Goal: Task Accomplishment & Management: Complete application form

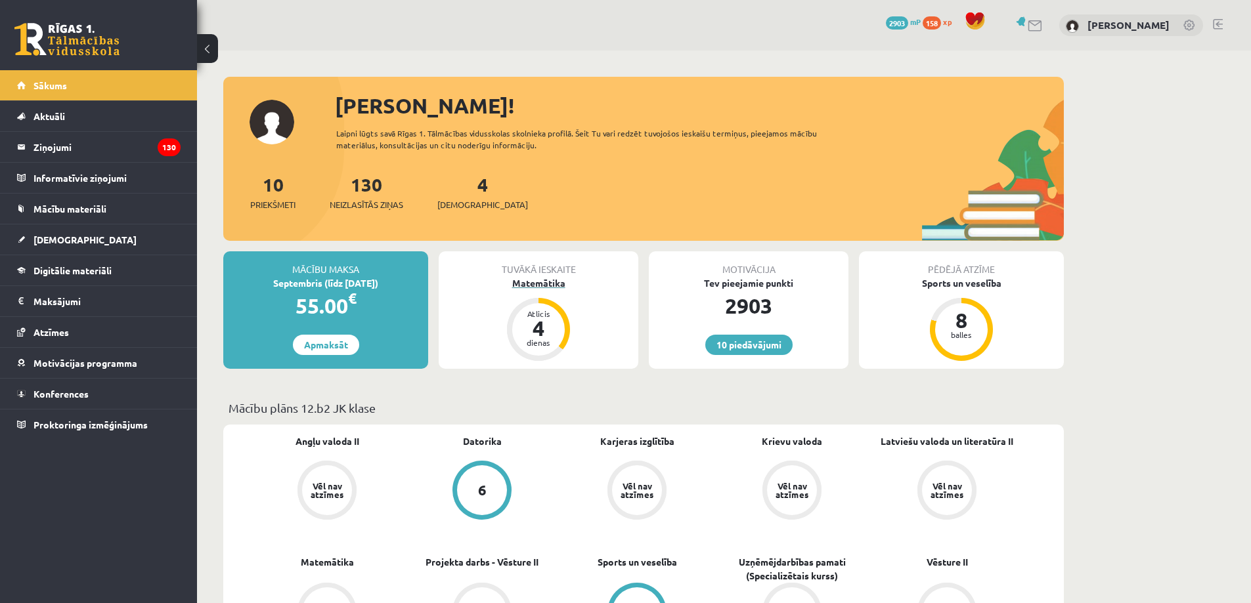
click at [534, 310] on div "Atlicis" at bounding box center [538, 314] width 39 height 8
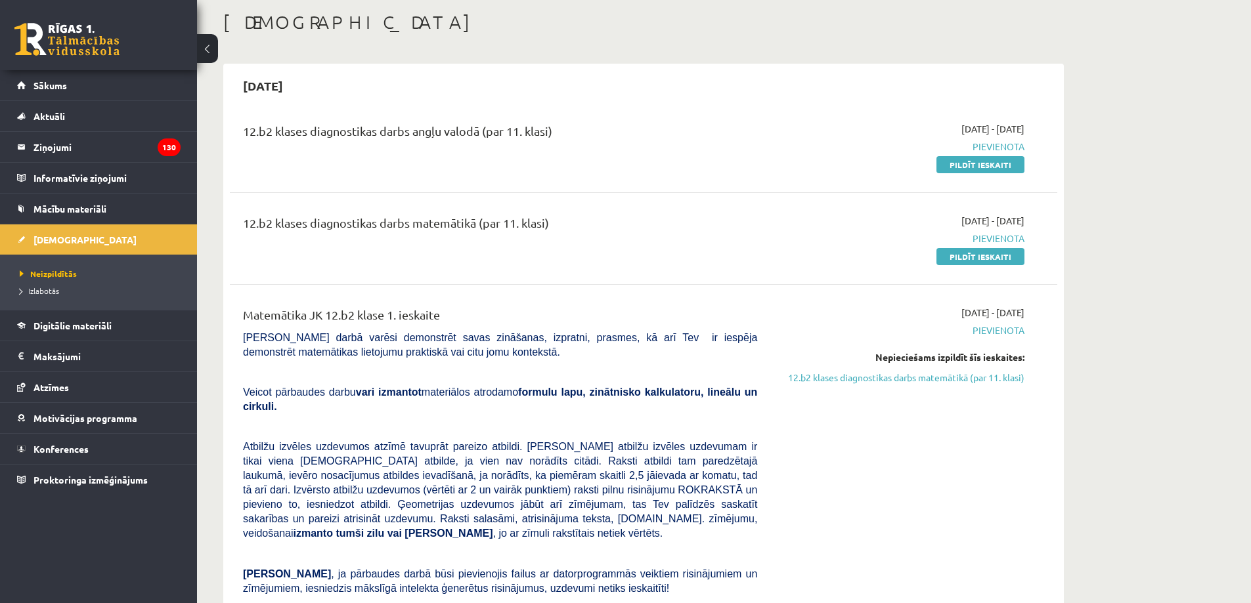
click at [965, 385] on div "2025-09-01 - 2025-09-15 Pievienota Nepieciešams izpildīt šīs ieskaites: 12.b2 k…" at bounding box center [900, 528] width 267 height 444
click at [972, 373] on link "12.b2 klases diagnostikas darbs matemātikā (par 11. klasi)" at bounding box center [901, 378] width 248 height 14
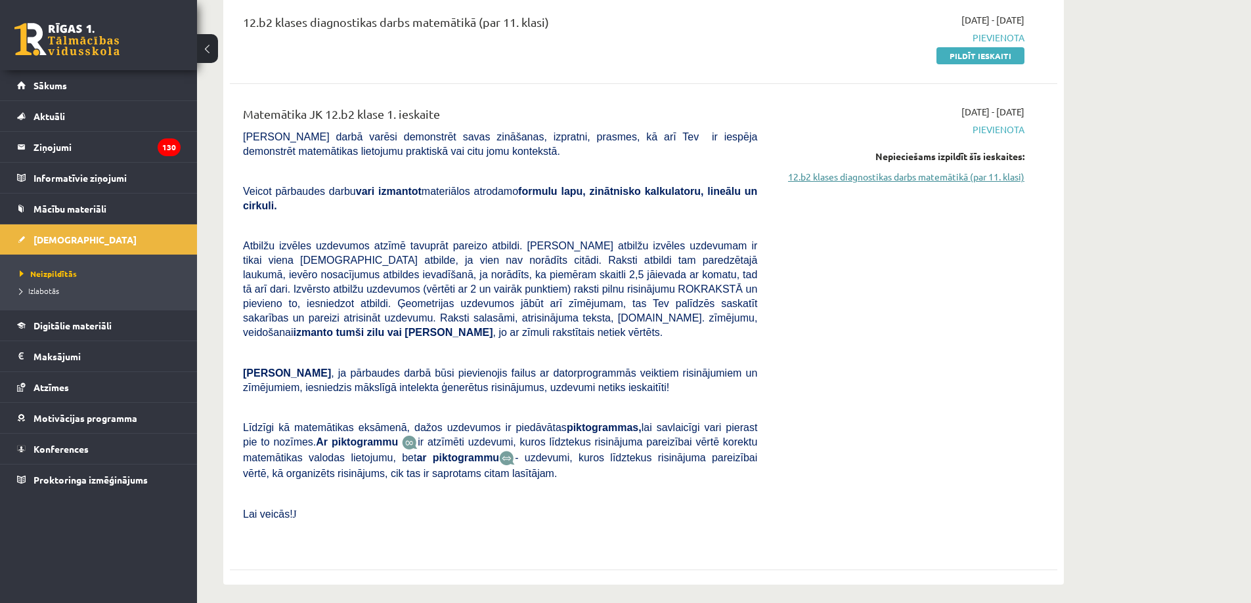
click at [920, 176] on link "12.b2 klases diagnostikas darbs matemātikā (par 11. klasi)" at bounding box center [901, 177] width 248 height 14
click at [941, 172] on link "12.b2 klases diagnostikas darbs matemātikā (par 11. klasi)" at bounding box center [901, 177] width 248 height 14
click at [1007, 126] on span "Pievienota" at bounding box center [901, 130] width 248 height 14
click at [946, 187] on div "2025-09-01 - 2025-09-15 Pievienota Nepieciešams izpildīt šīs ieskaites: 12.b2 k…" at bounding box center [900, 327] width 267 height 444
click at [945, 175] on link "12.b2 klases diagnostikas darbs matemātikā (par 11. klasi)" at bounding box center [901, 177] width 248 height 14
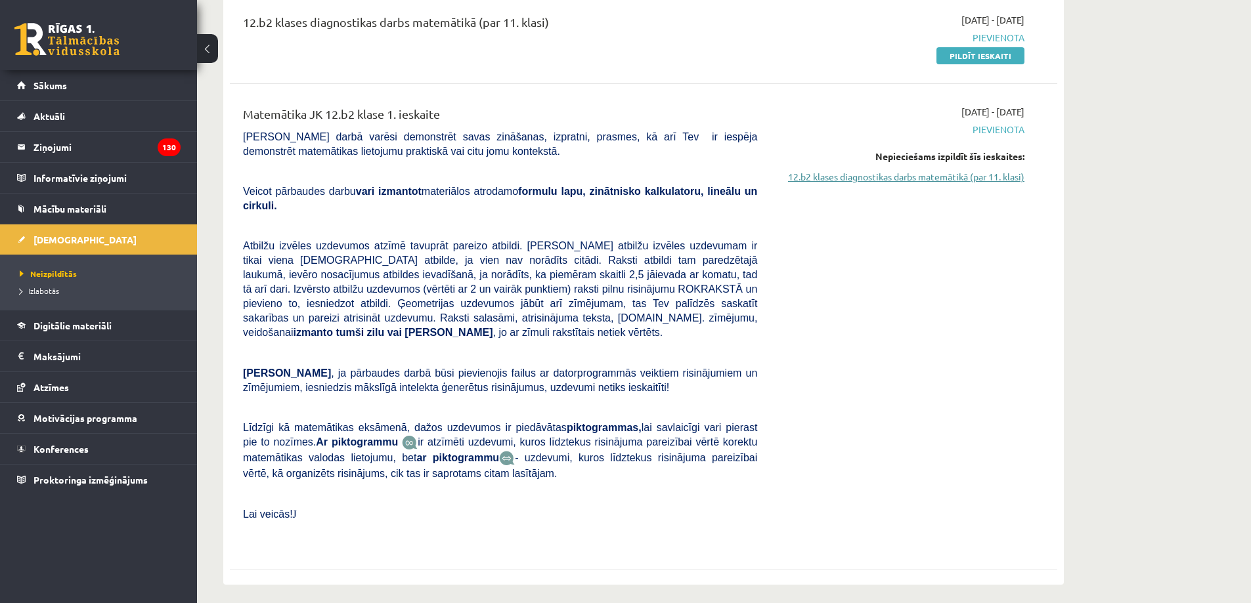
click at [945, 175] on link "12.b2 klases diagnostikas darbs matemātikā (par 11. klasi)" at bounding box center [901, 177] width 248 height 14
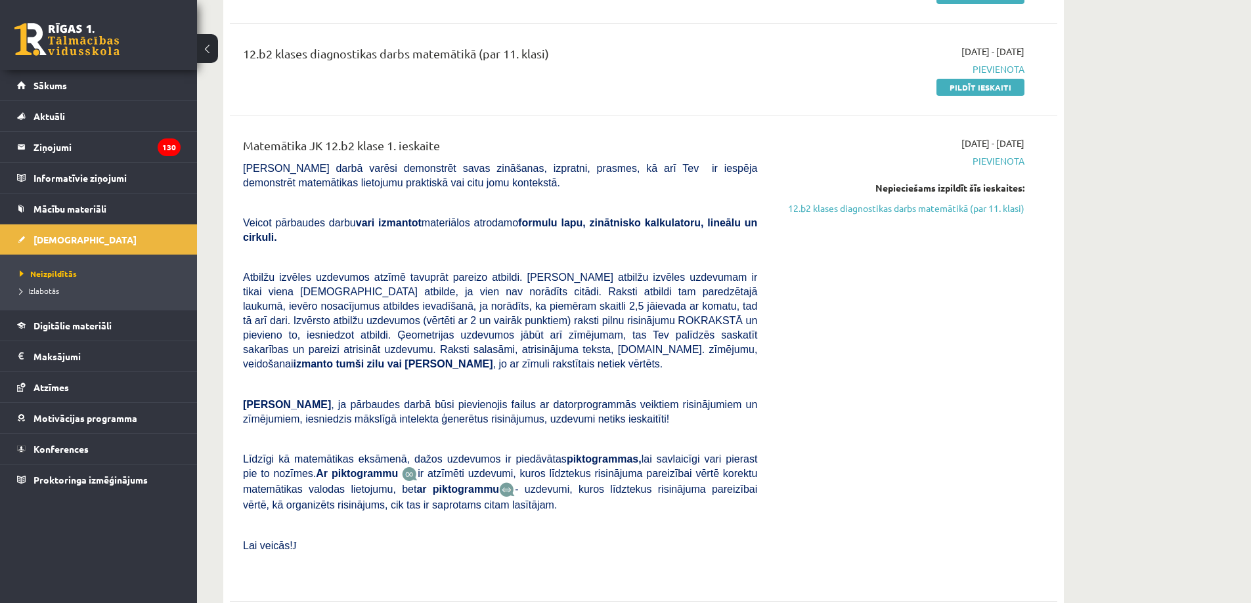
scroll to position [201, 0]
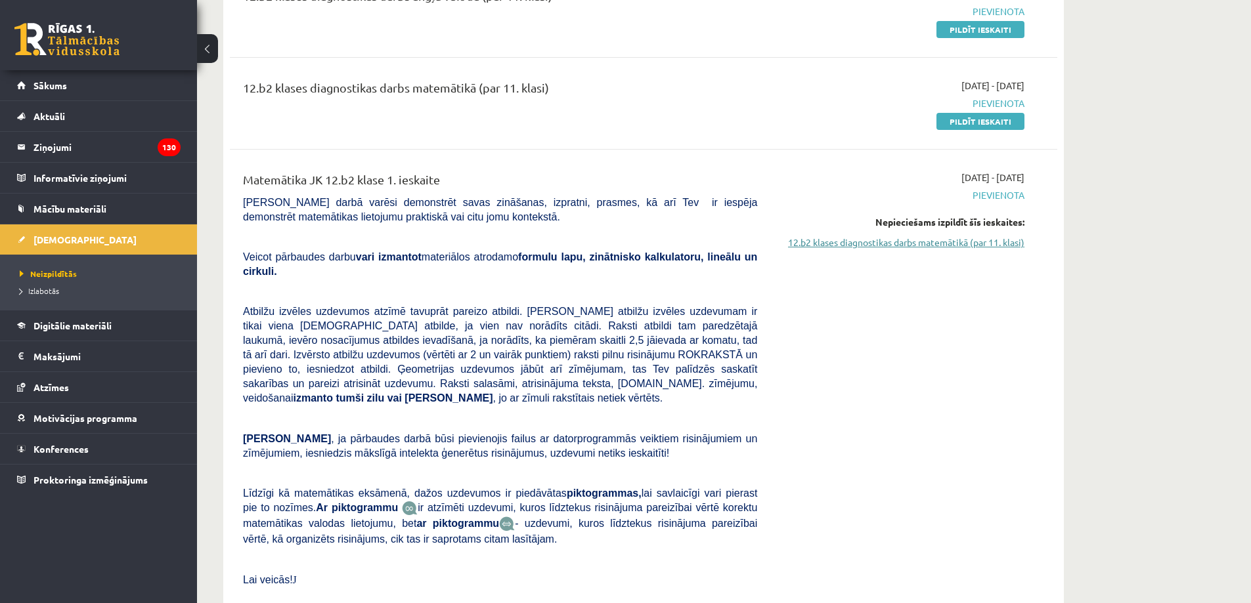
click at [953, 240] on link "12.b2 klases diagnostikas darbs matemātikā (par 11. klasi)" at bounding box center [901, 243] width 248 height 14
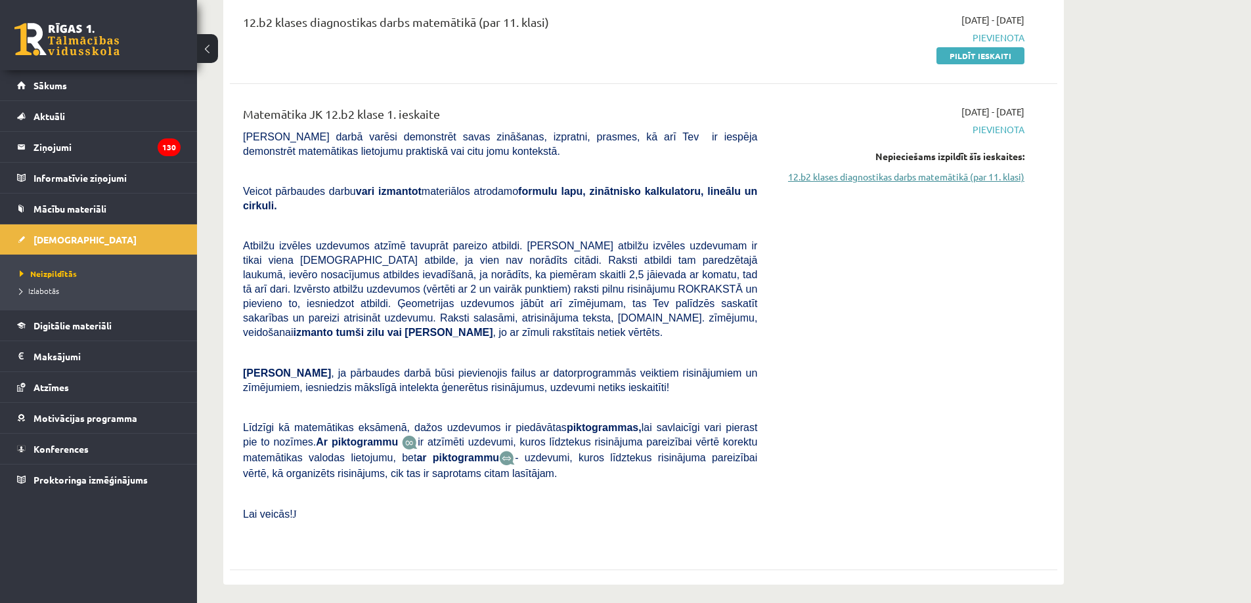
click at [909, 182] on link "12.b2 klases diagnostikas darbs matemātikā (par 11. klasi)" at bounding box center [901, 177] width 248 height 14
click at [992, 123] on span "Pievienota" at bounding box center [901, 130] width 248 height 14
click at [989, 129] on span "Pievienota" at bounding box center [901, 130] width 248 height 14
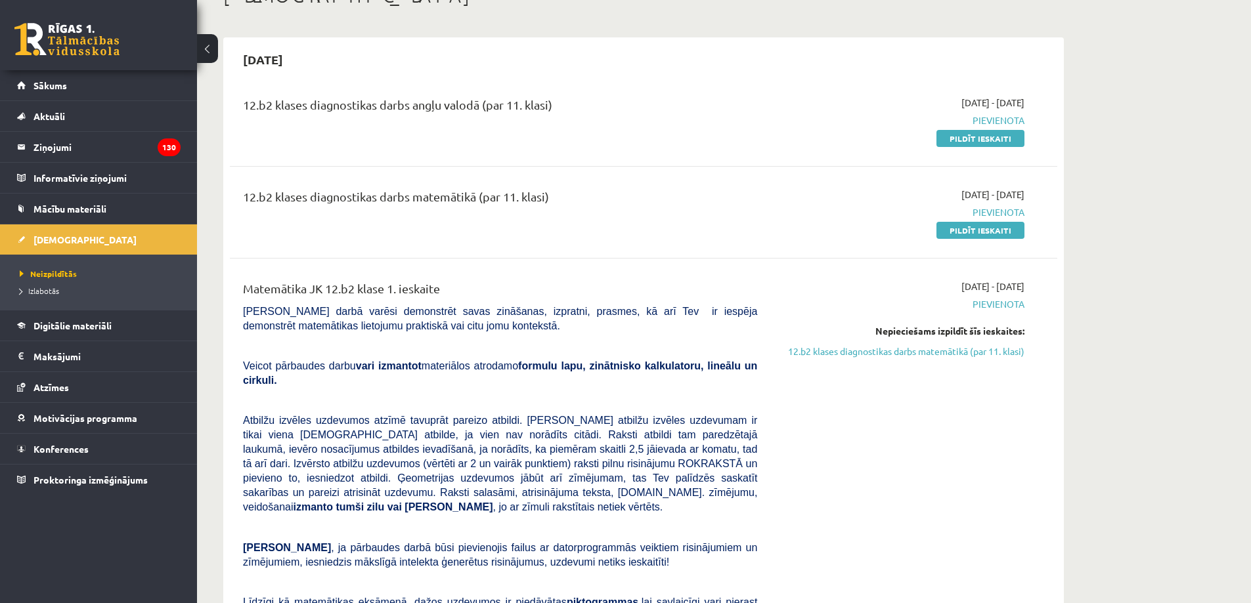
scroll to position [70, 0]
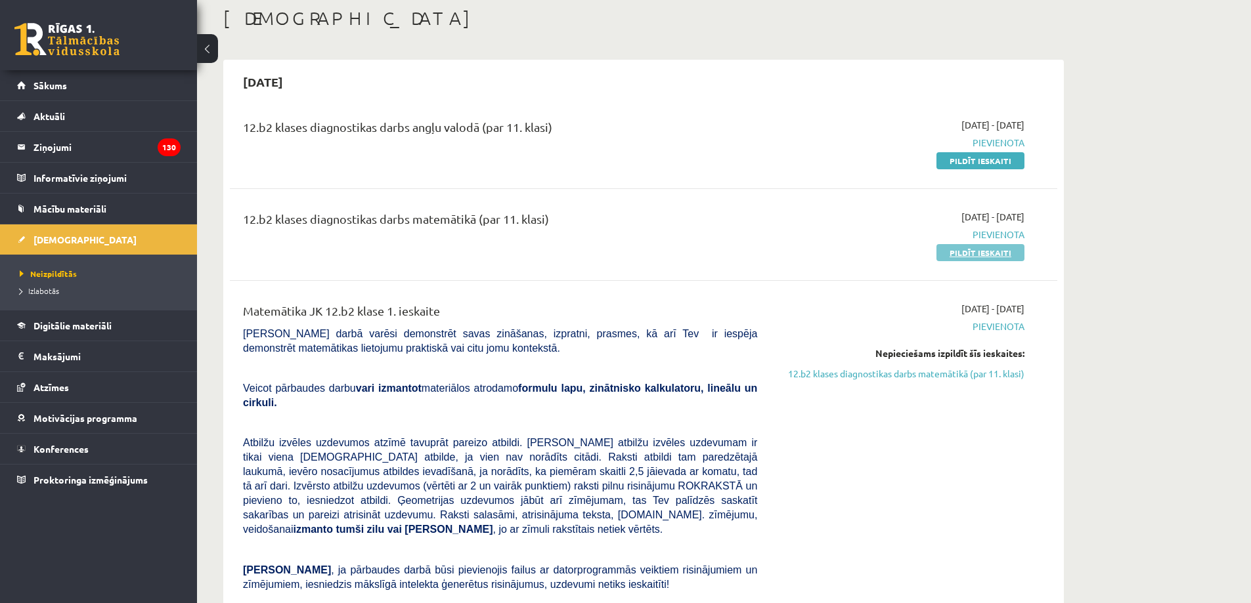
click at [960, 254] on link "Pildīt ieskaiti" at bounding box center [980, 252] width 88 height 17
click at [845, 374] on link "12.b2 klases diagnostikas darbs matemātikā (par 11. klasi)" at bounding box center [901, 374] width 248 height 14
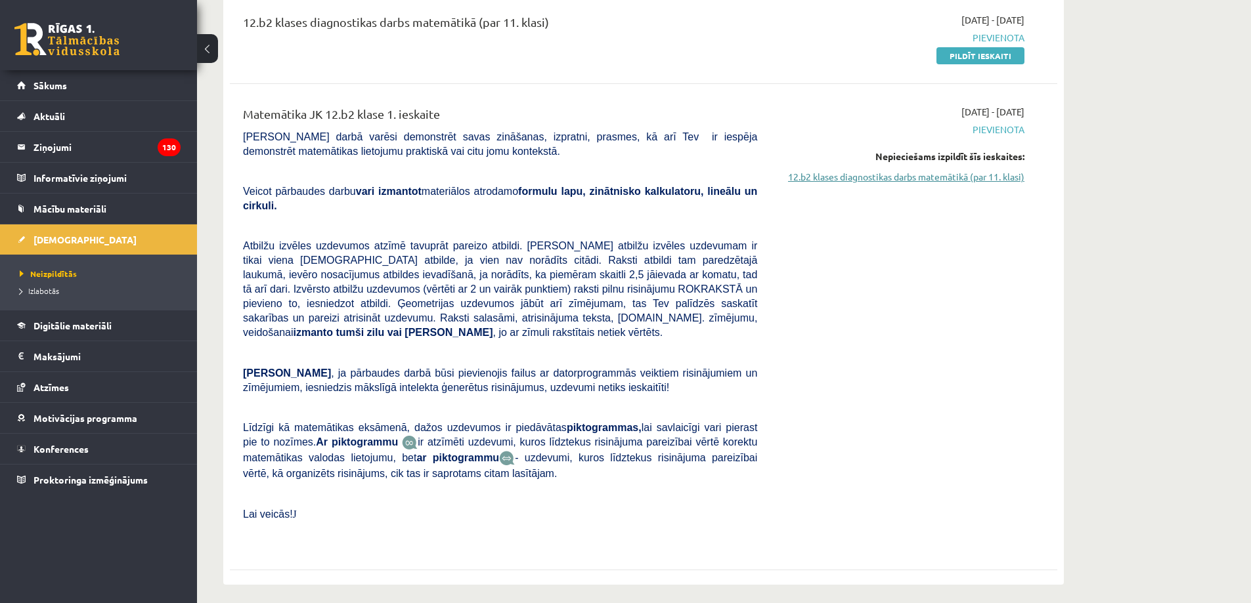
click at [899, 177] on link "12.b2 klases diagnostikas darbs matemātikā (par 11. klasi)" at bounding box center [901, 177] width 248 height 14
click at [918, 181] on link "12.b2 klases diagnostikas darbs matemātikā (par 11. klasi)" at bounding box center [901, 177] width 248 height 14
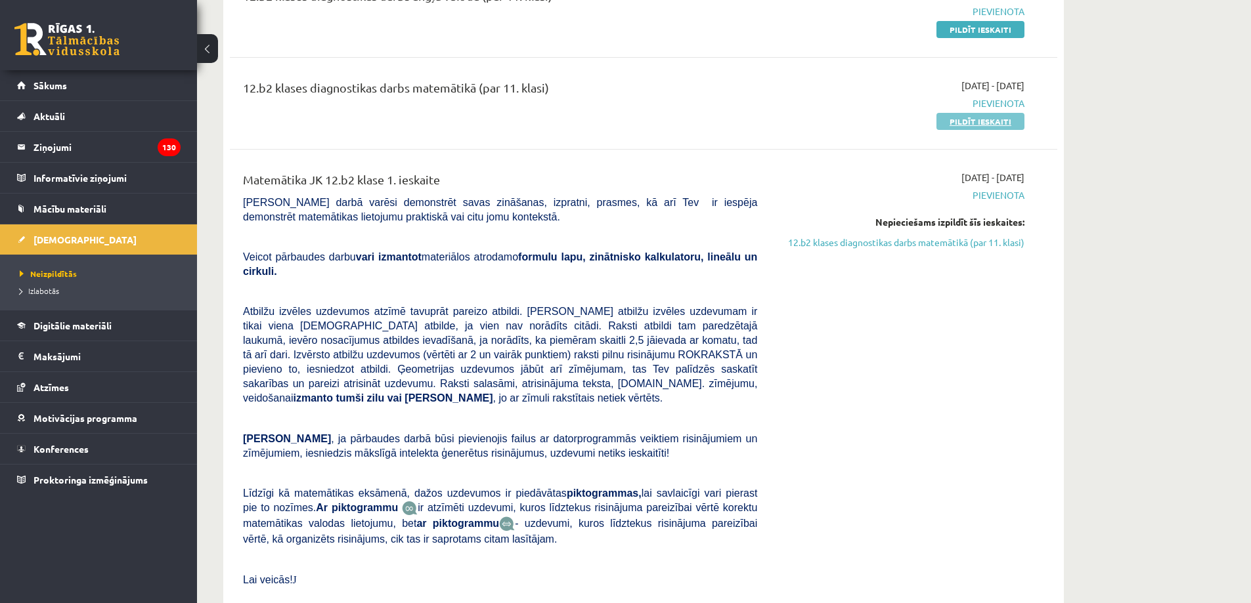
click at [1001, 120] on link "Pildīt ieskaiti" at bounding box center [980, 121] width 88 height 17
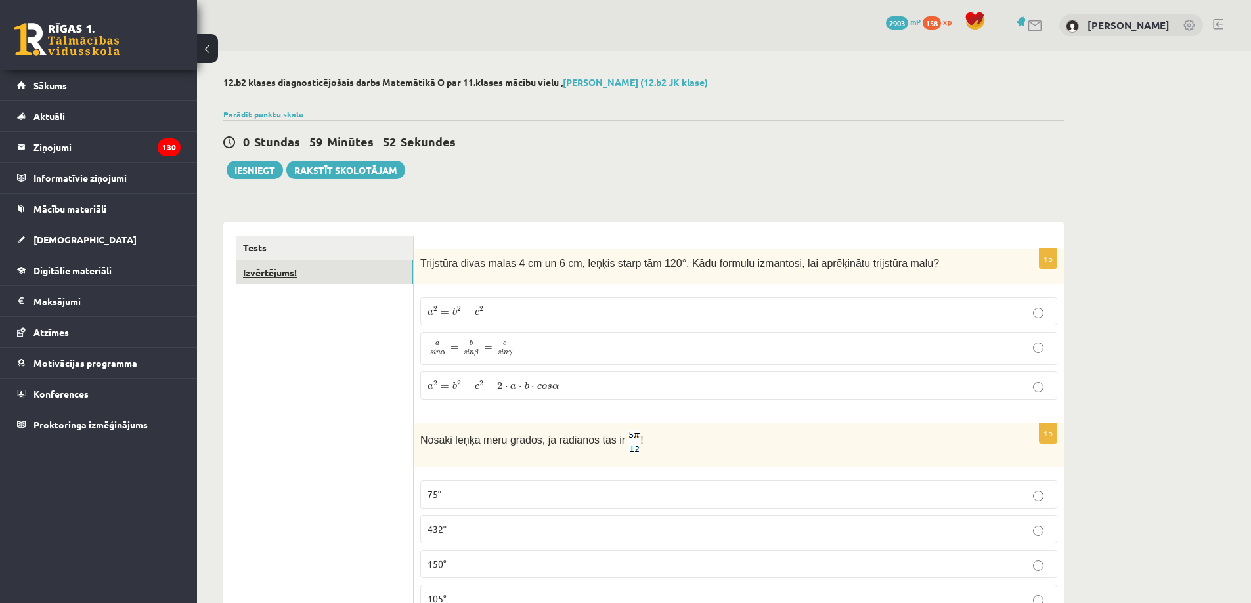
click at [385, 277] on link "Izvērtējums!" at bounding box center [324, 273] width 177 height 24
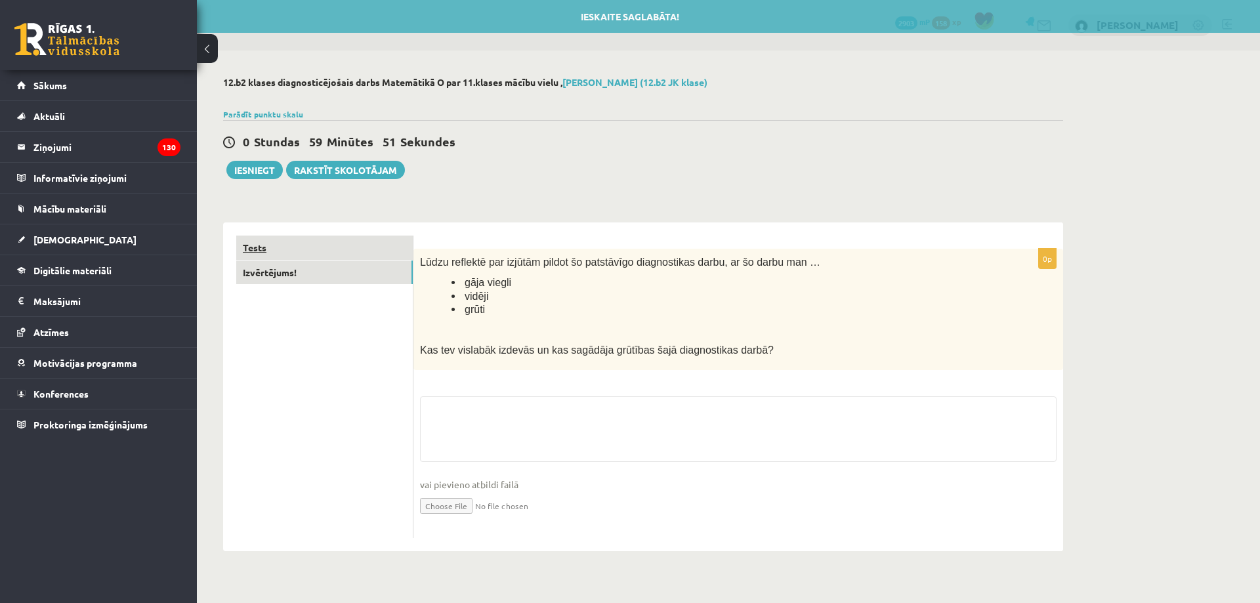
click at [380, 238] on link "Tests" at bounding box center [324, 248] width 177 height 24
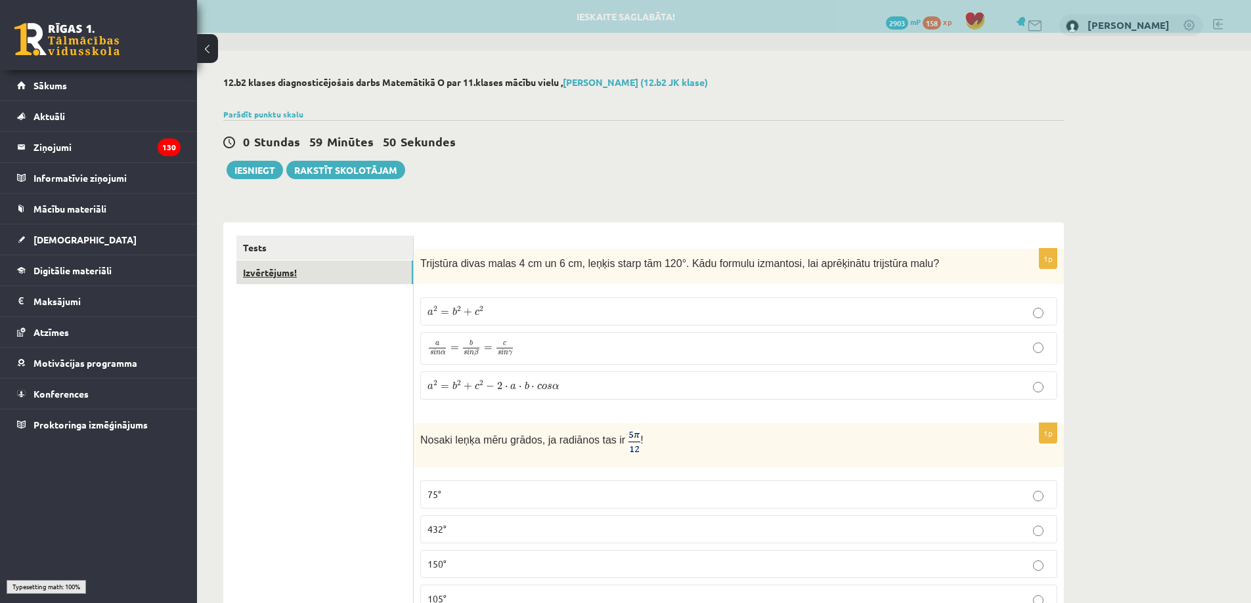
click at [377, 271] on link "Izvērtējums!" at bounding box center [324, 273] width 177 height 24
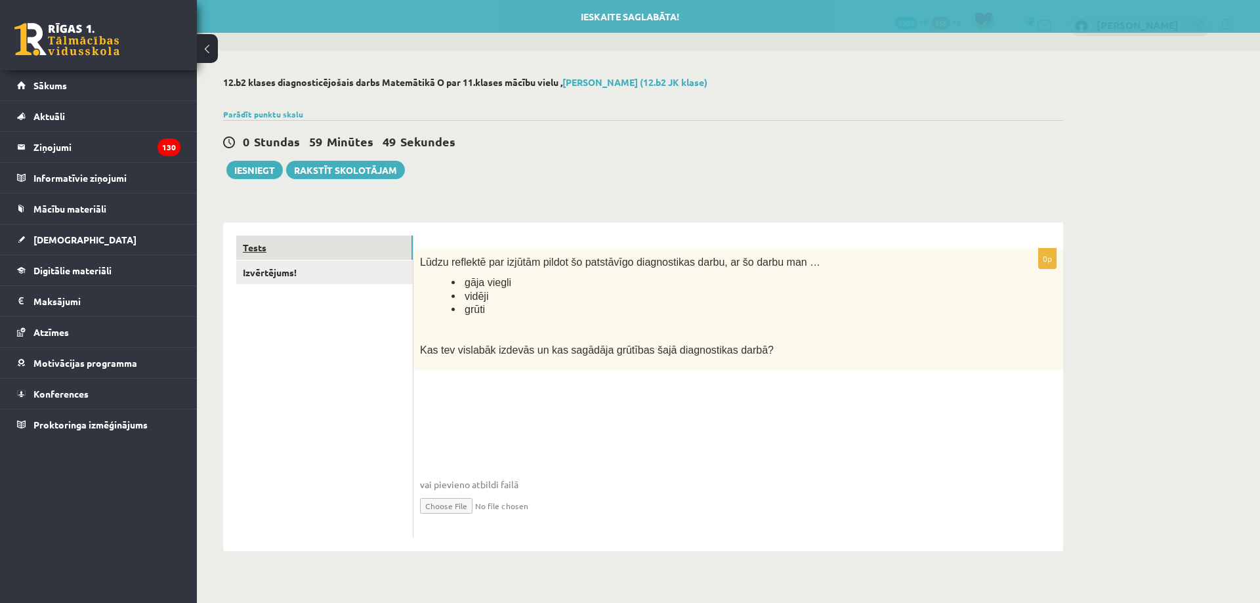
click at [365, 253] on link "Tests" at bounding box center [324, 248] width 177 height 24
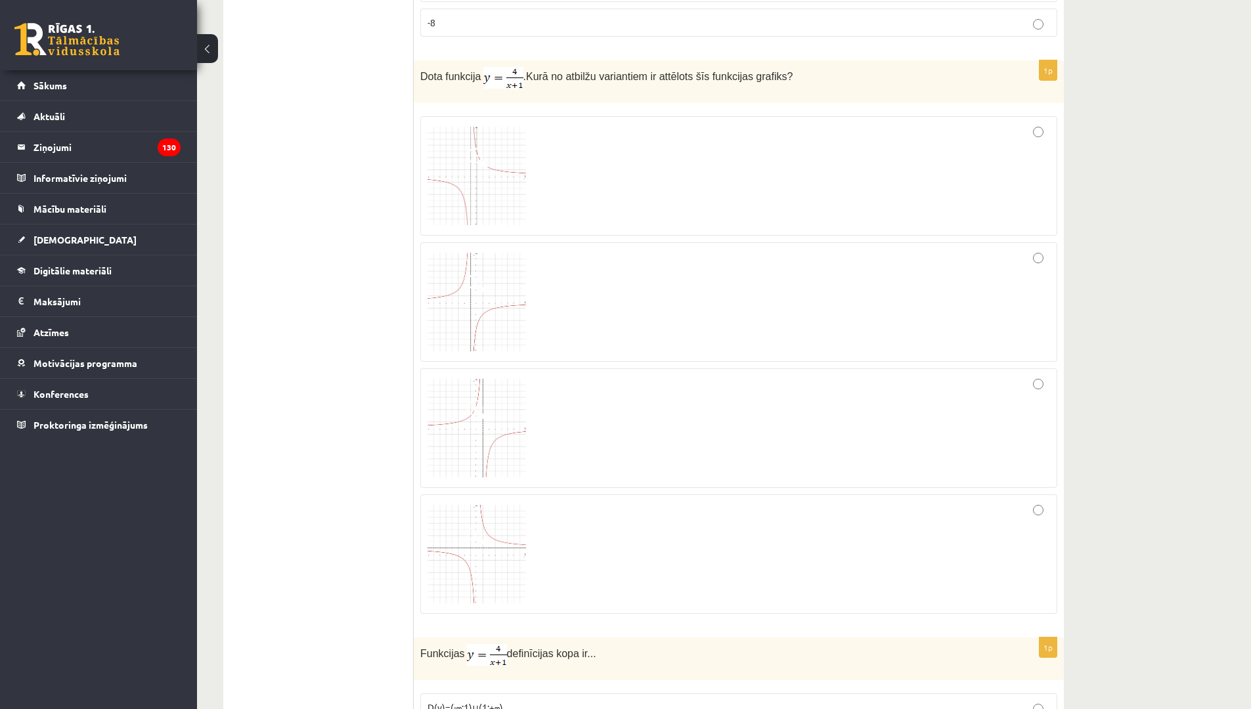
scroll to position [2127, 0]
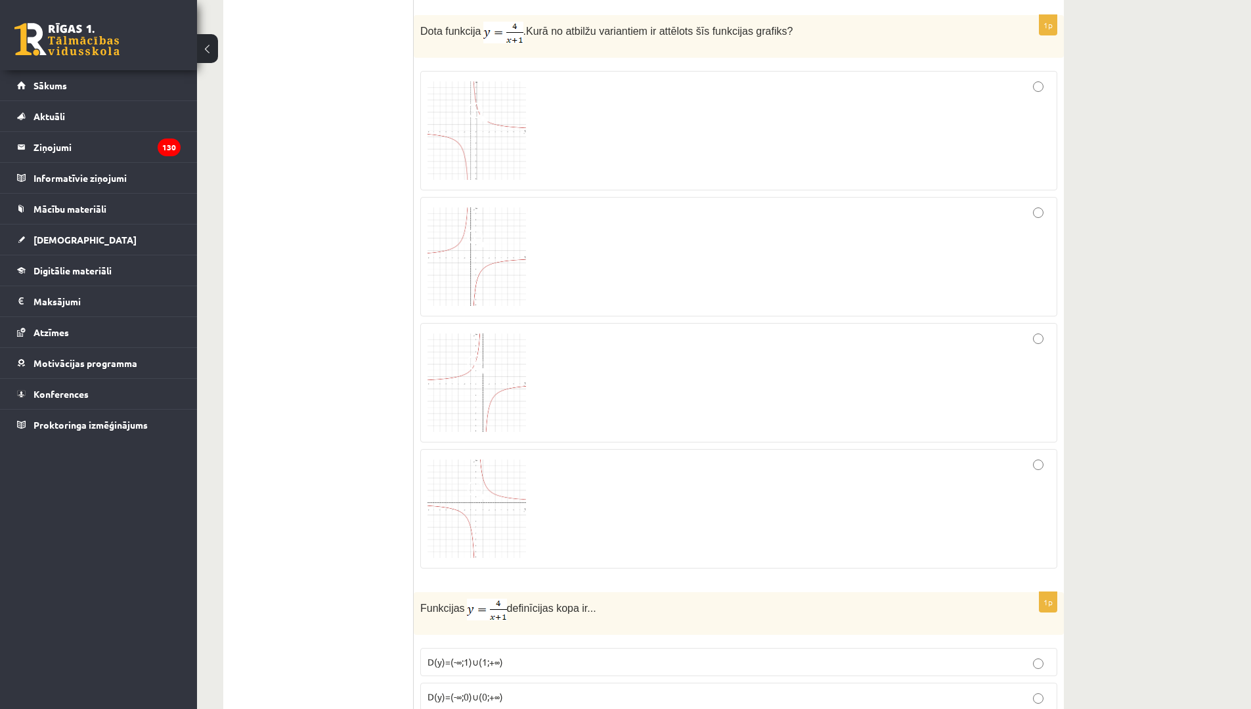
click at [433, 413] on img at bounding box center [476, 383] width 98 height 98
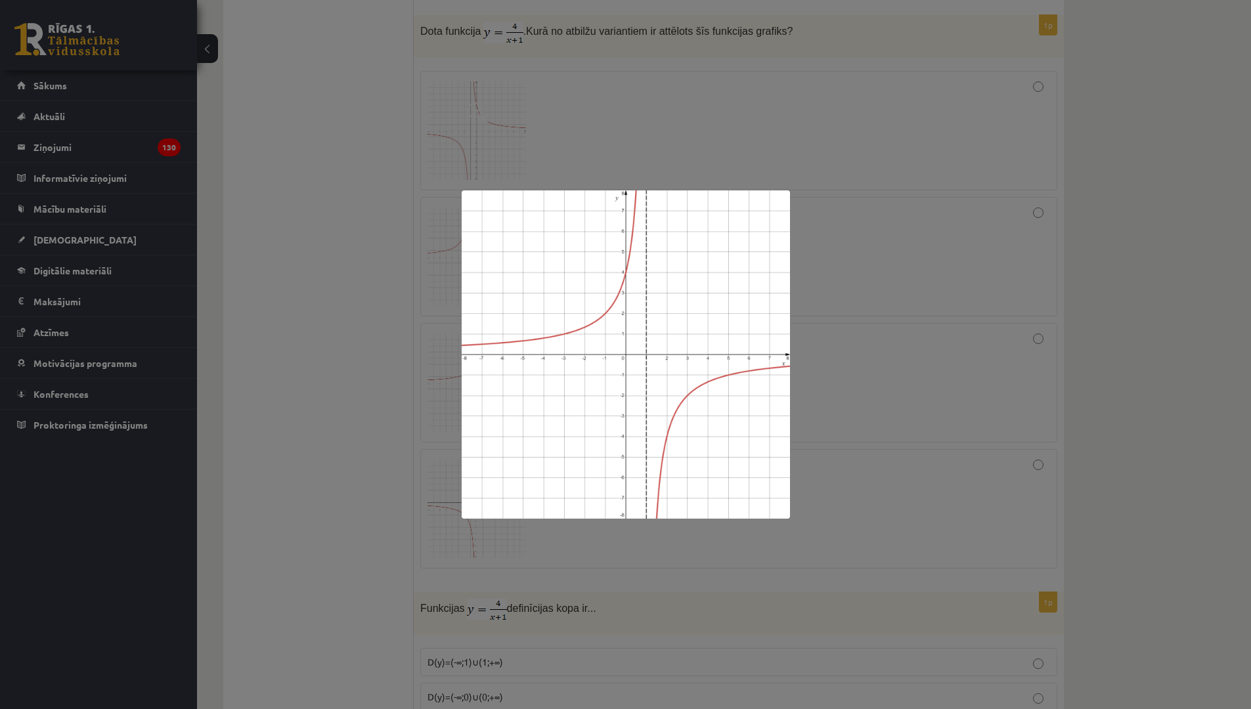
click at [379, 421] on div at bounding box center [625, 354] width 1251 height 709
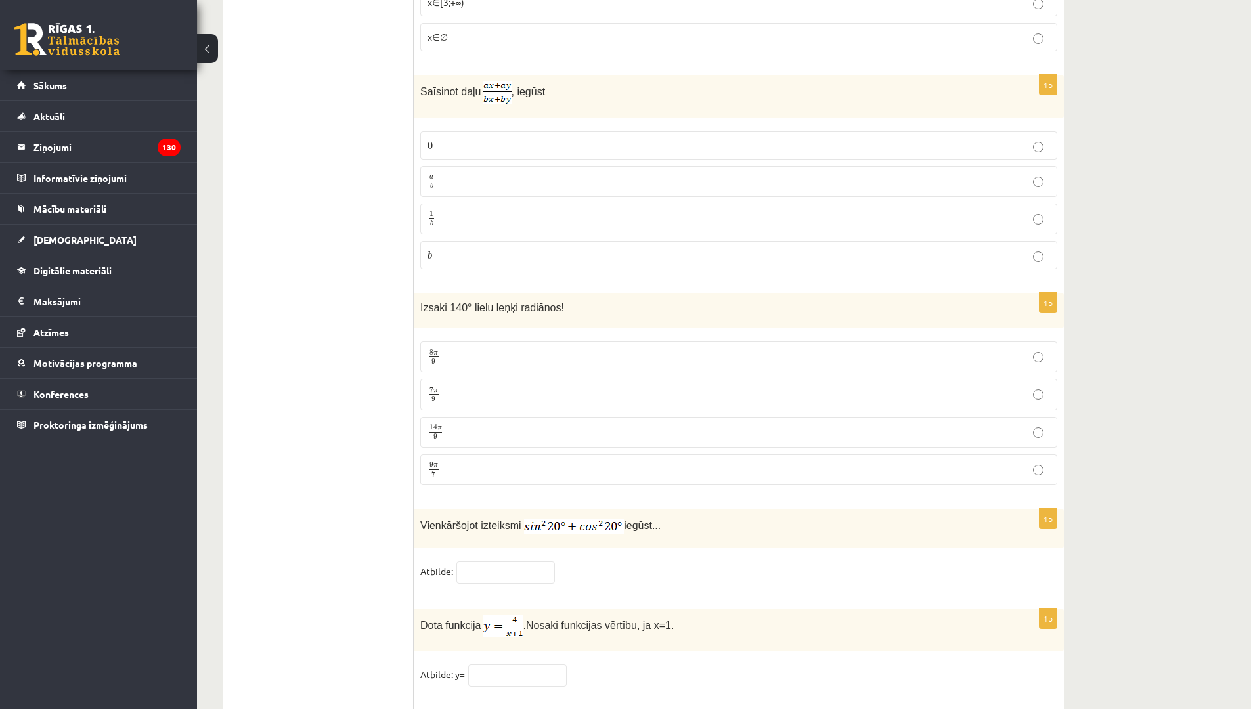
scroll to position [6197, 0]
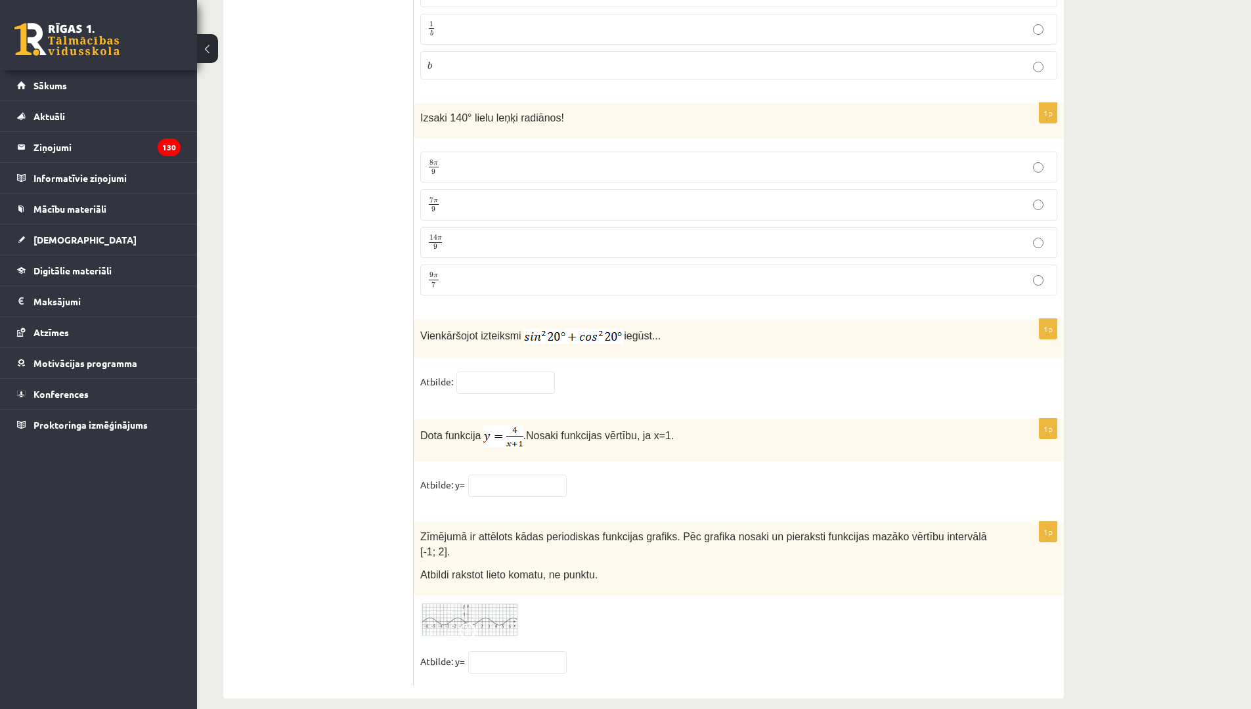
drag, startPoint x: 521, startPoint y: 588, endPoint x: 511, endPoint y: 593, distance: 11.7
click at [520, 602] on div at bounding box center [738, 620] width 637 height 36
click at [505, 602] on img at bounding box center [469, 620] width 98 height 36
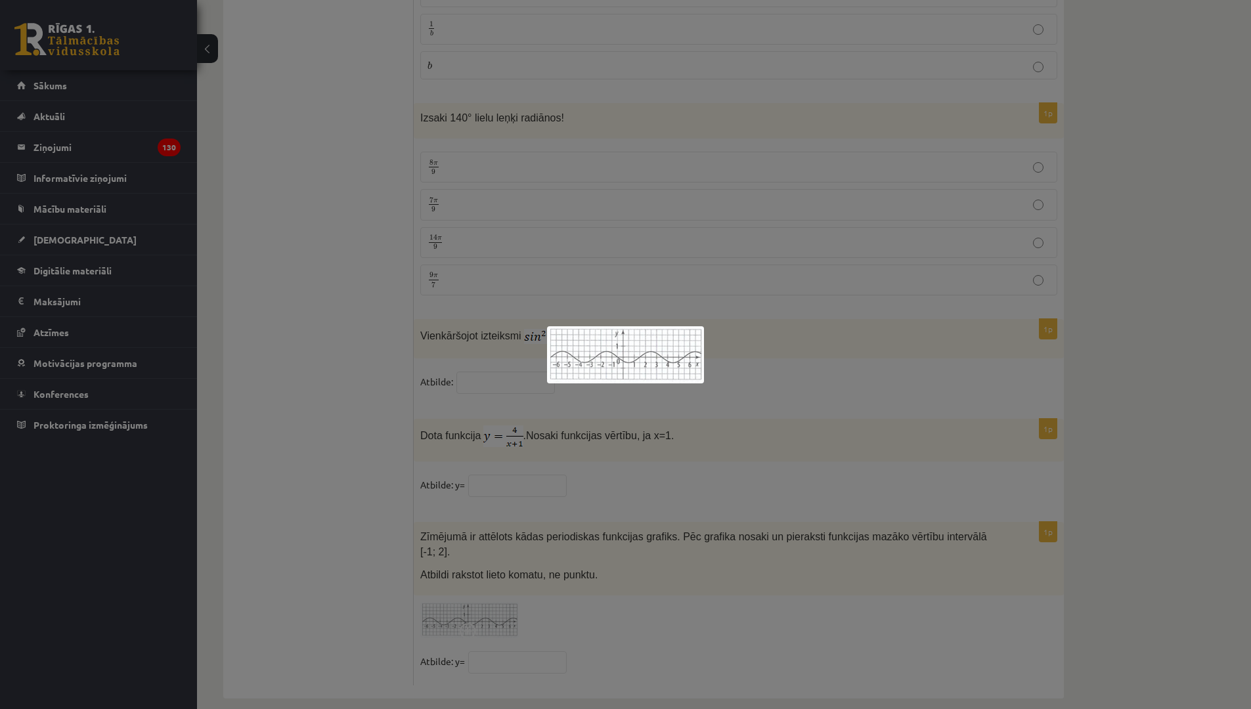
click at [719, 600] on div at bounding box center [625, 354] width 1251 height 709
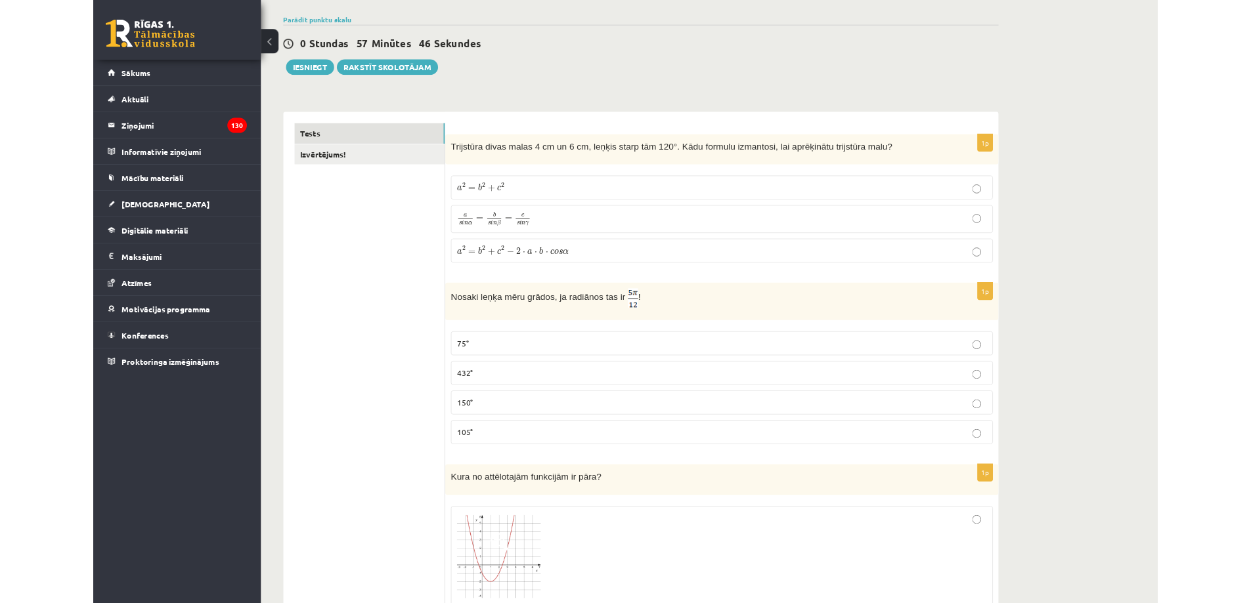
scroll to position [0, 0]
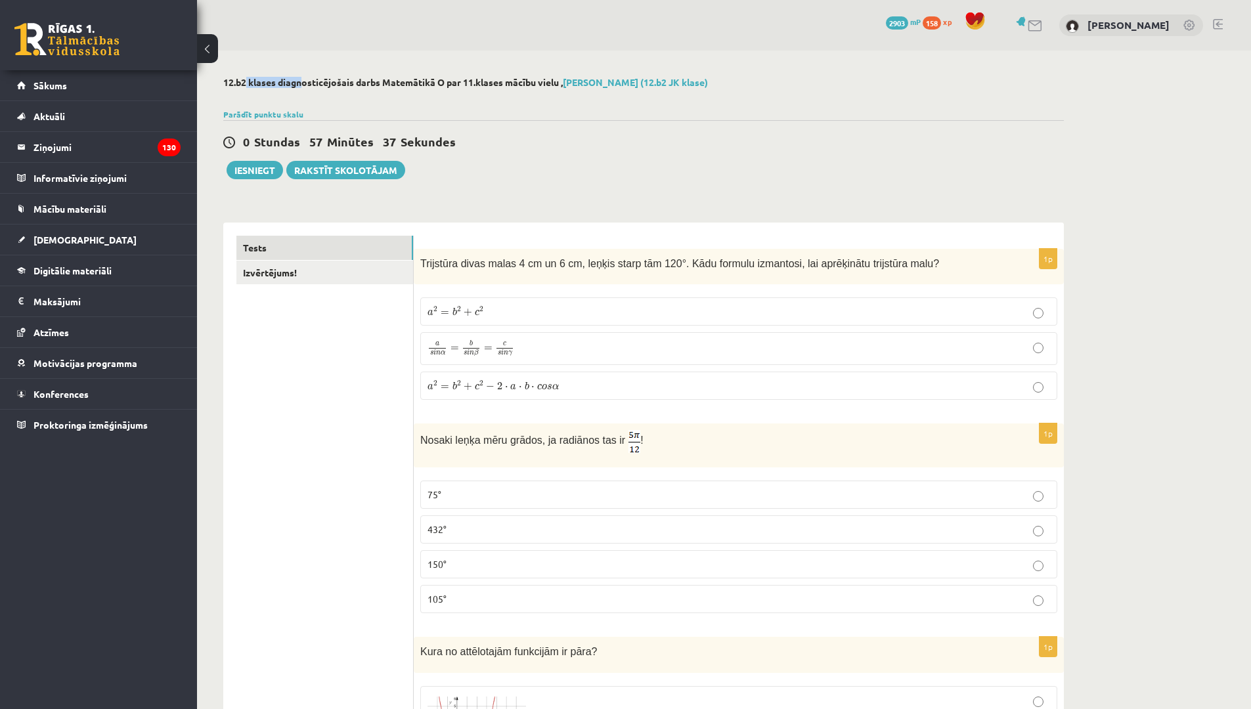
drag, startPoint x: 279, startPoint y: 83, endPoint x: 223, endPoint y: 83, distance: 56.5
click at [236, 83] on h2 "12.b2 klases diagnosticējošais darbs Matemātikā O par 11.klases mācību vielu , …" at bounding box center [643, 82] width 840 height 11
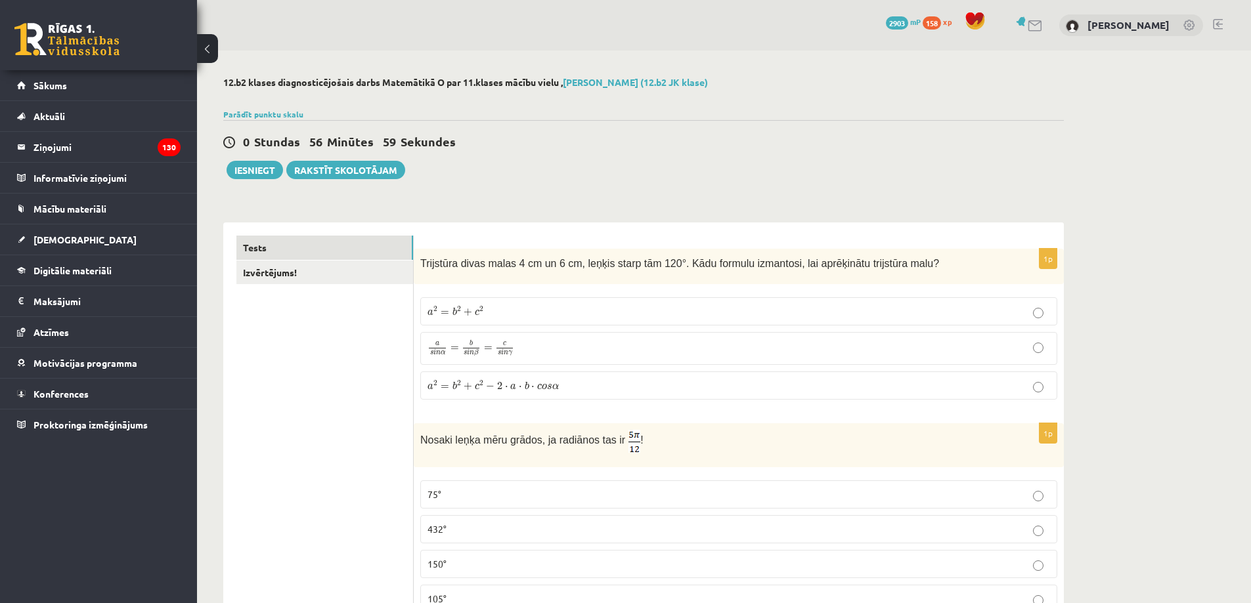
click at [1190, 22] on link at bounding box center [1189, 26] width 13 height 13
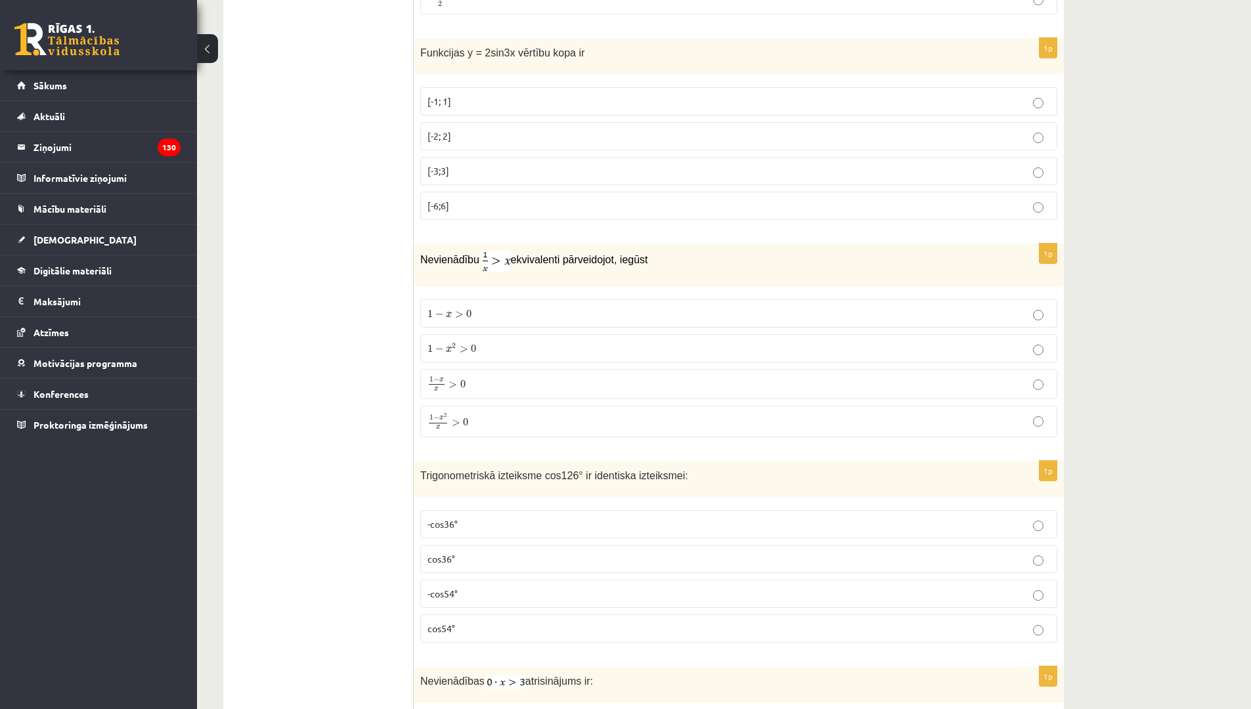
scroll to position [5251, 0]
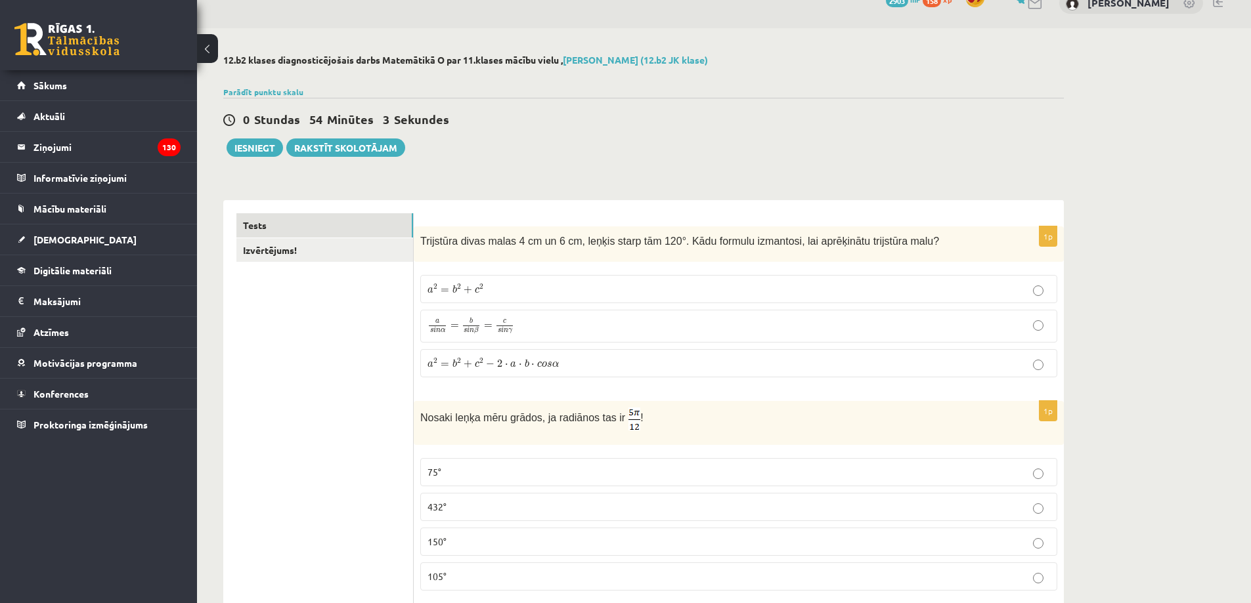
scroll to position [0, 0]
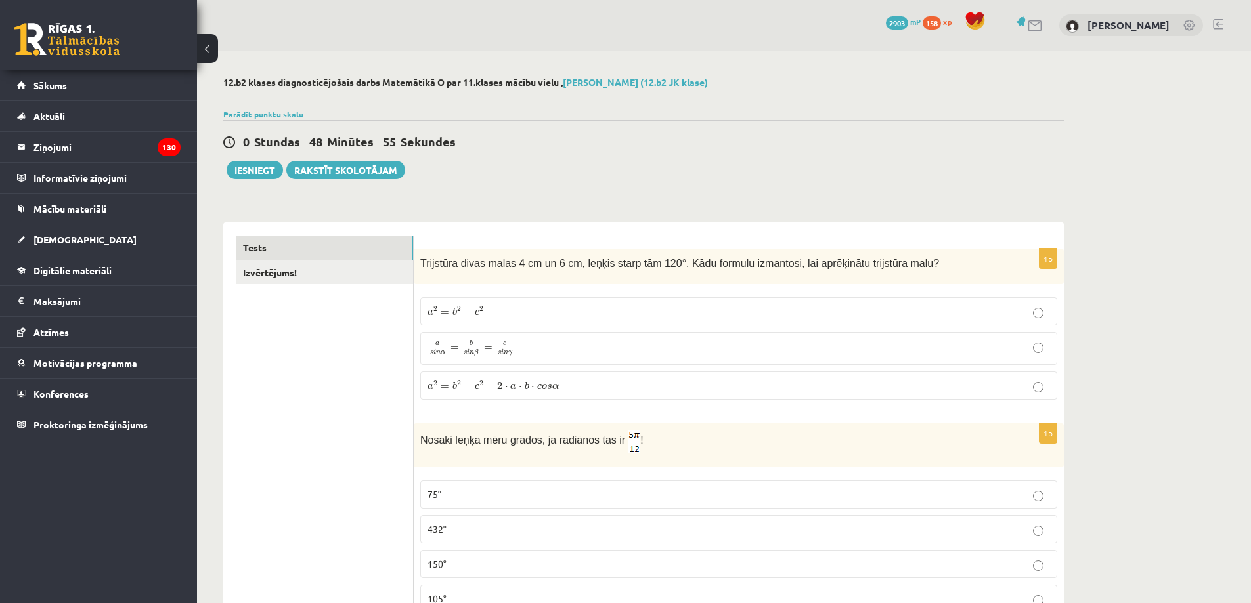
click at [682, 387] on p "a 2 = b 2 + c 2 − 2 ⋅ a ⋅ b ⋅ c o s α a 2 = b 2 + c 2 − 2 ⋅ a ⋅ b ⋅ c o s α" at bounding box center [738, 386] width 622 height 14
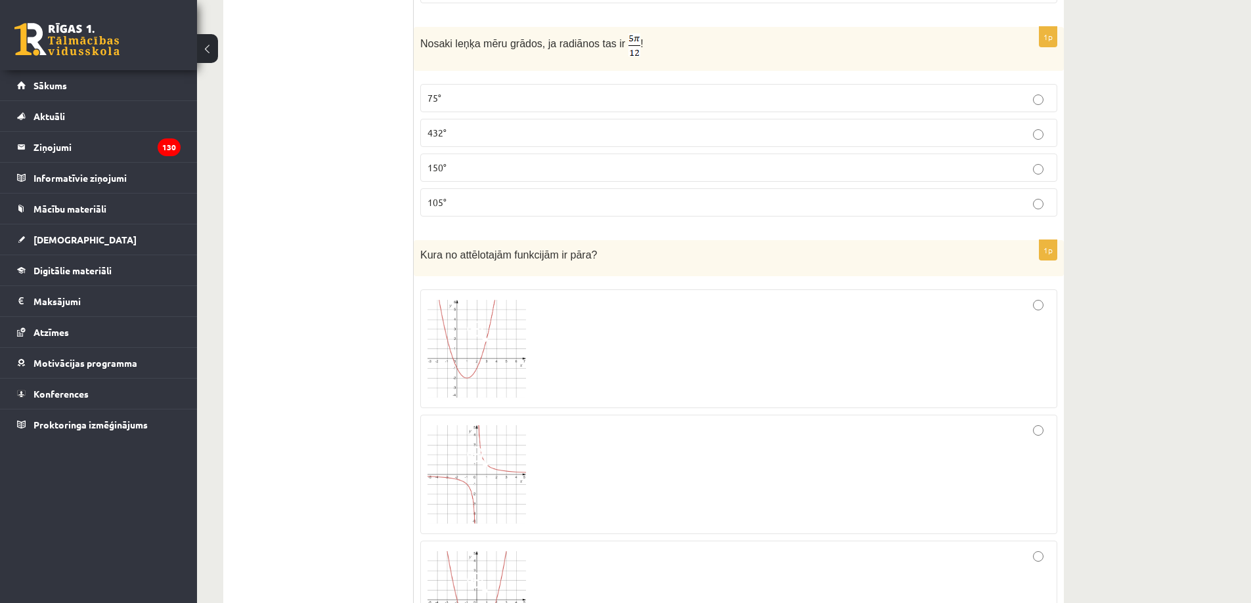
scroll to position [263, 0]
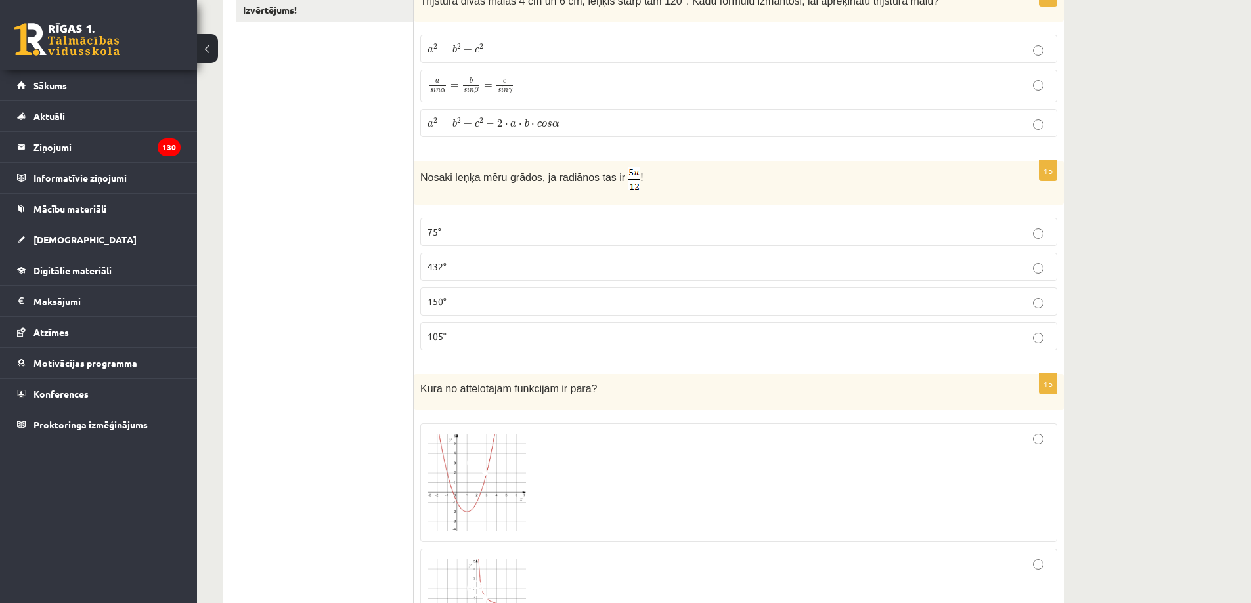
click at [465, 228] on p "75°" at bounding box center [738, 232] width 622 height 14
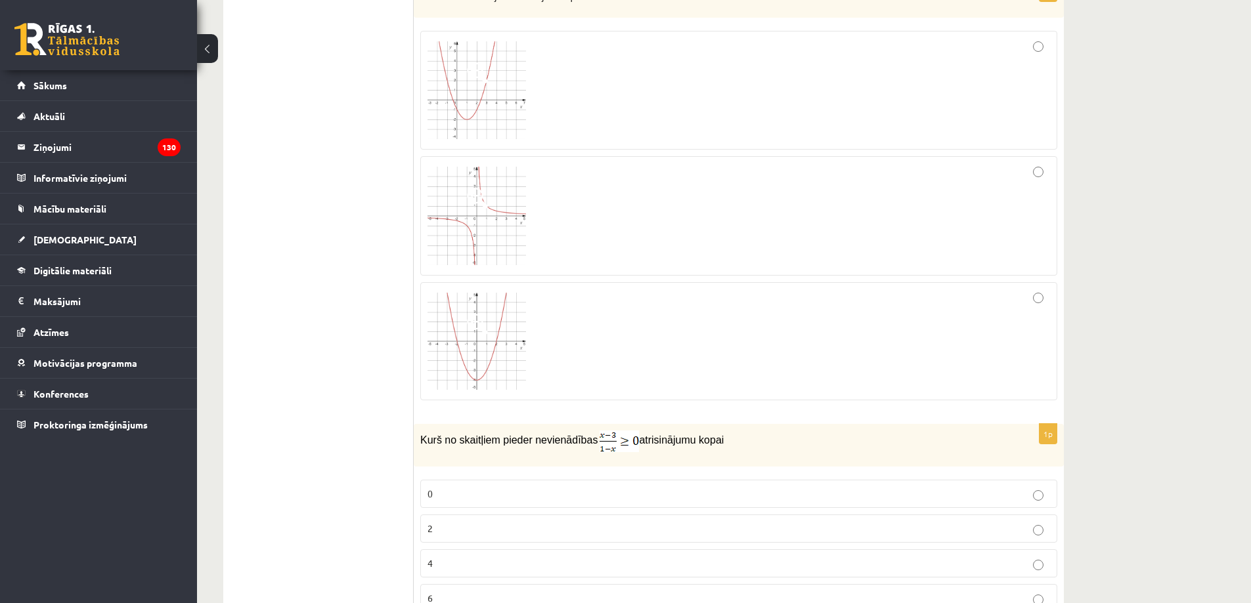
scroll to position [591, 0]
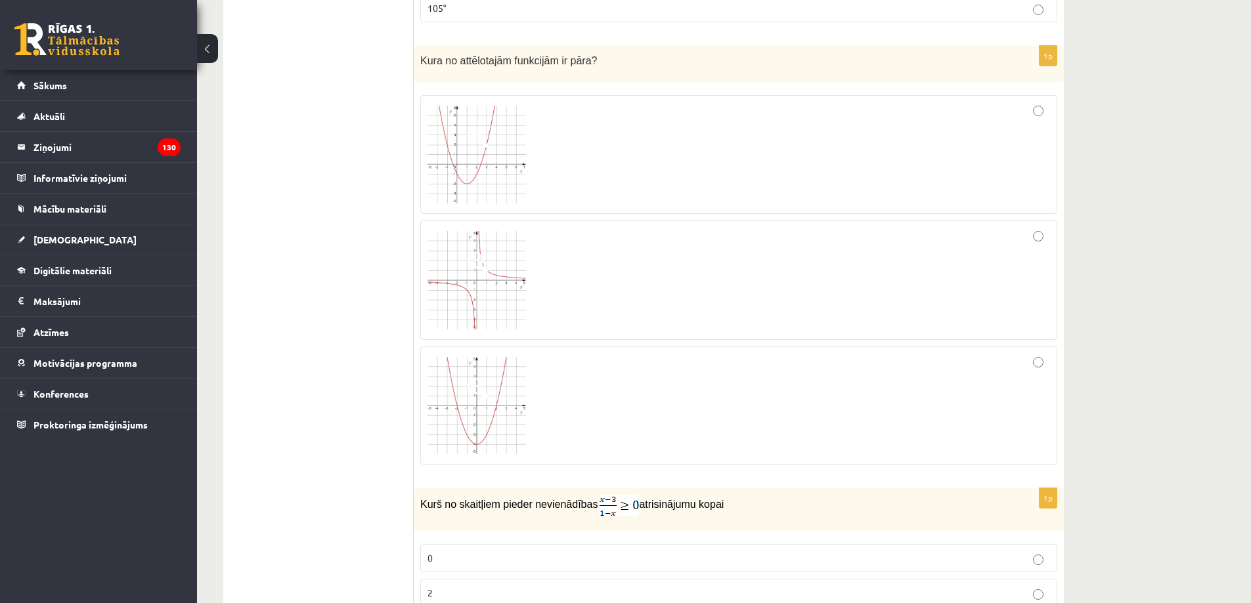
click at [496, 429] on img at bounding box center [476, 405] width 98 height 97
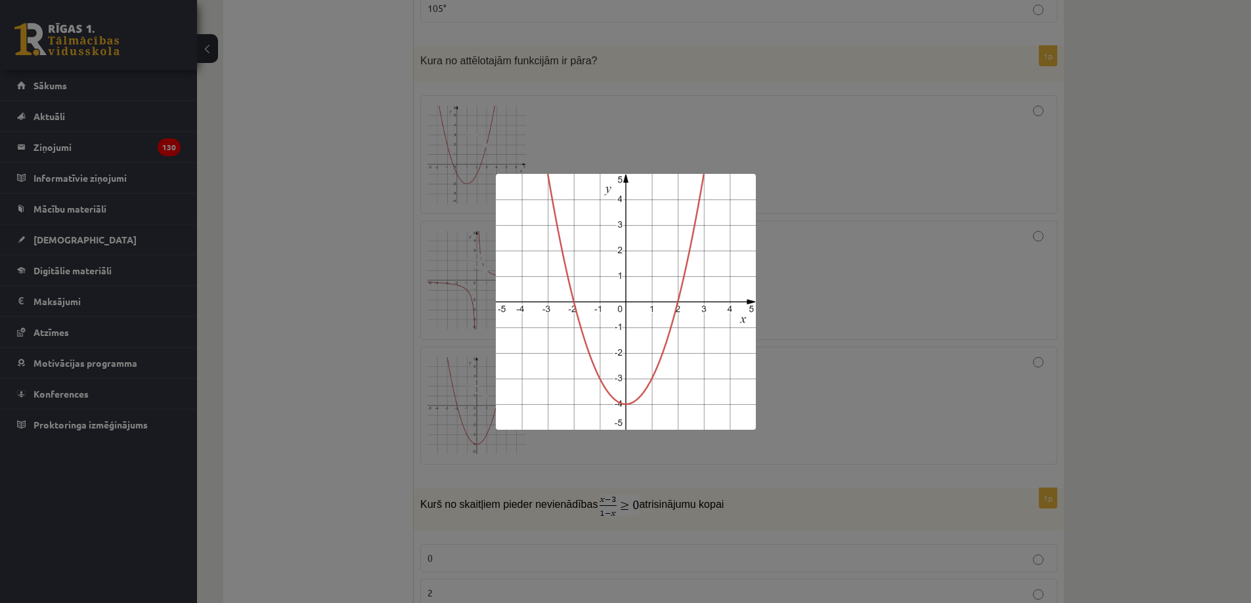
click at [802, 460] on div at bounding box center [625, 301] width 1251 height 603
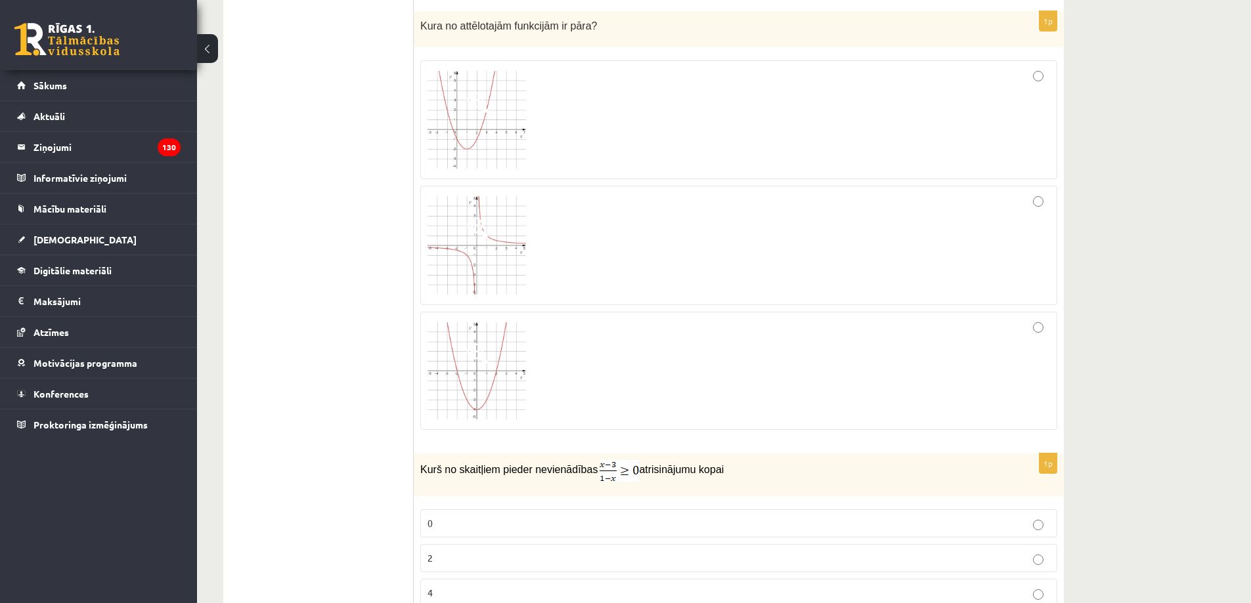
scroll to position [657, 0]
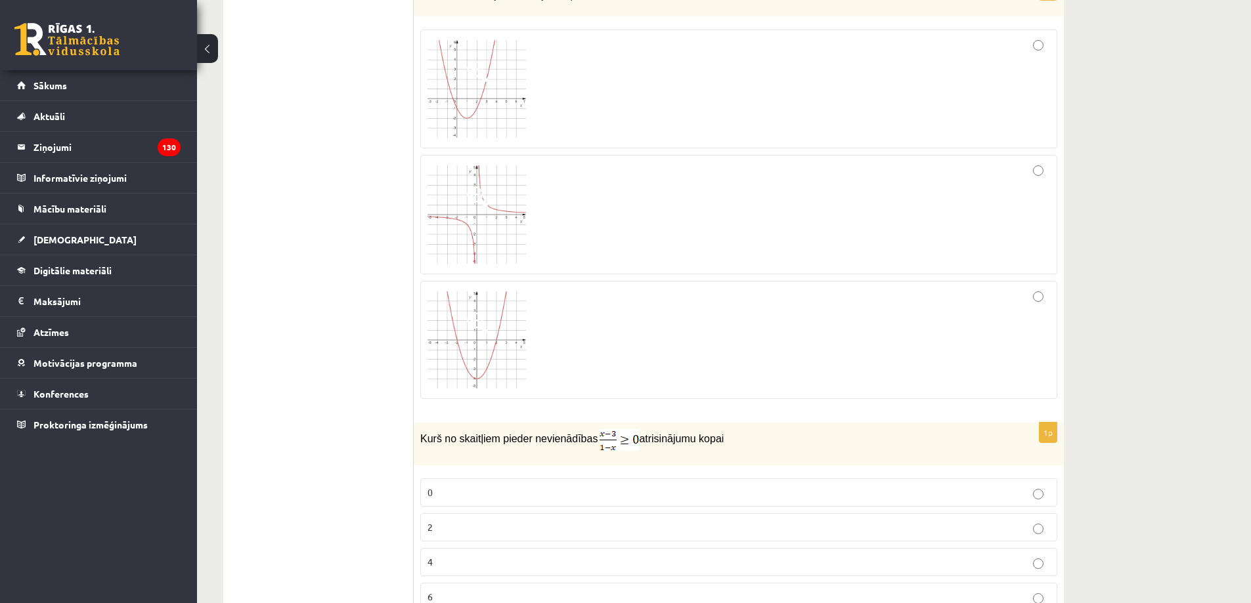
click at [494, 354] on img at bounding box center [476, 339] width 98 height 97
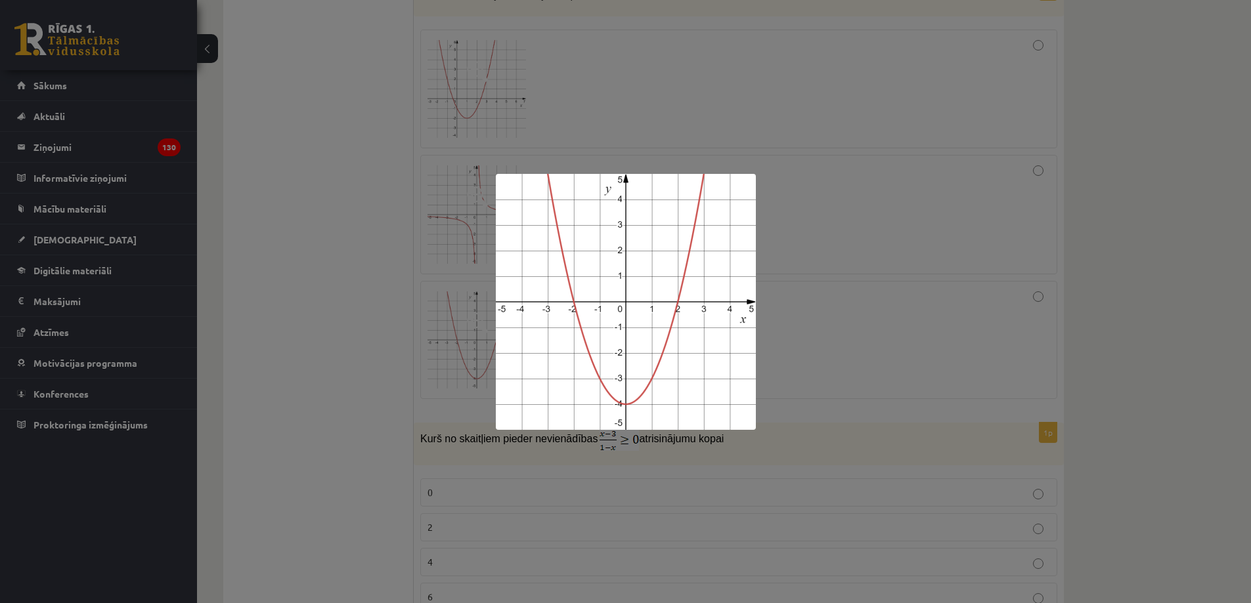
click at [402, 363] on div at bounding box center [625, 301] width 1251 height 603
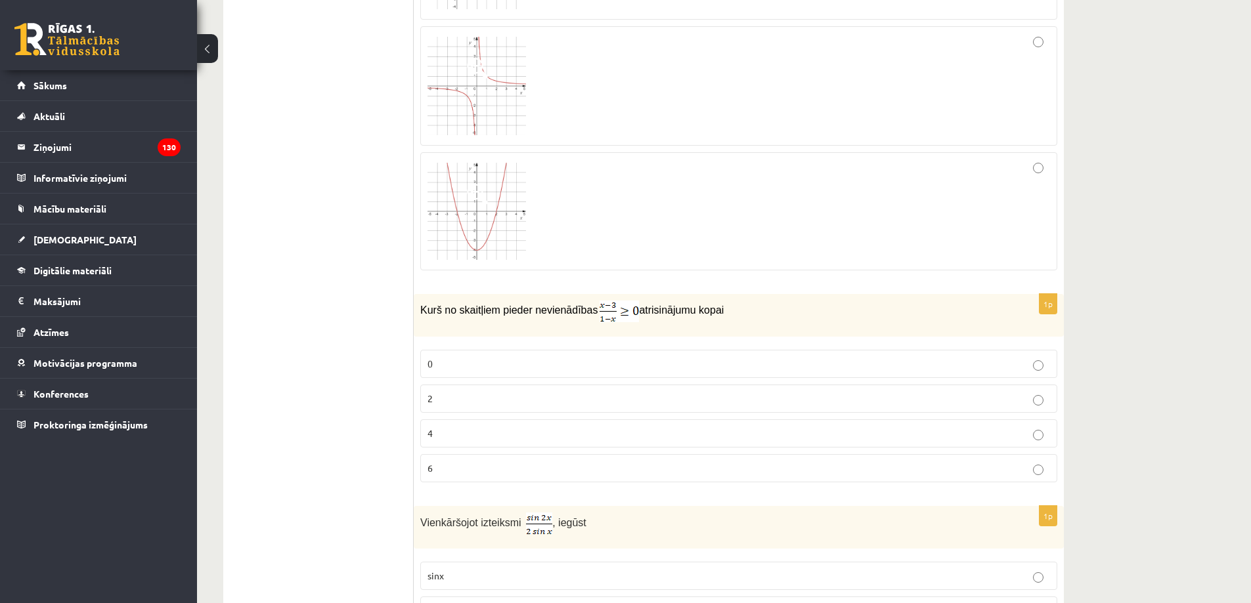
scroll to position [788, 0]
click at [452, 389] on label "2" at bounding box center [738, 396] width 637 height 28
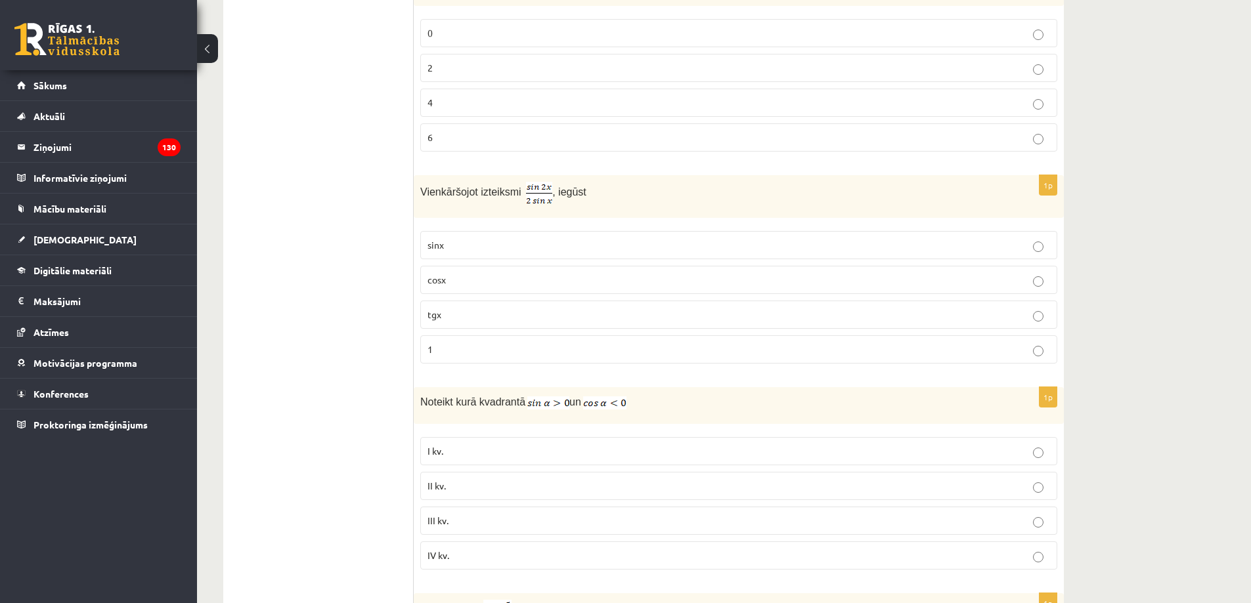
scroll to position [1050, 0]
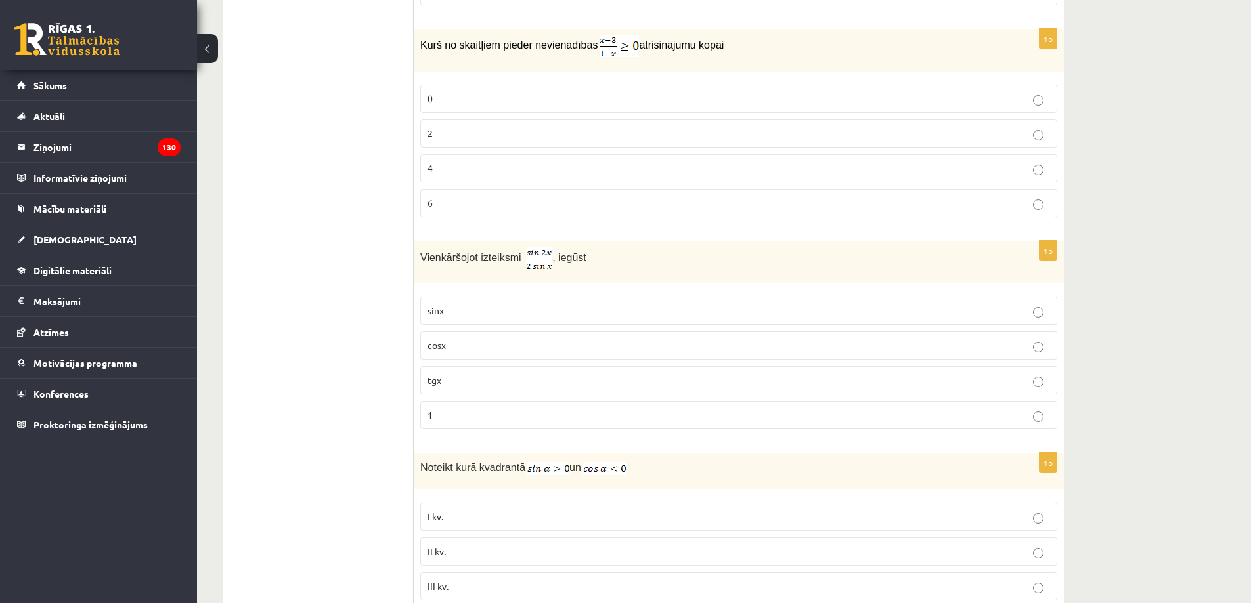
click at [481, 343] on p "cosx" at bounding box center [738, 346] width 622 height 14
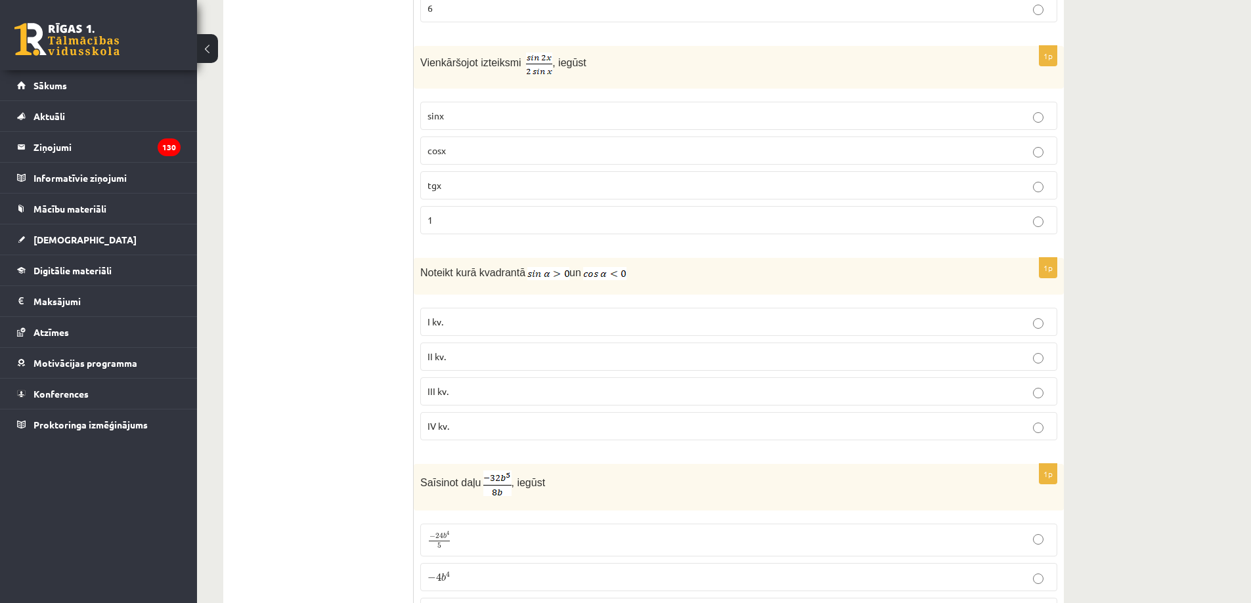
scroll to position [1247, 0]
click at [471, 355] on p "II kv." at bounding box center [738, 355] width 622 height 14
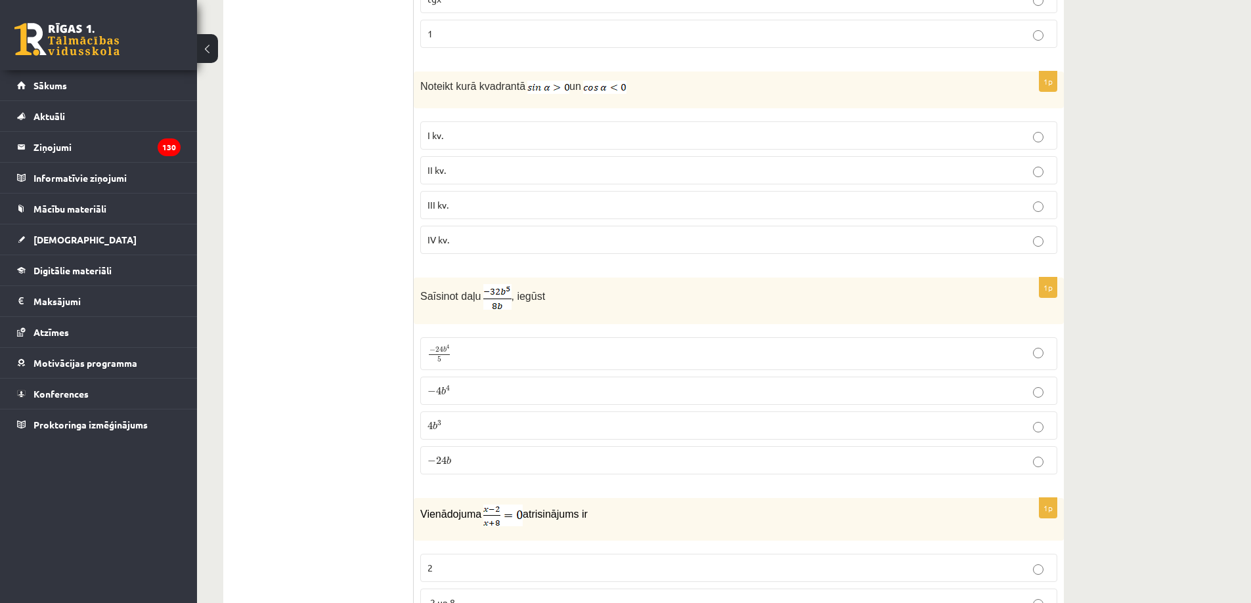
scroll to position [1444, 0]
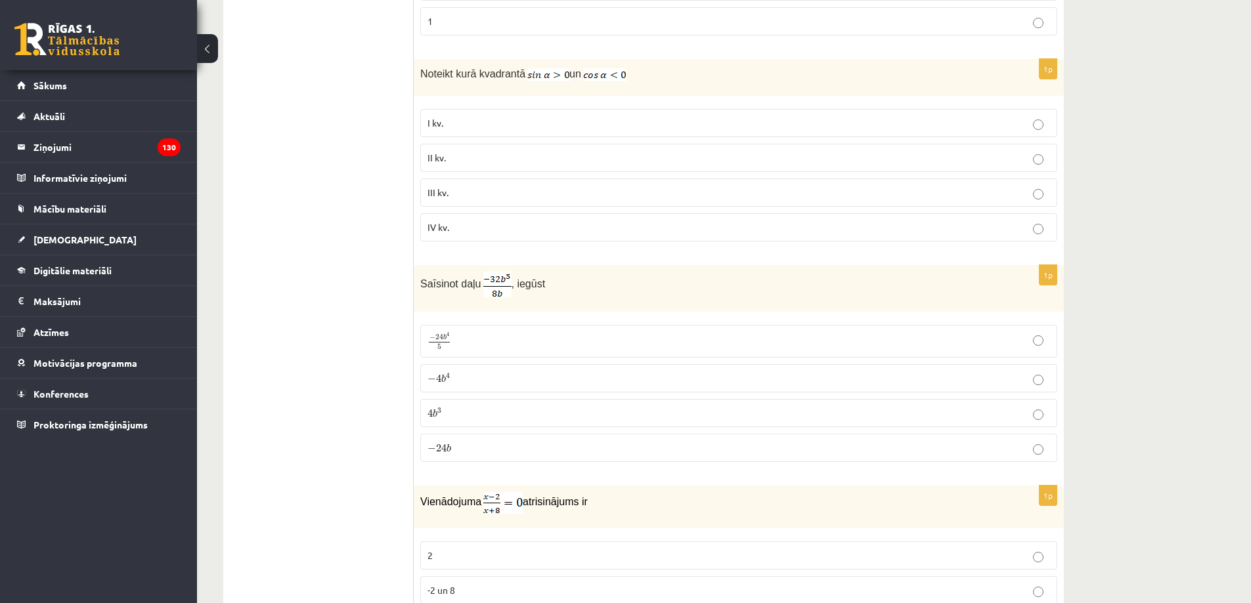
click at [458, 384] on p "− 4 b 4 − 4 b 4" at bounding box center [738, 379] width 622 height 14
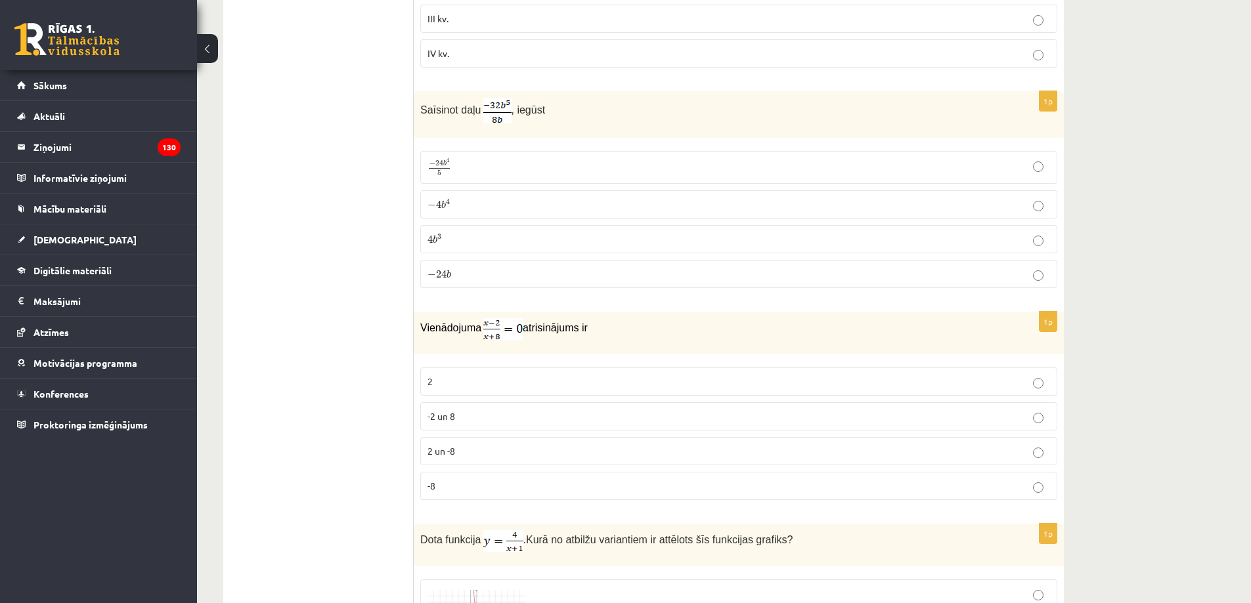
scroll to position [1641, 0]
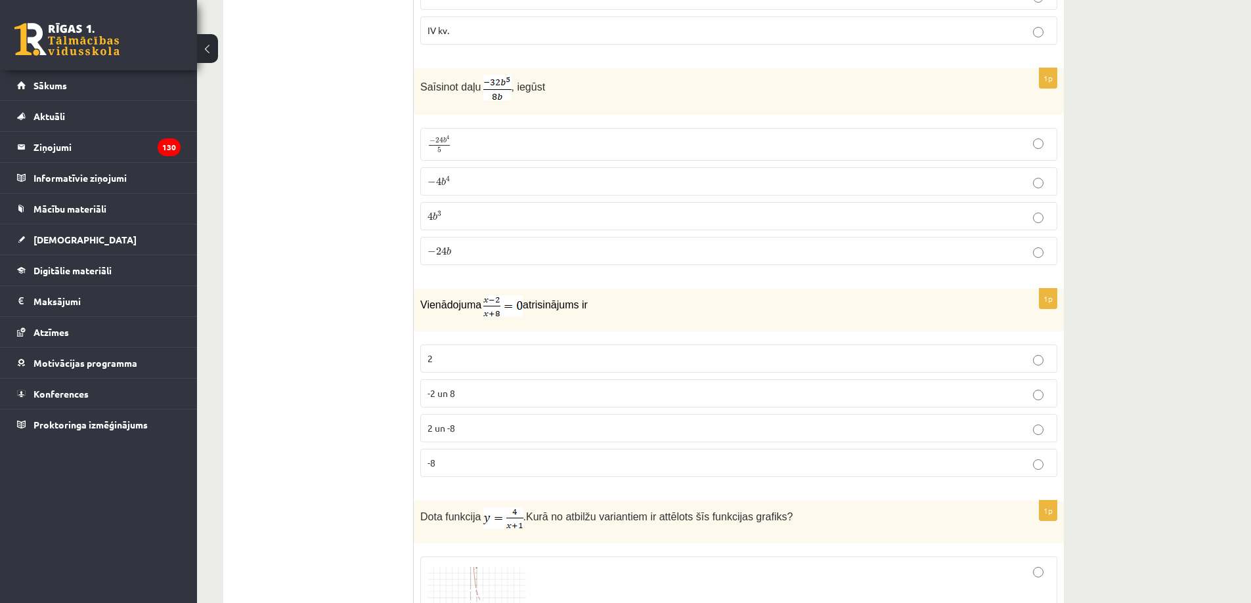
click at [437, 362] on p "2" at bounding box center [738, 359] width 622 height 14
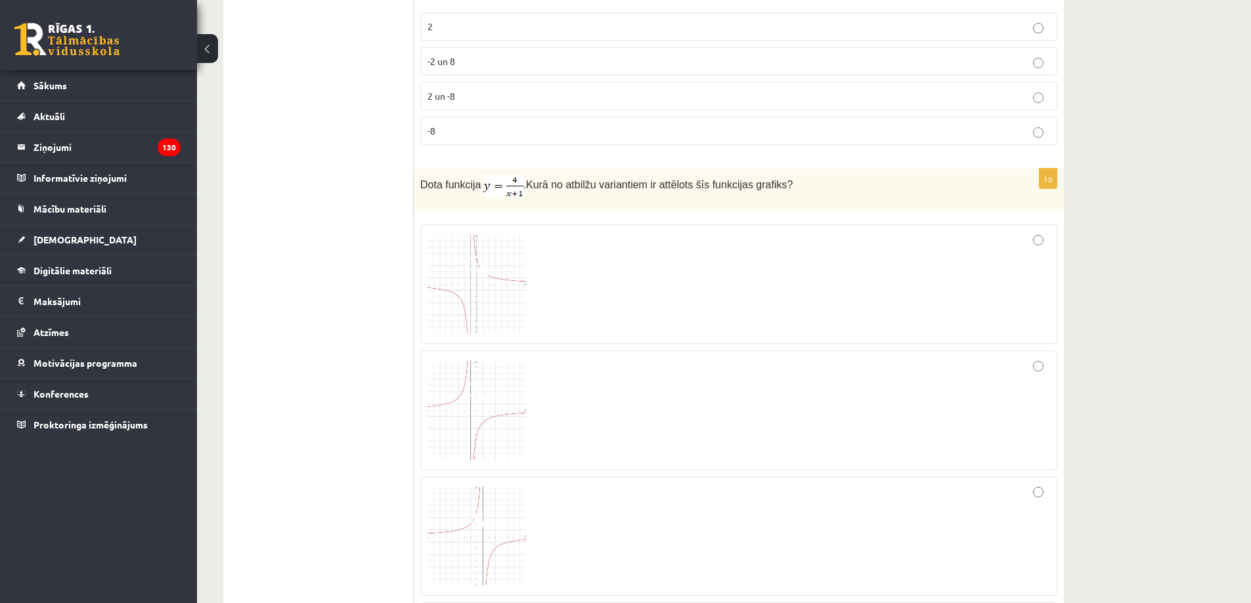
scroll to position [1970, 0]
click at [489, 284] on img at bounding box center [476, 288] width 98 height 98
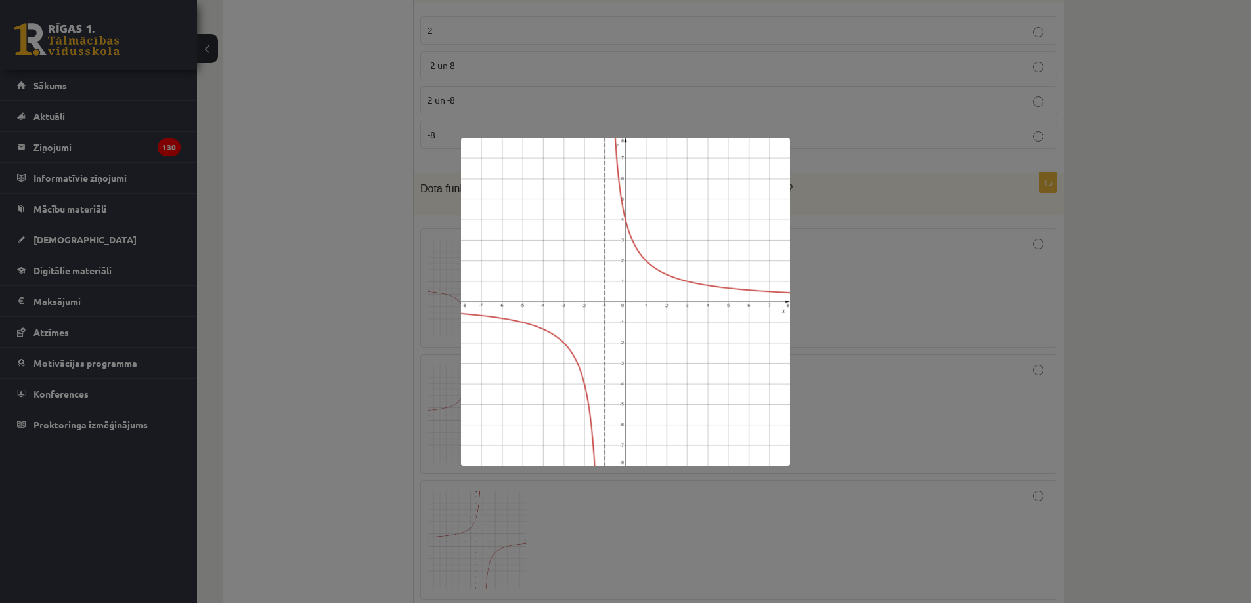
click at [960, 289] on div at bounding box center [625, 301] width 1251 height 603
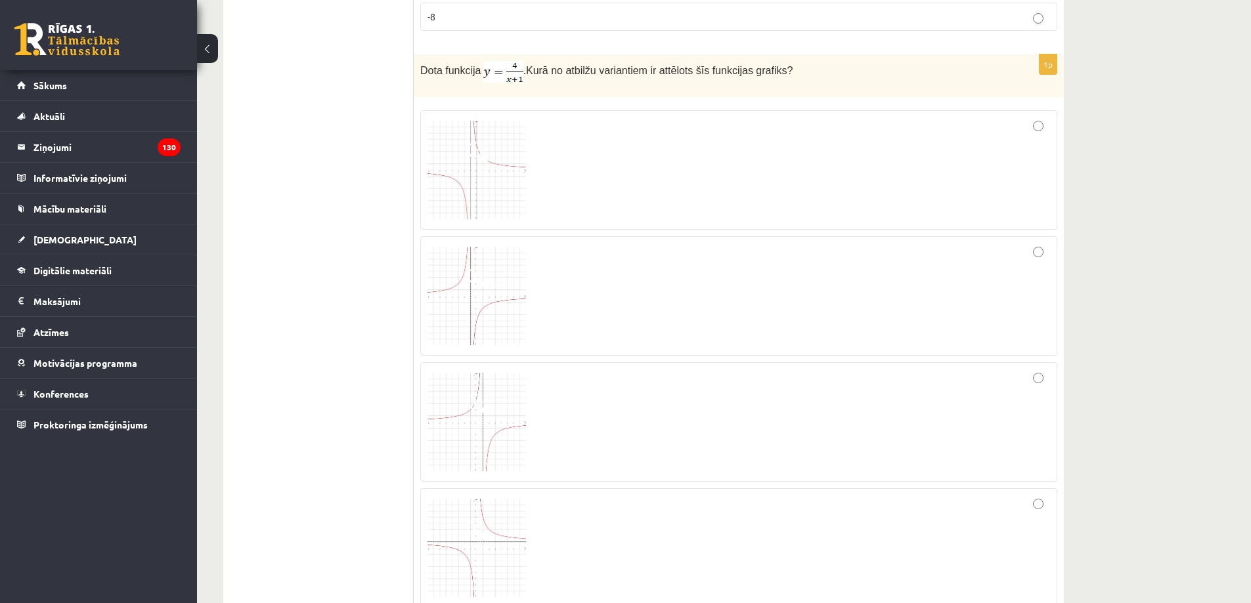
scroll to position [2101, 0]
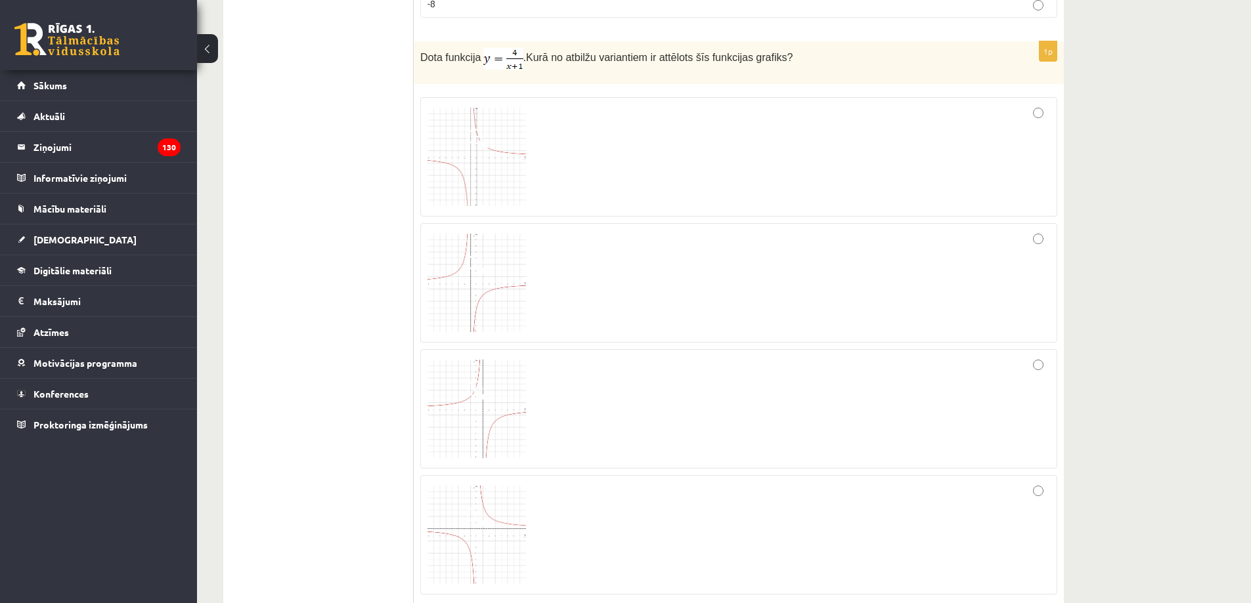
click at [448, 404] on img at bounding box center [476, 409] width 98 height 98
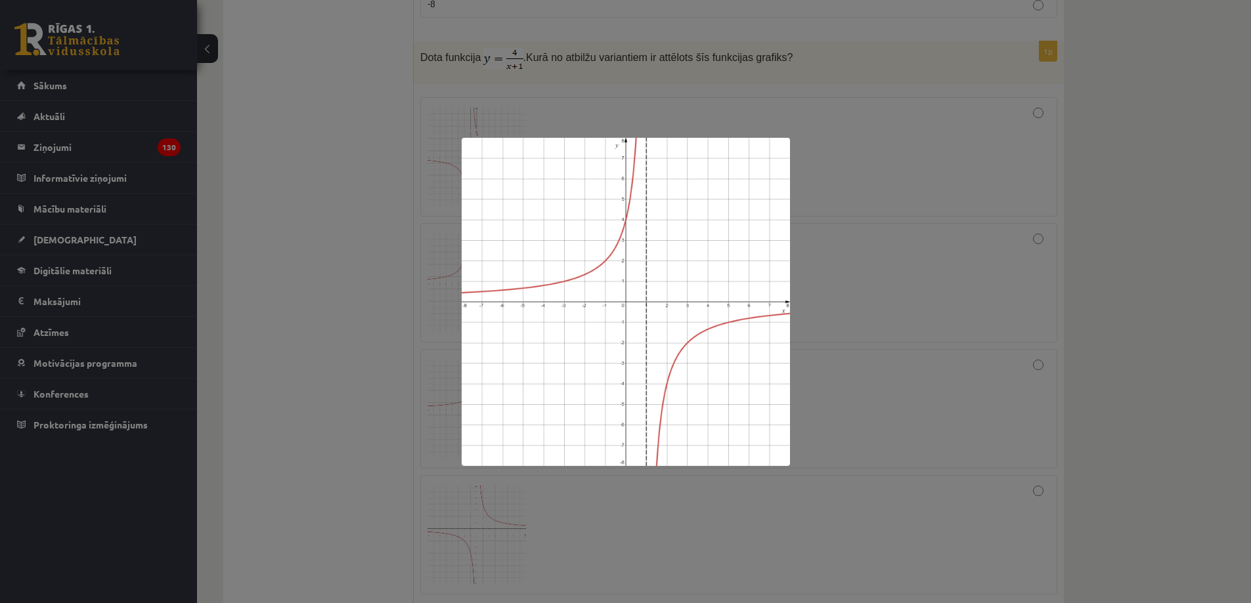
click at [902, 295] on div at bounding box center [625, 301] width 1251 height 603
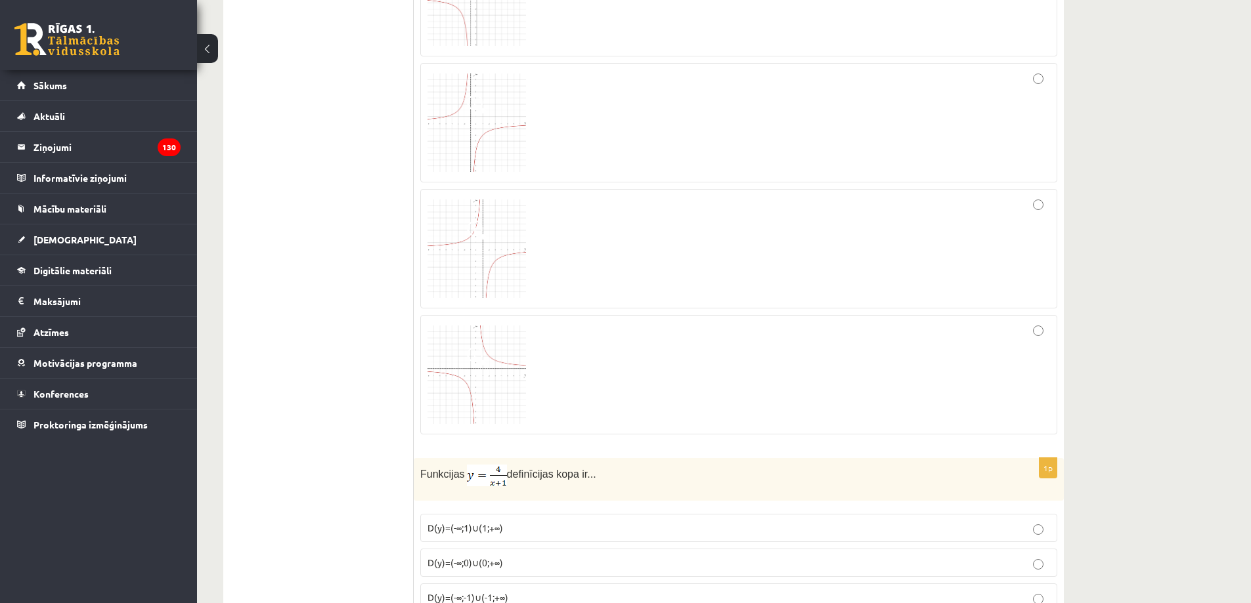
scroll to position [2298, 0]
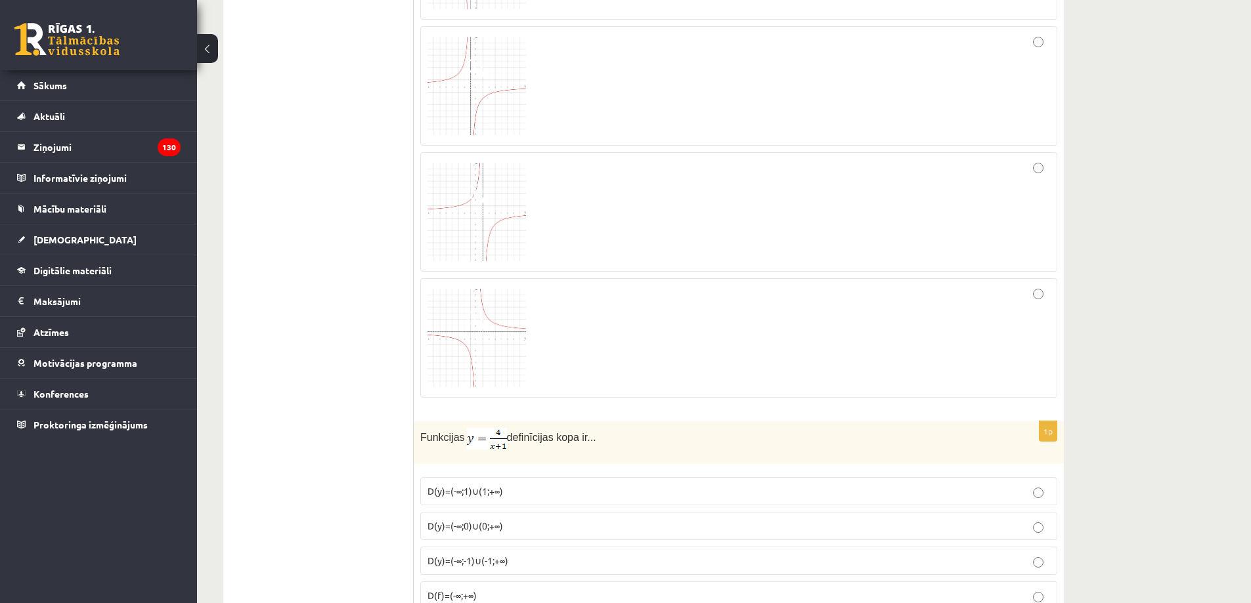
click at [483, 375] on img at bounding box center [476, 338] width 98 height 98
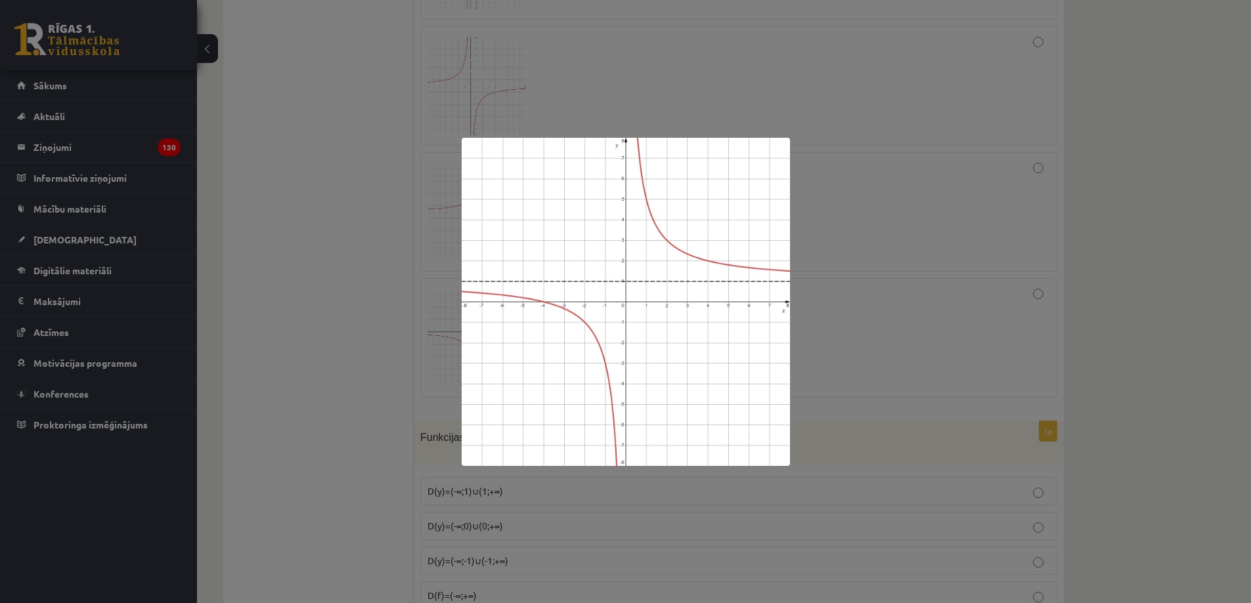
click at [863, 289] on div at bounding box center [625, 301] width 1251 height 603
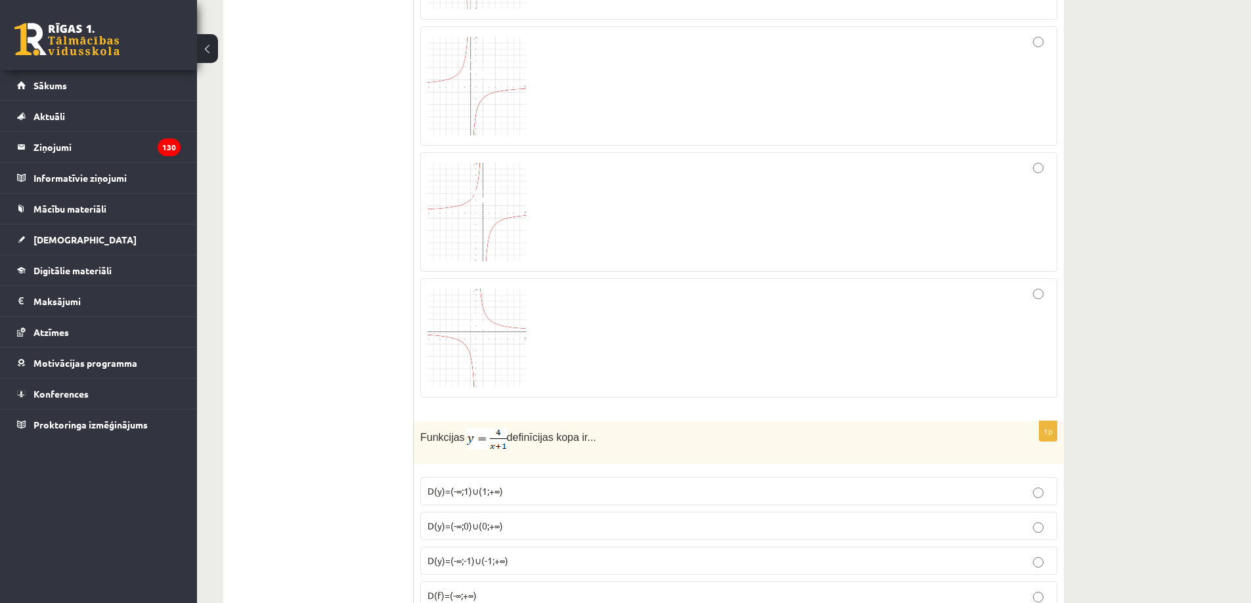
click at [476, 222] on img at bounding box center [476, 212] width 98 height 98
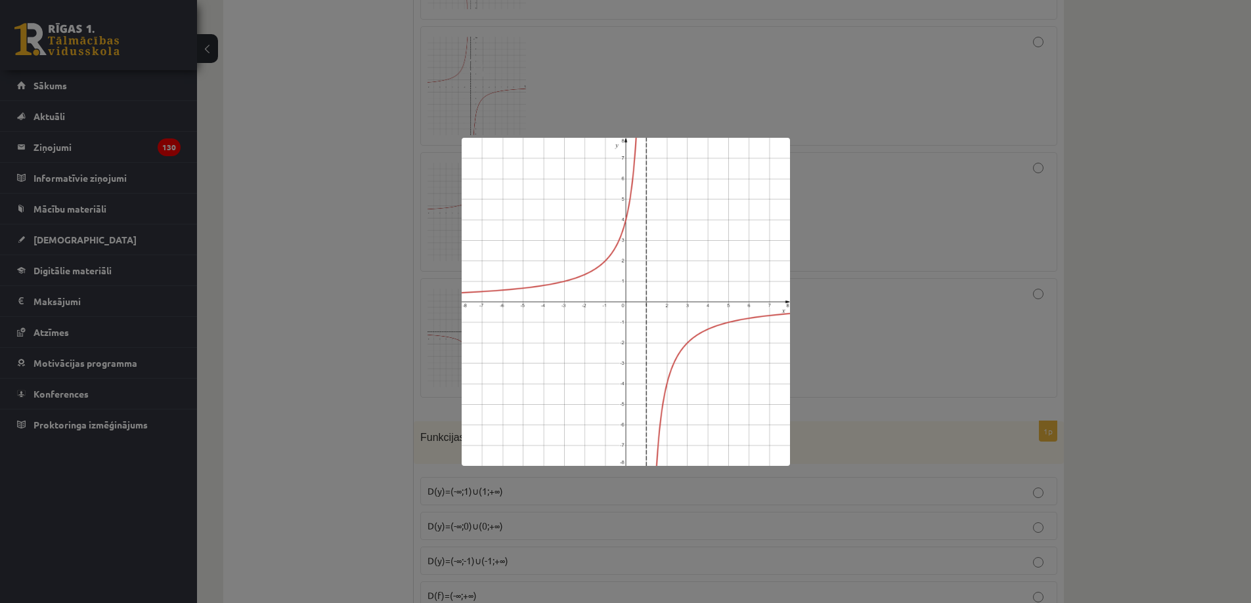
click at [358, 288] on div at bounding box center [625, 301] width 1251 height 603
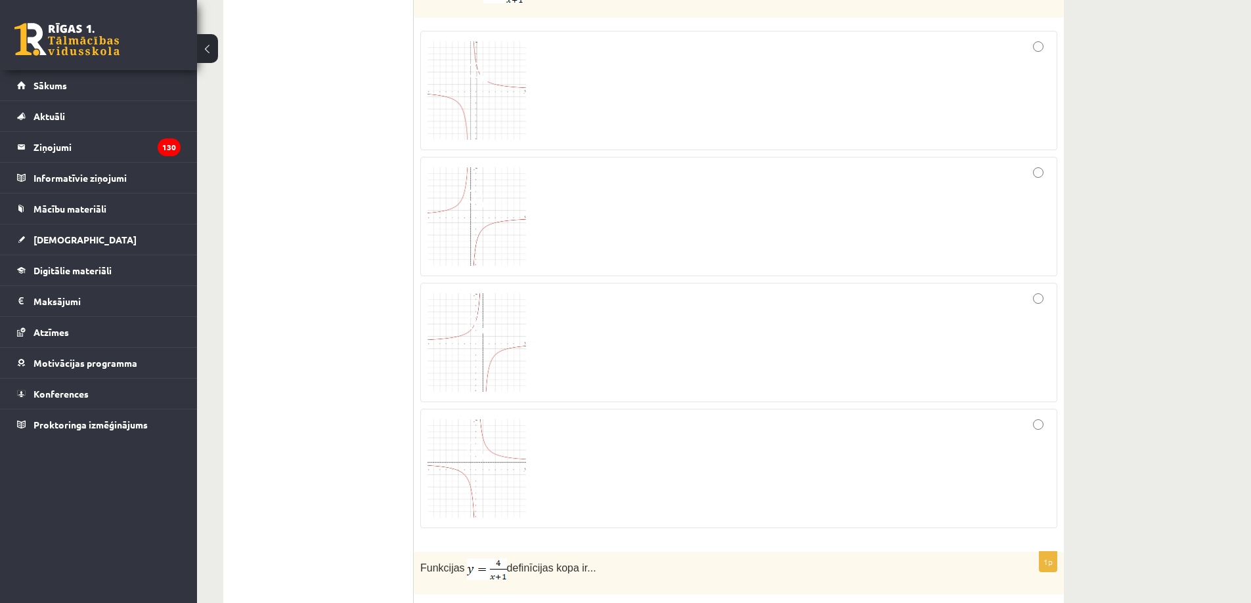
scroll to position [2166, 0]
click at [477, 222] on img at bounding box center [476, 217] width 98 height 98
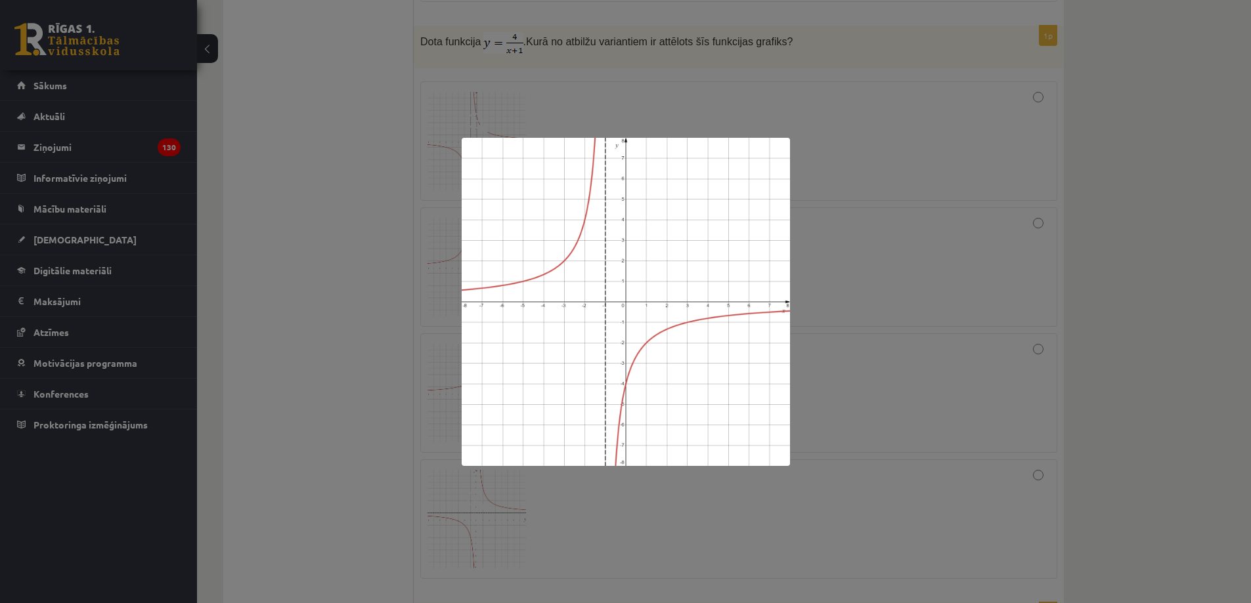
scroll to position [2035, 0]
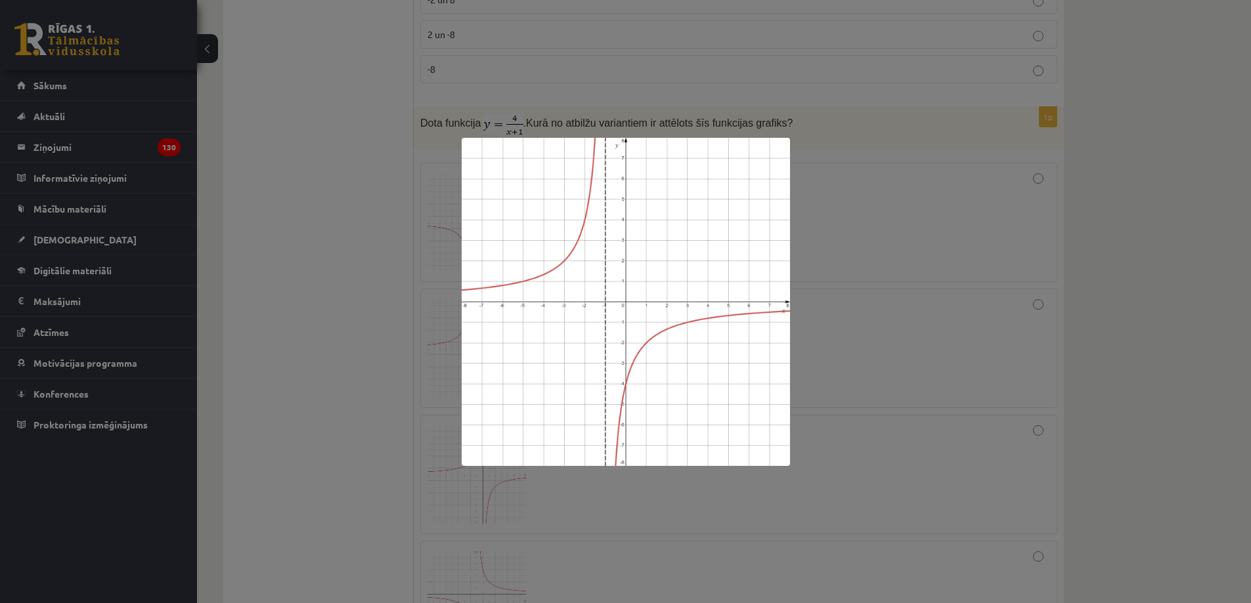
click at [352, 251] on div at bounding box center [625, 301] width 1251 height 603
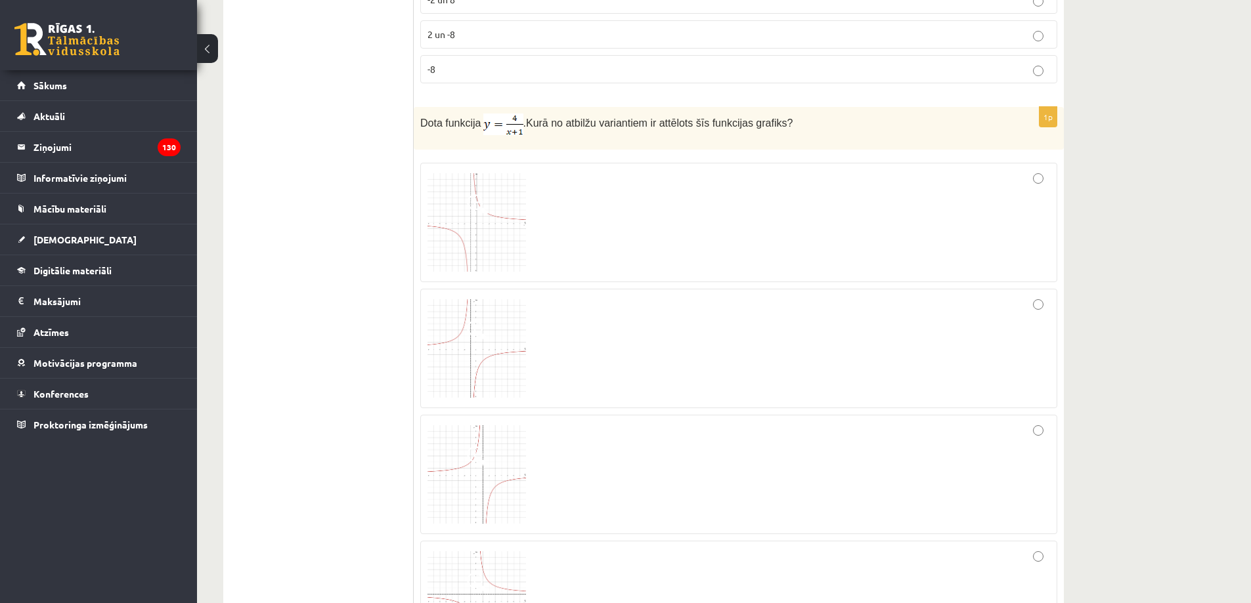
click at [464, 227] on img at bounding box center [476, 222] width 98 height 98
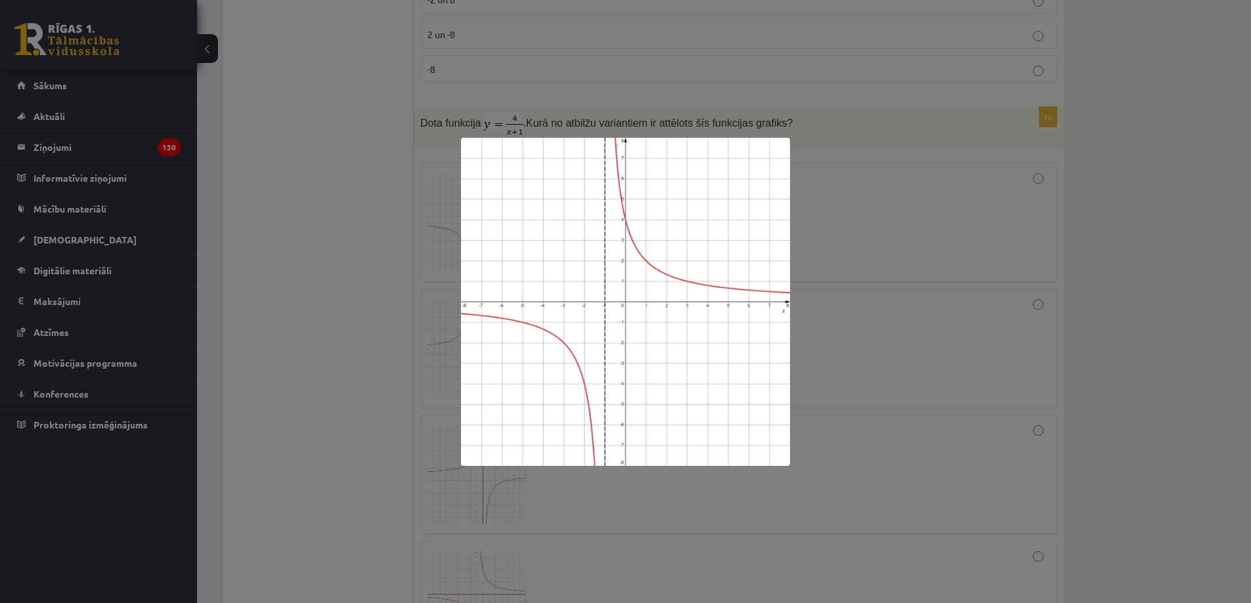
click at [414, 257] on div at bounding box center [625, 301] width 1251 height 603
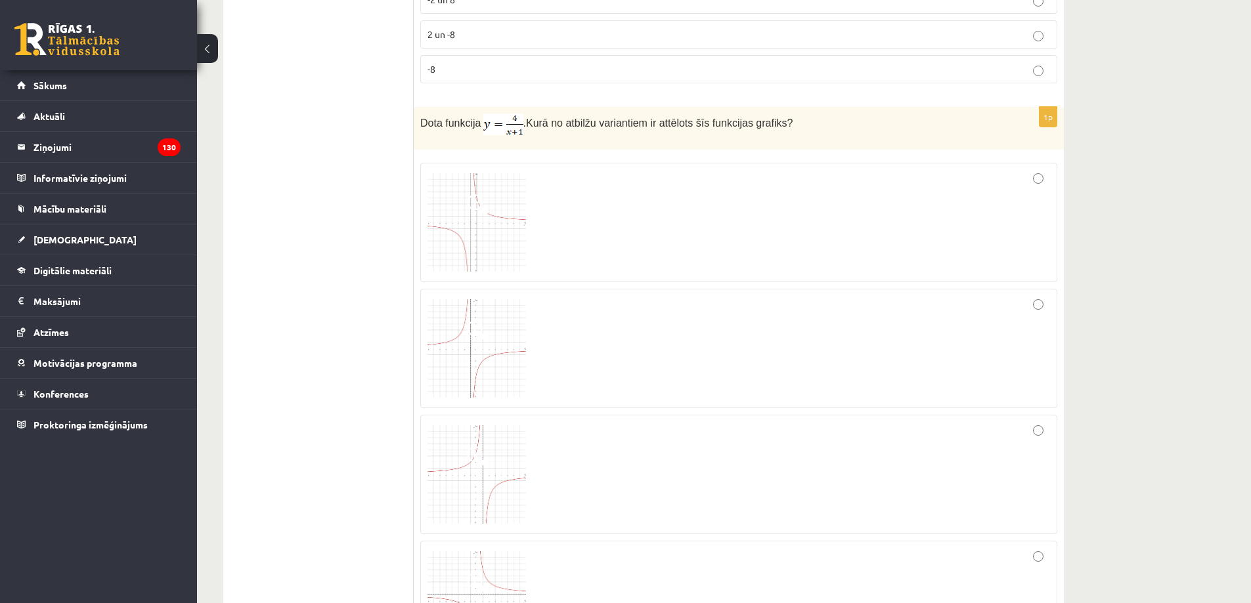
click at [1038, 184] on div at bounding box center [738, 222] width 622 height 105
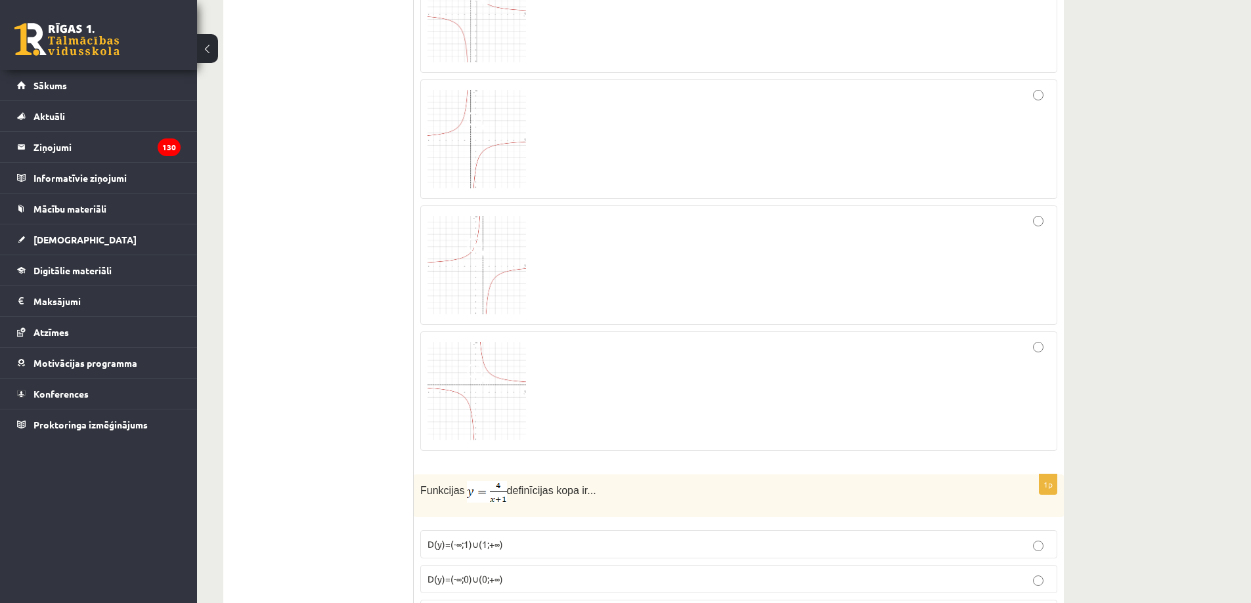
scroll to position [2298, 0]
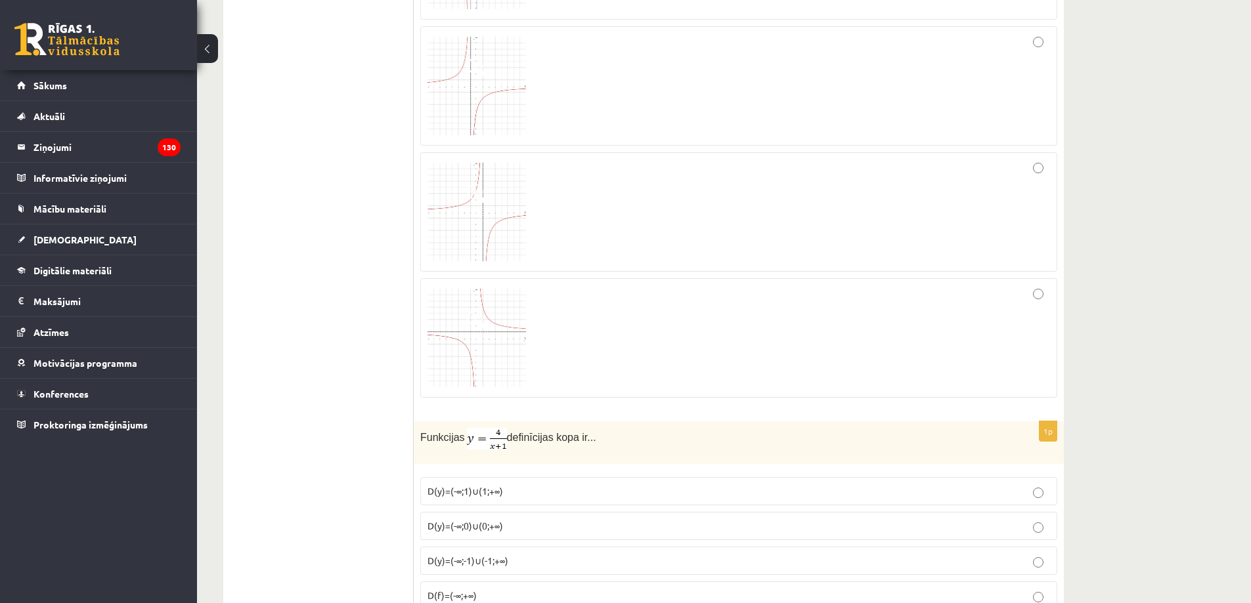
click at [493, 334] on img at bounding box center [476, 338] width 98 height 98
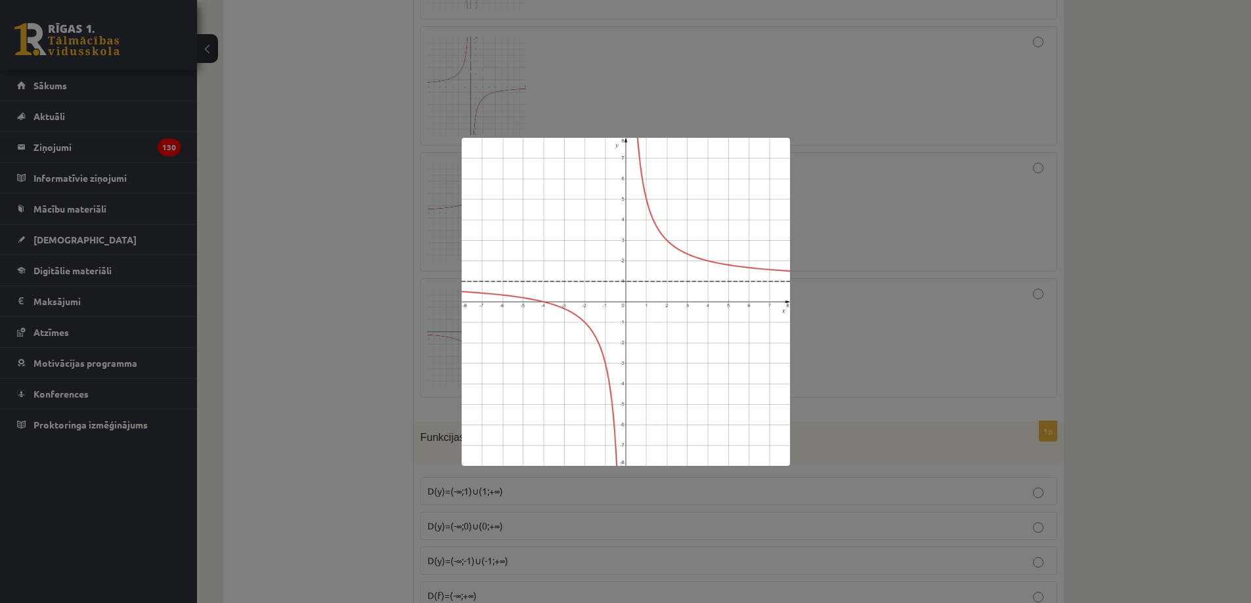
click at [328, 316] on div at bounding box center [625, 301] width 1251 height 603
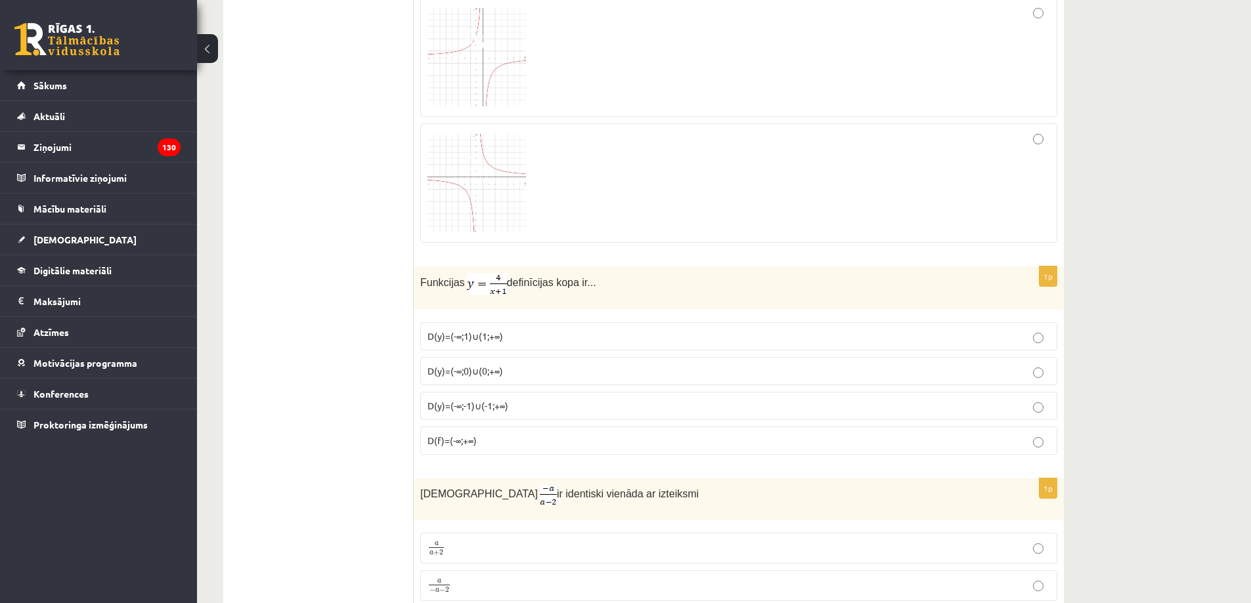
scroll to position [2429, 0]
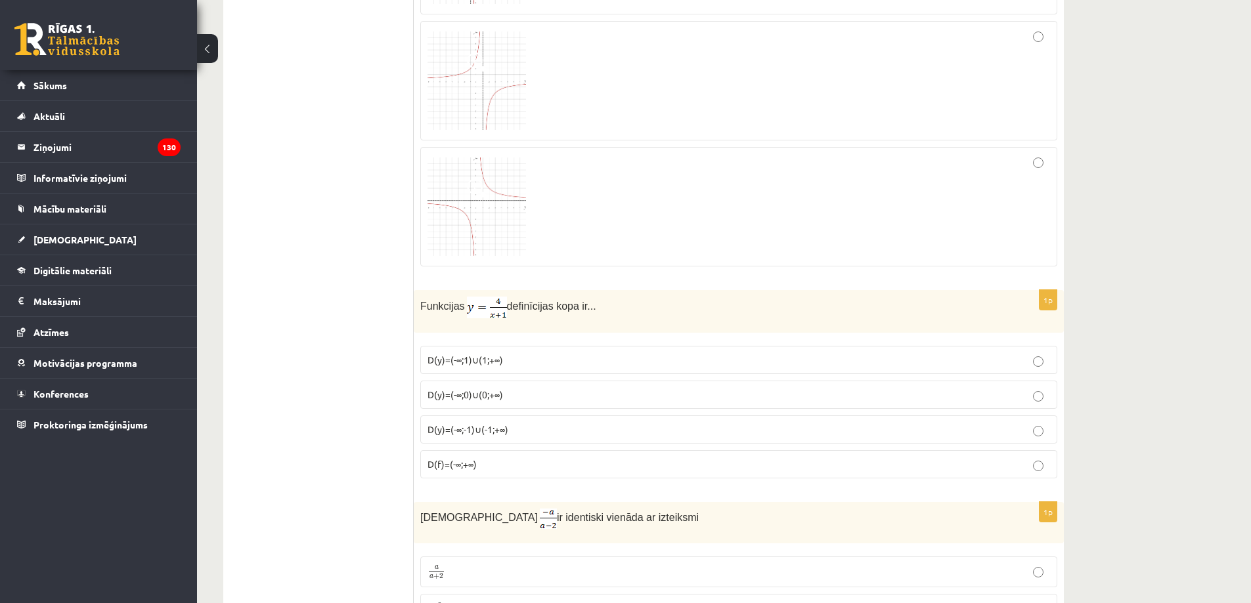
click at [494, 228] on img at bounding box center [476, 207] width 98 height 98
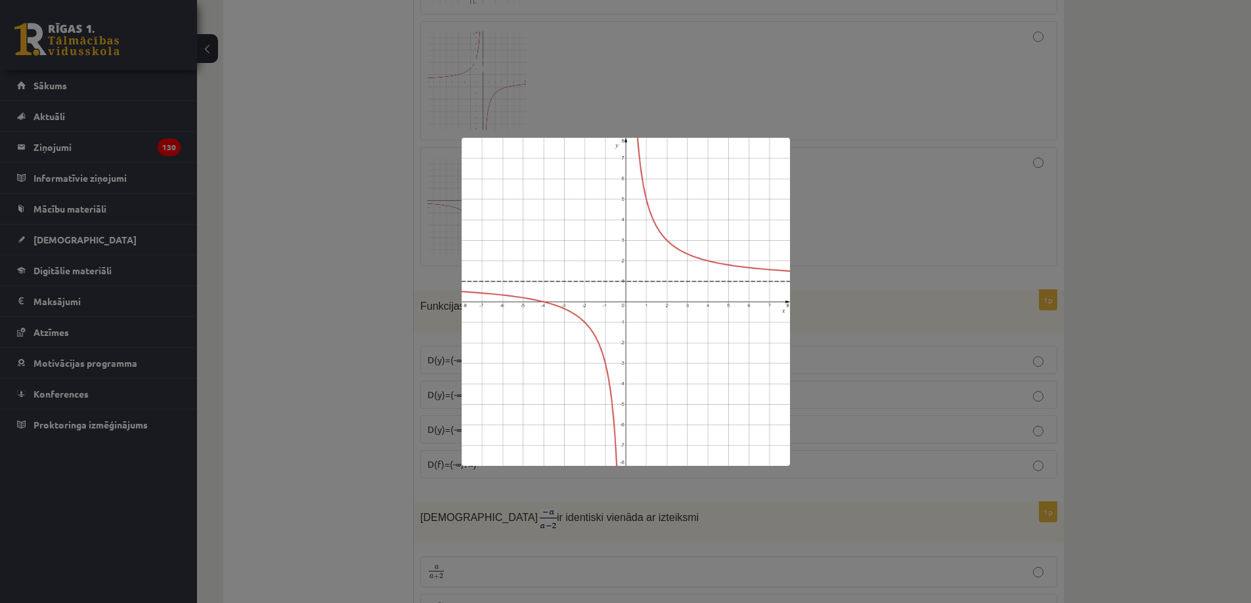
click at [376, 292] on div at bounding box center [625, 301] width 1251 height 603
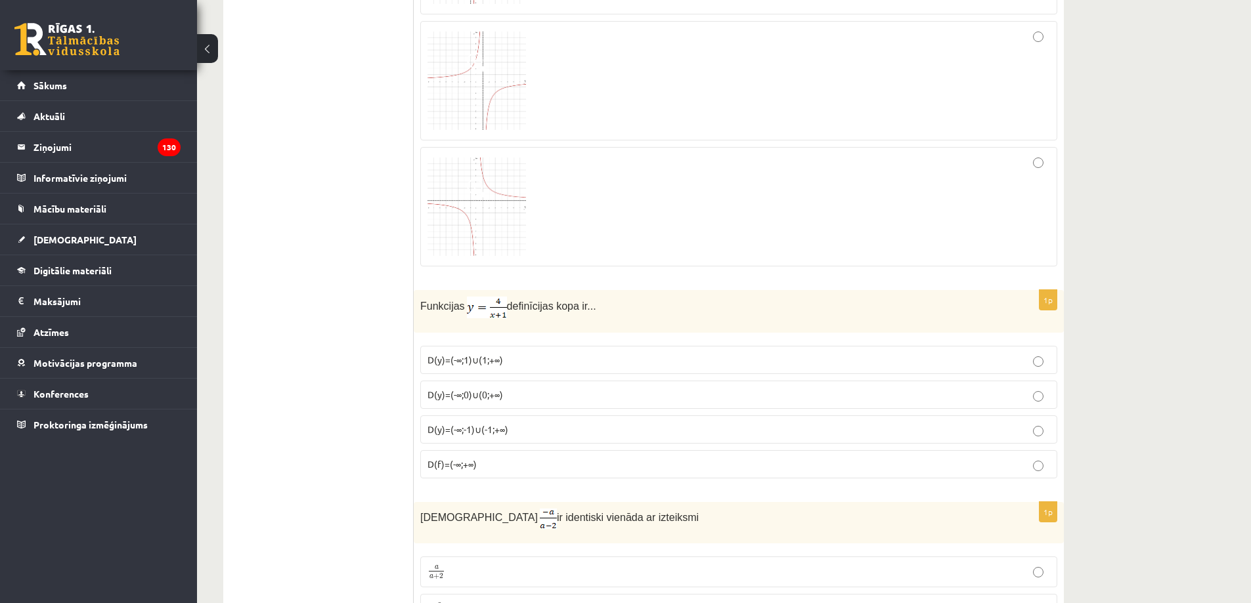
click at [515, 437] on label "D(y)=(-∞;-1)∪(-1;+∞)" at bounding box center [738, 430] width 637 height 28
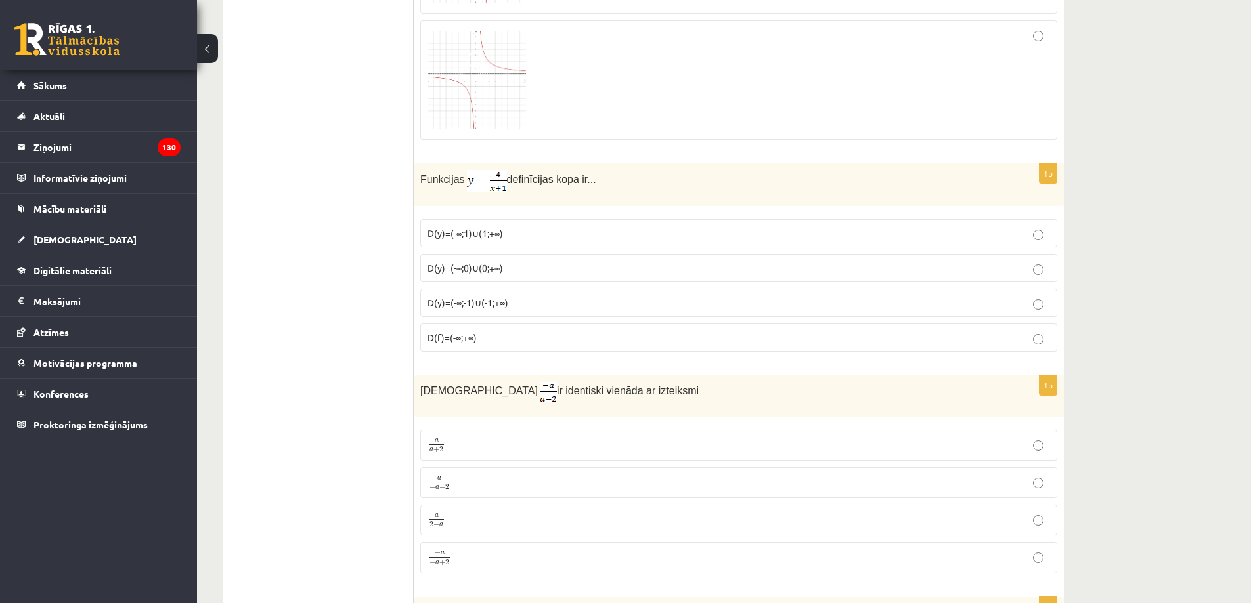
scroll to position [2626, 0]
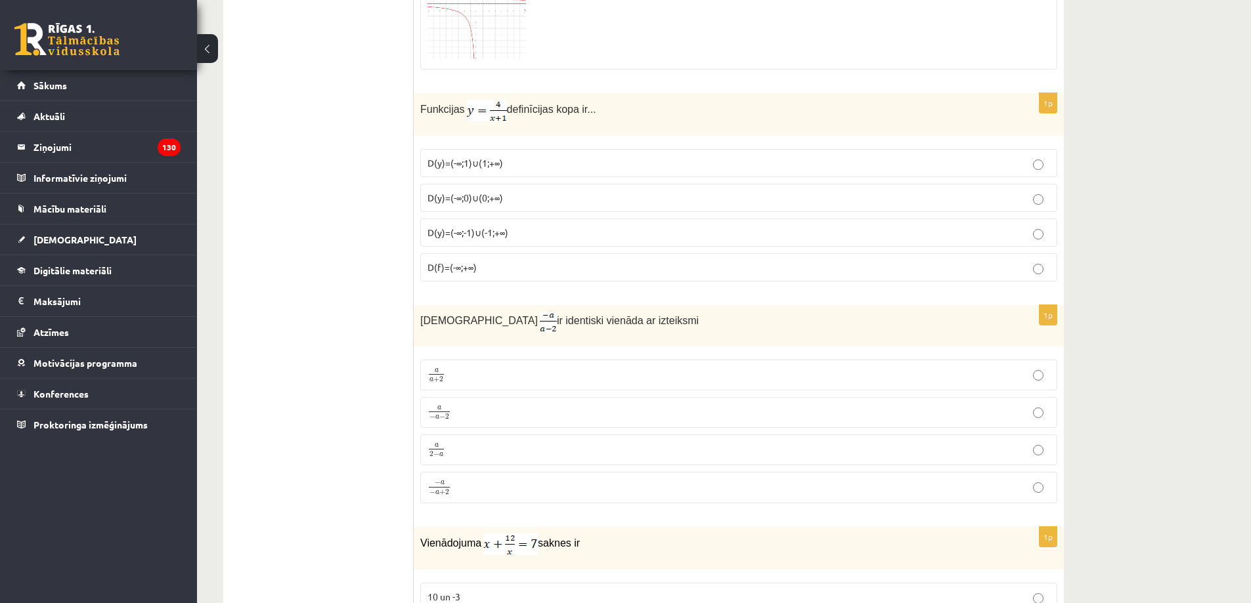
click at [468, 459] on label "a 2 − a a 2 − a" at bounding box center [738, 450] width 637 height 31
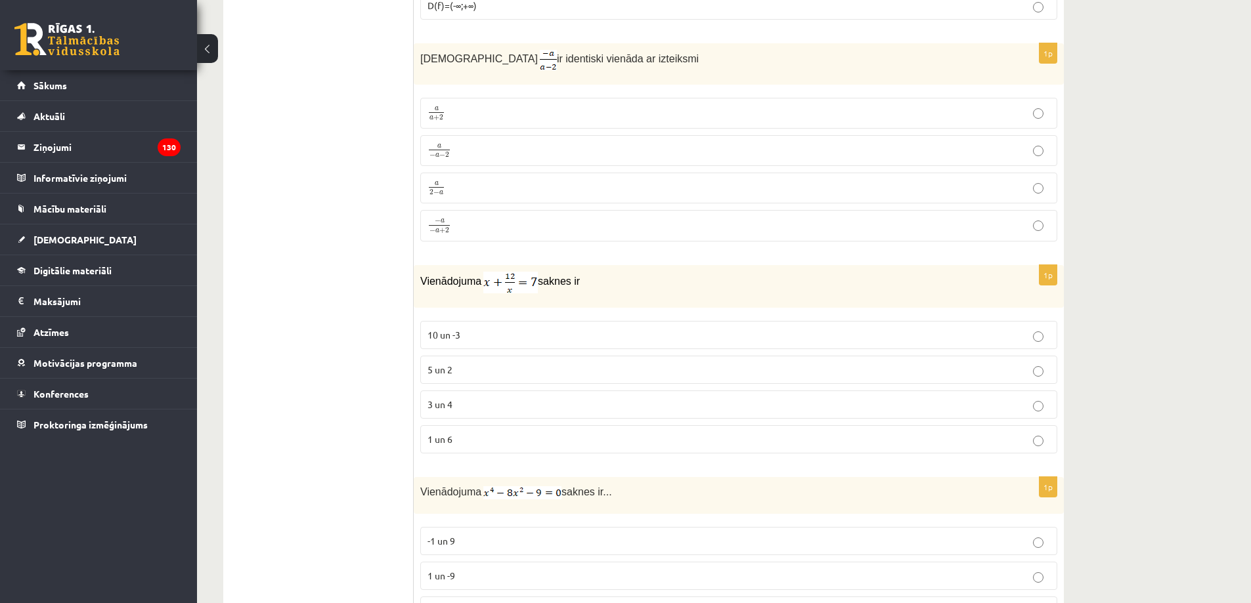
scroll to position [2889, 0]
click at [503, 404] on p "3 un 4" at bounding box center [738, 404] width 622 height 14
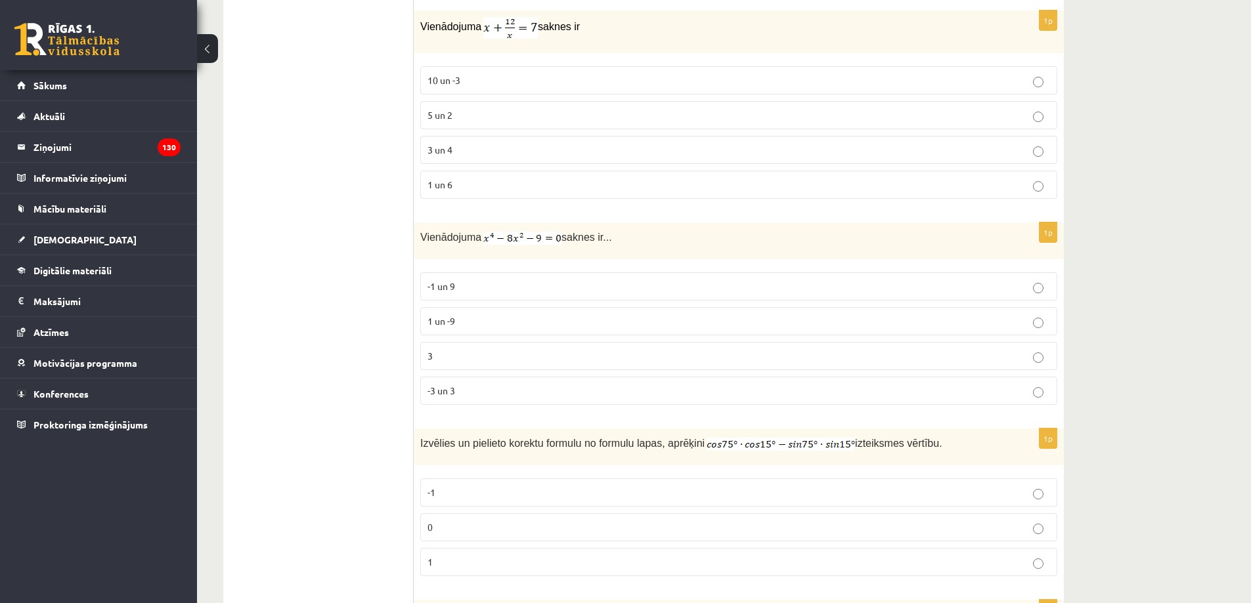
scroll to position [3151, 0]
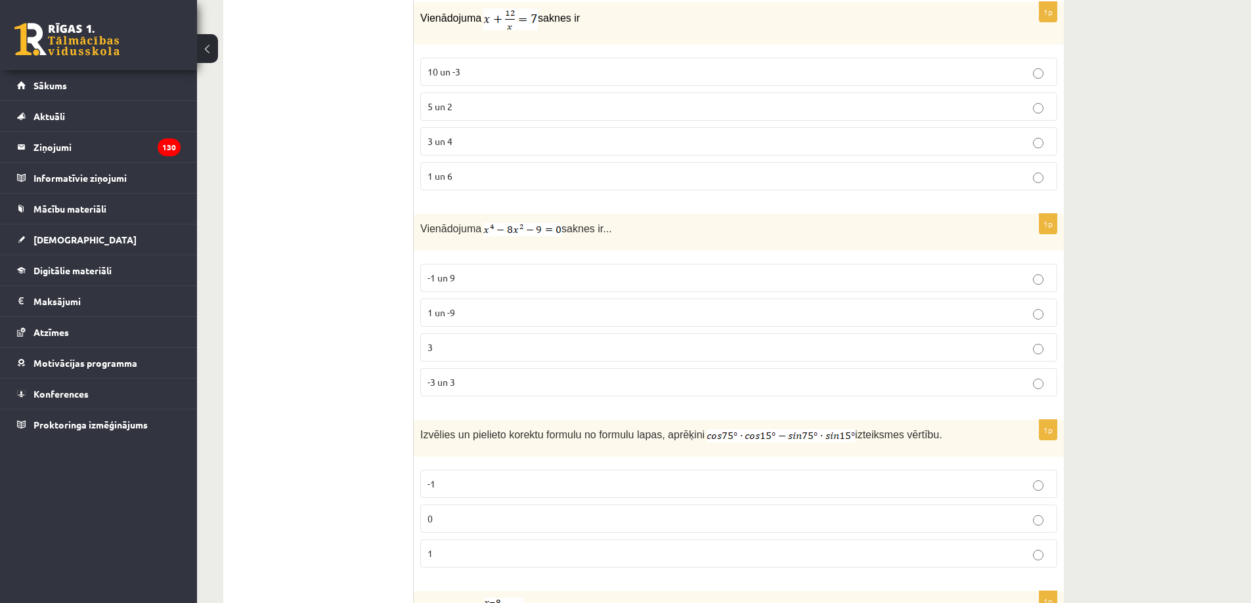
click at [448, 379] on span "-3 un 3" at bounding box center [441, 382] width 28 height 12
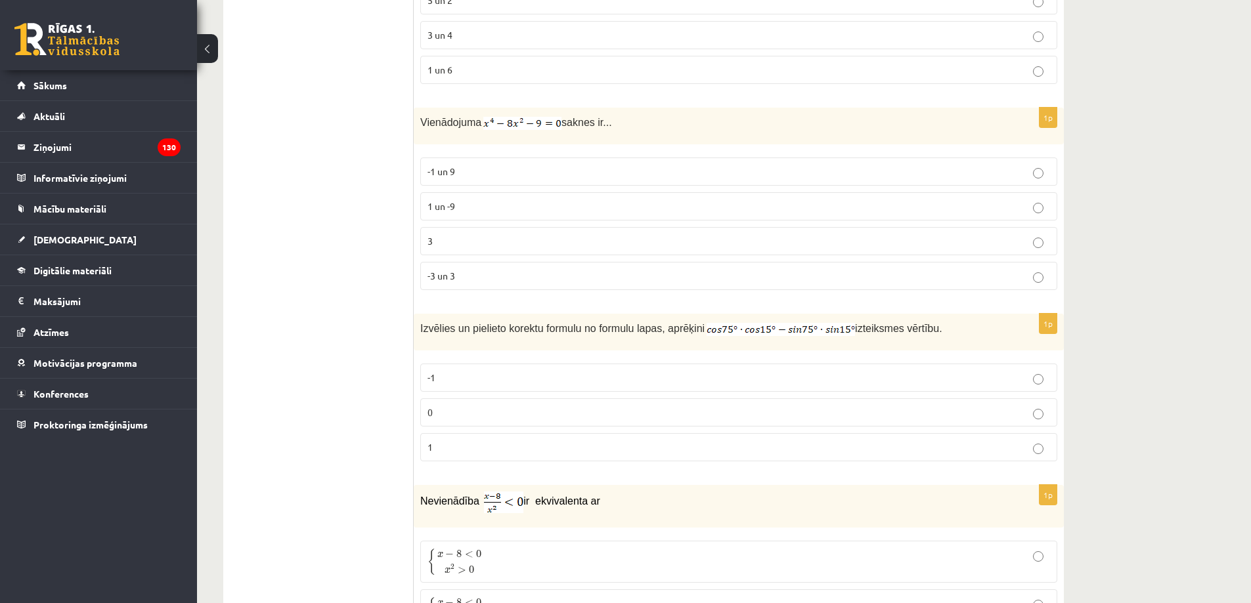
scroll to position [3283, 0]
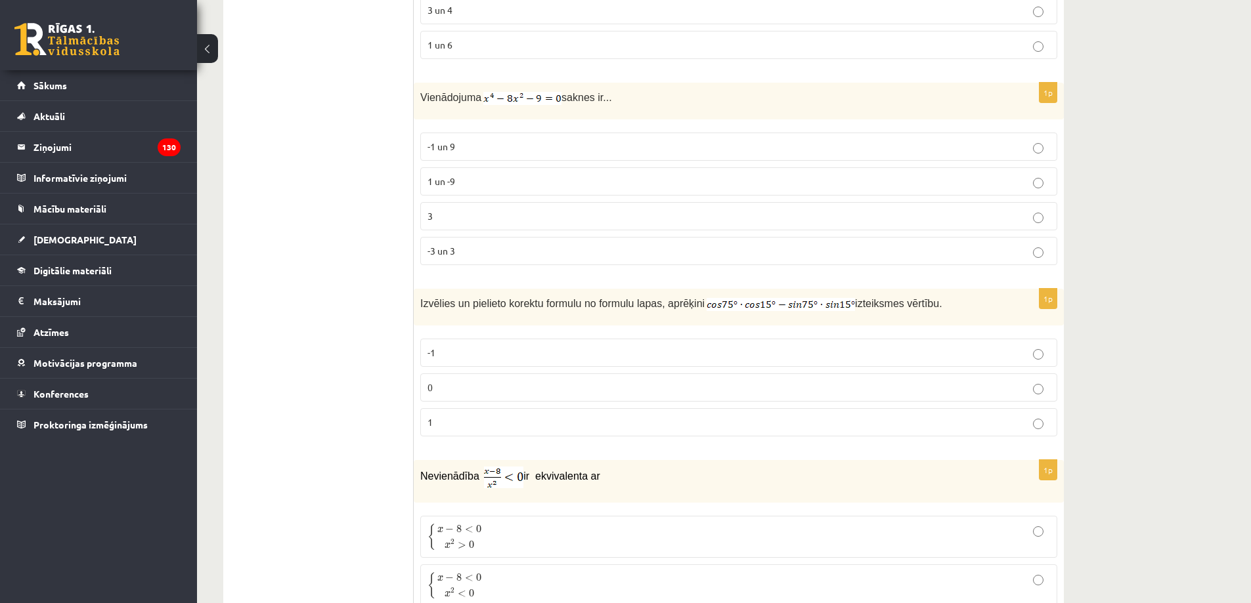
drag, startPoint x: 415, startPoint y: 292, endPoint x: 919, endPoint y: 297, distance: 504.2
click at [919, 297] on div "Izvēlies un pielieto korektu formulu no formulu lapas, aprēķini izteiksmes vērt…" at bounding box center [739, 307] width 650 height 37
click at [919, 297] on p "Izvēlies un pielieto korektu formulu no formulu lapas, aprēķini izteiksmes vērt…" at bounding box center [705, 303] width 571 height 16
click at [465, 381] on p "0" at bounding box center [738, 388] width 622 height 14
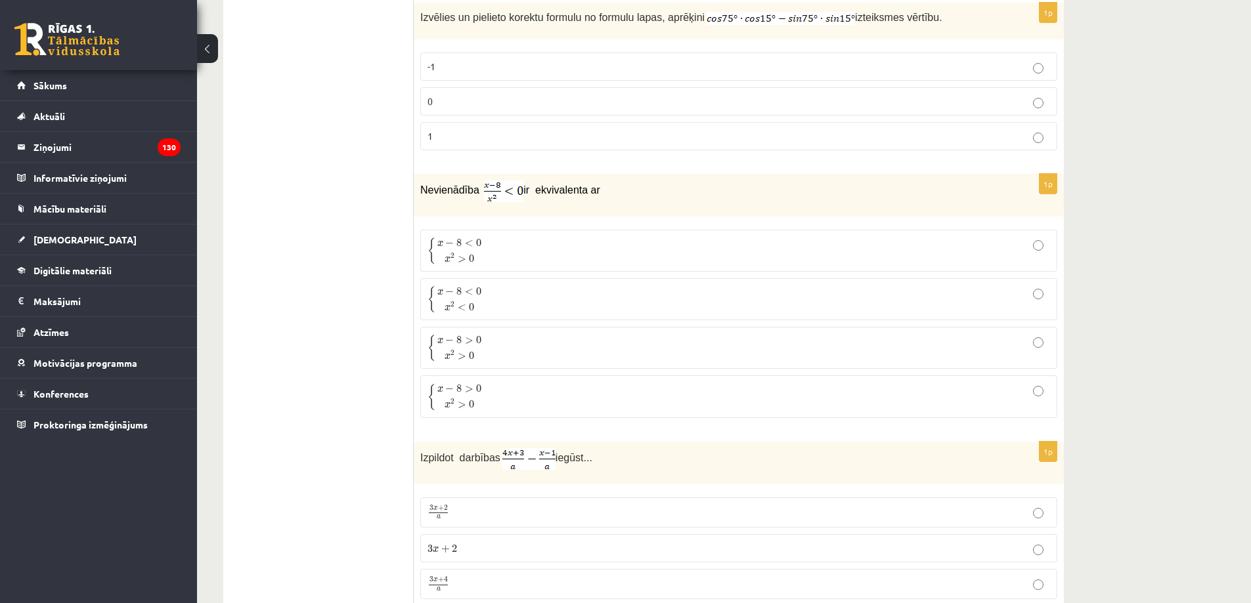
scroll to position [3545, 0]
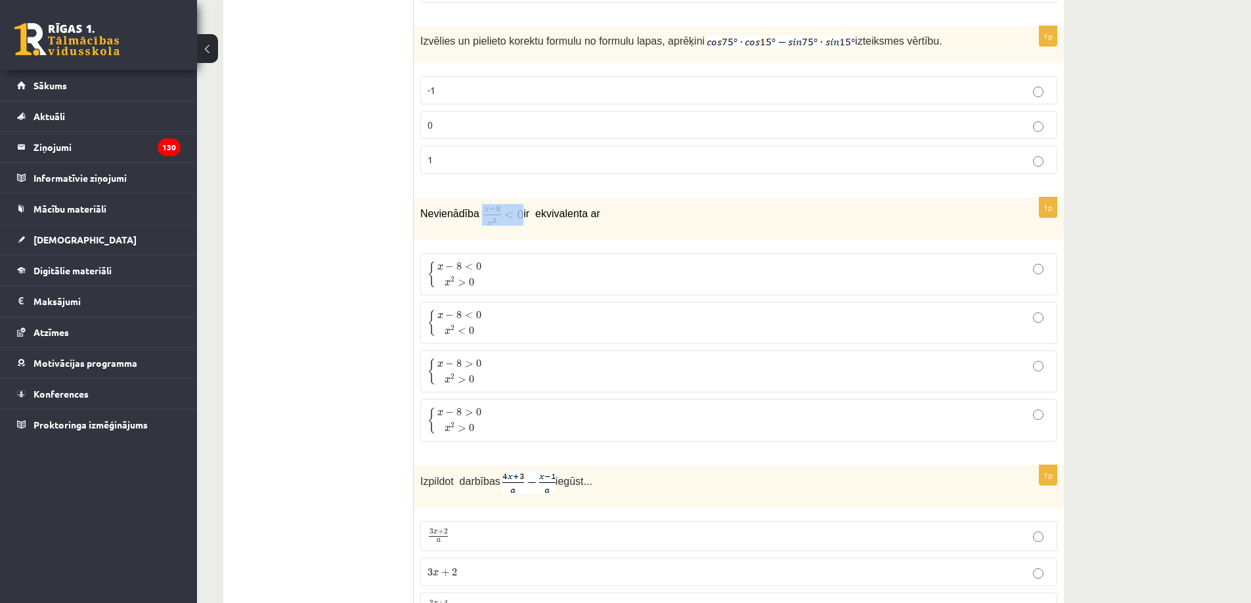
drag, startPoint x: 520, startPoint y: 212, endPoint x: 479, endPoint y: 208, distance: 41.5
click at [479, 208] on p "Nevienādība ir ekvivalenta ar" at bounding box center [705, 215] width 571 height 22
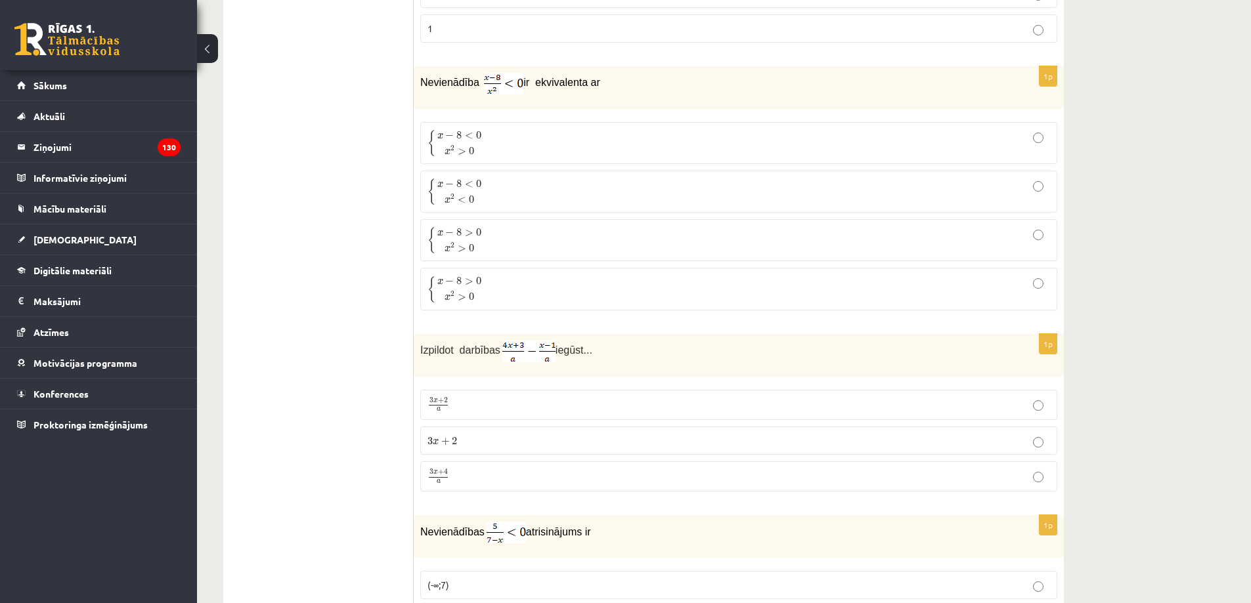
scroll to position [3742, 0]
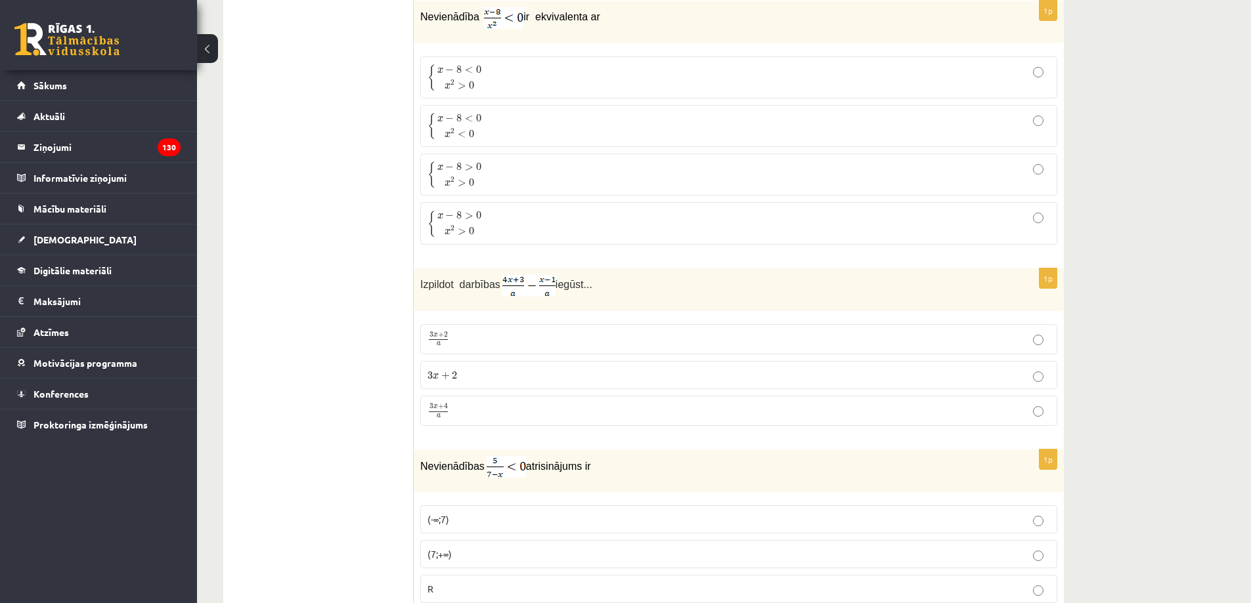
click at [477, 403] on p "3 x + 4 a 3 x + 4 a" at bounding box center [738, 411] width 622 height 16
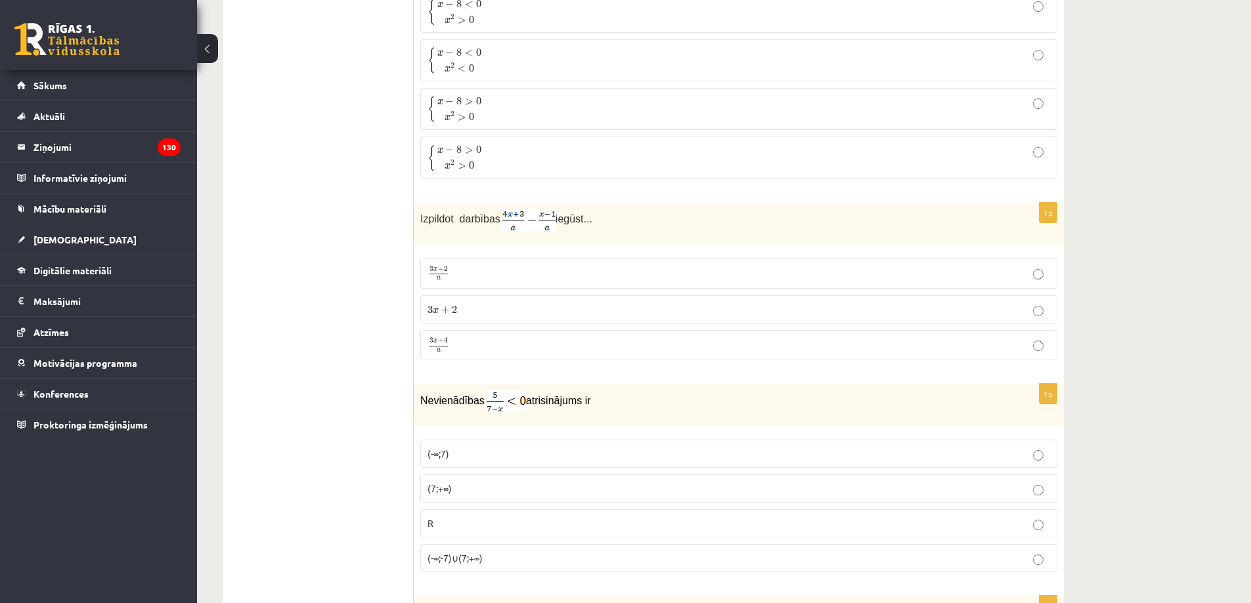
scroll to position [3873, 0]
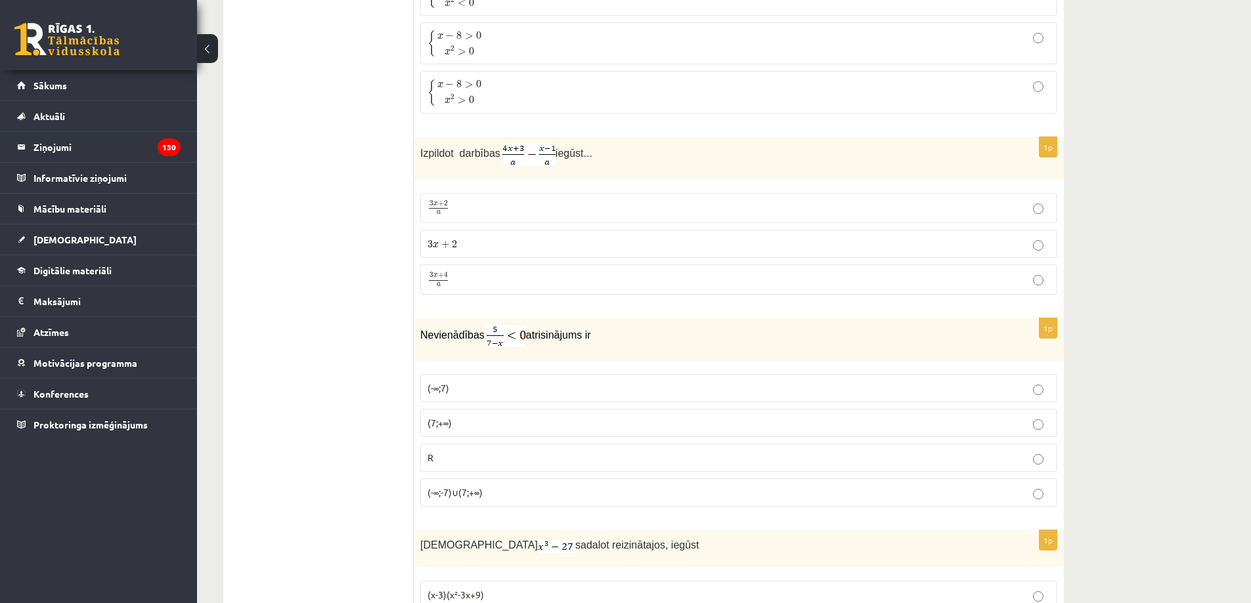
click at [458, 418] on p "(7;+∞)" at bounding box center [738, 423] width 622 height 14
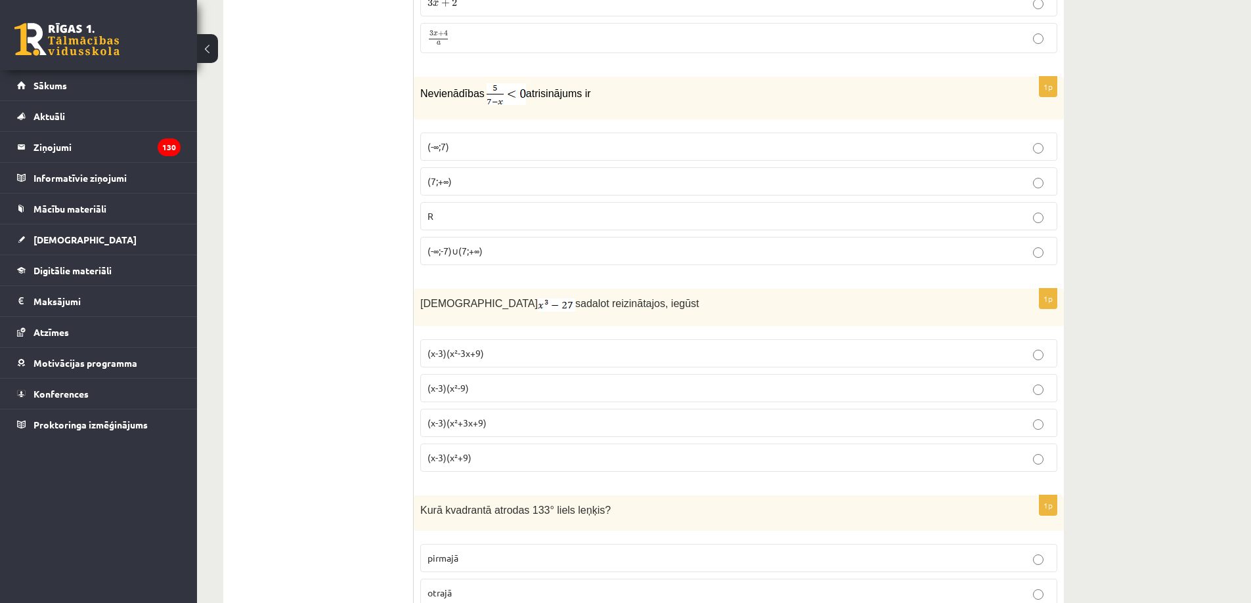
scroll to position [4136, 0]
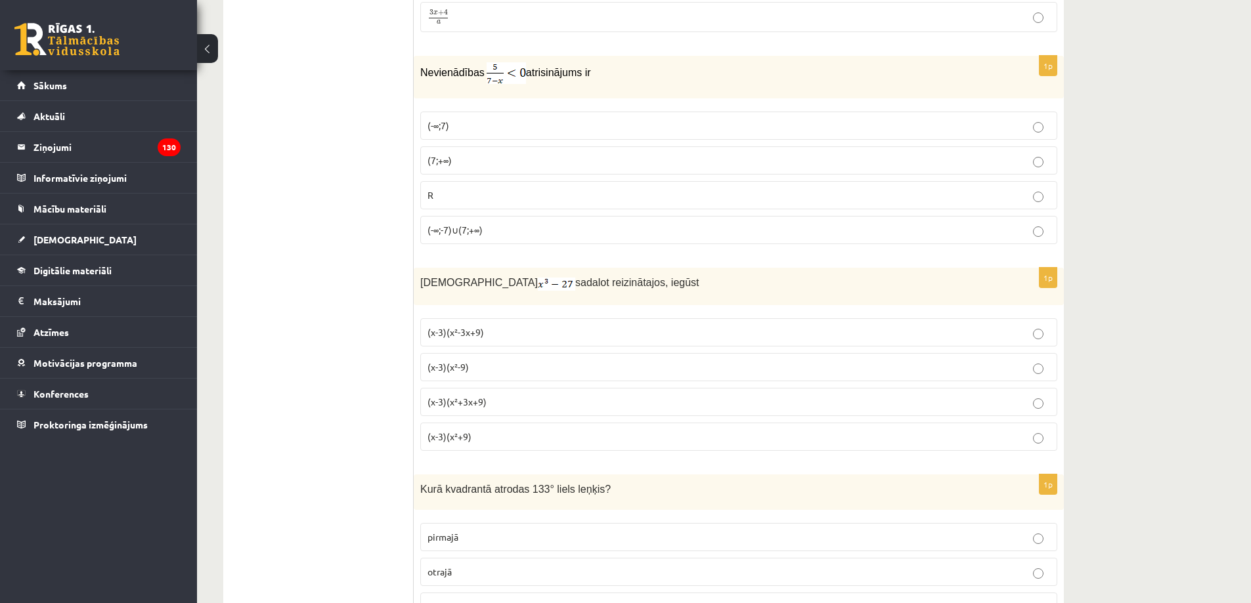
click at [511, 402] on p "(x-3)(x²+3x+9)" at bounding box center [738, 402] width 622 height 14
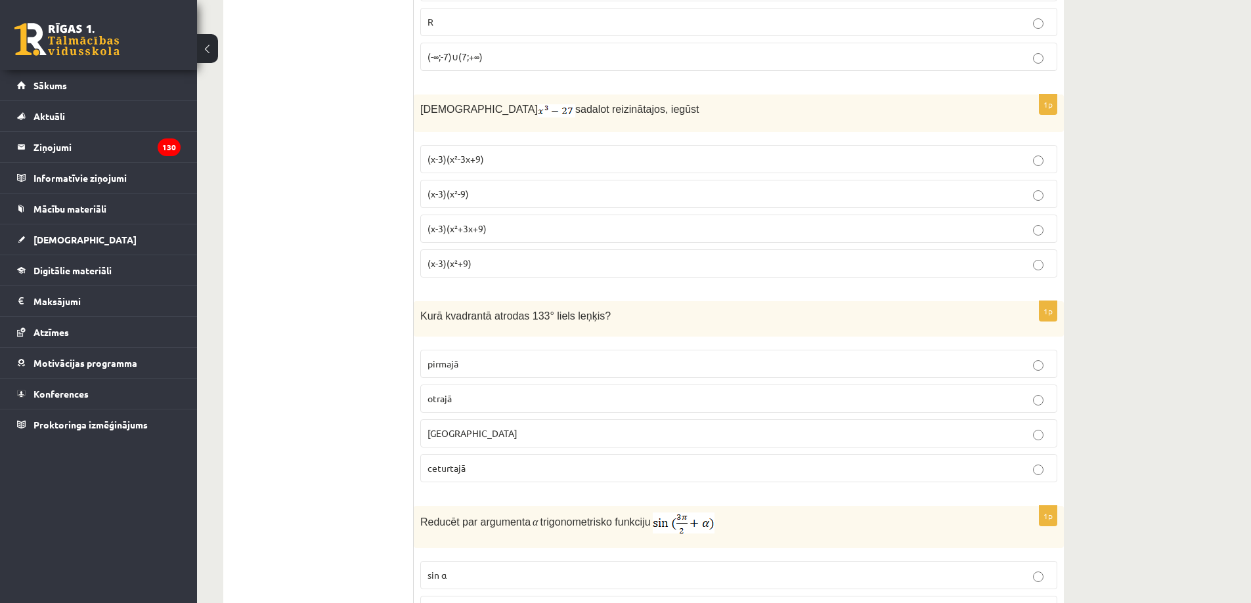
scroll to position [4333, 0]
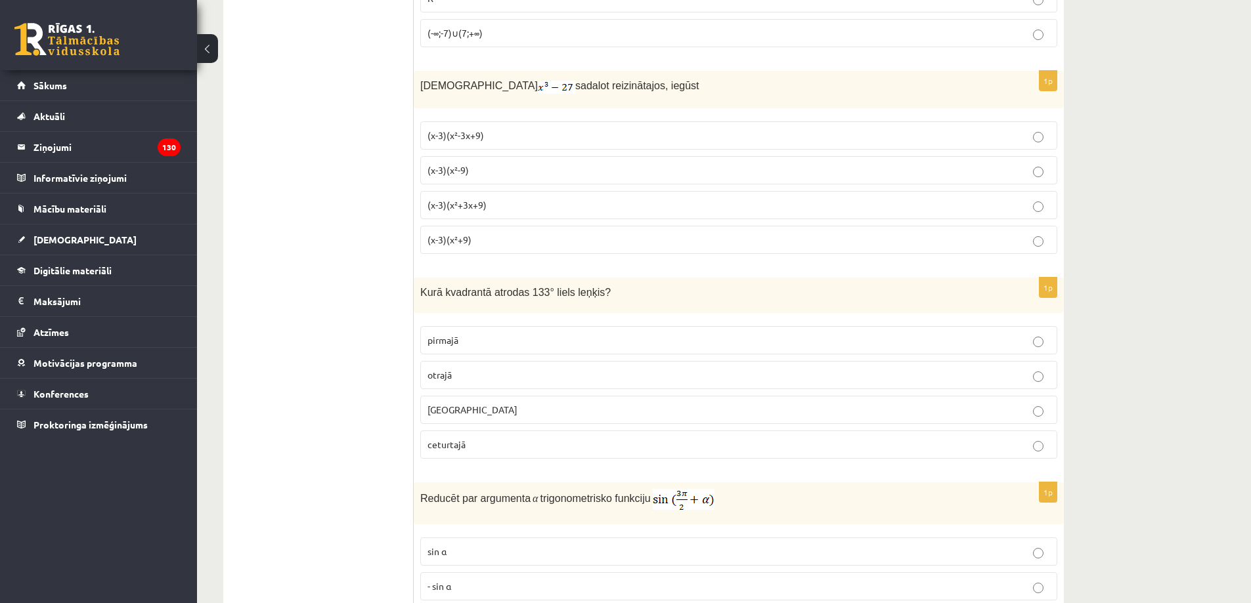
click at [454, 374] on p "otrajā" at bounding box center [738, 375] width 622 height 14
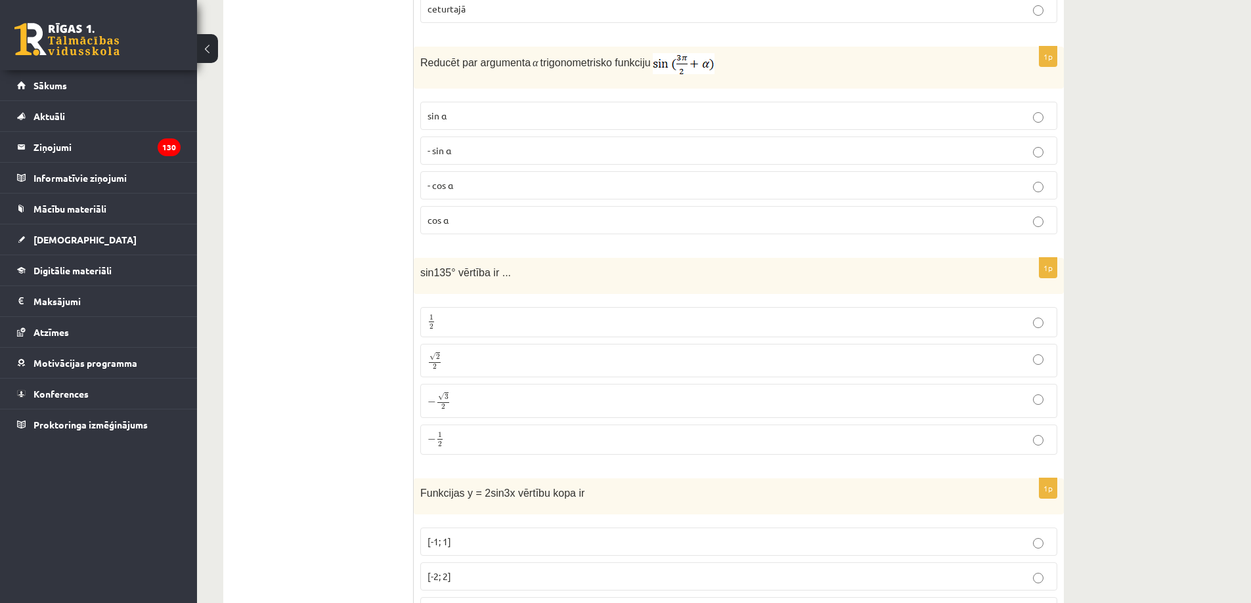
scroll to position [4792, 0]
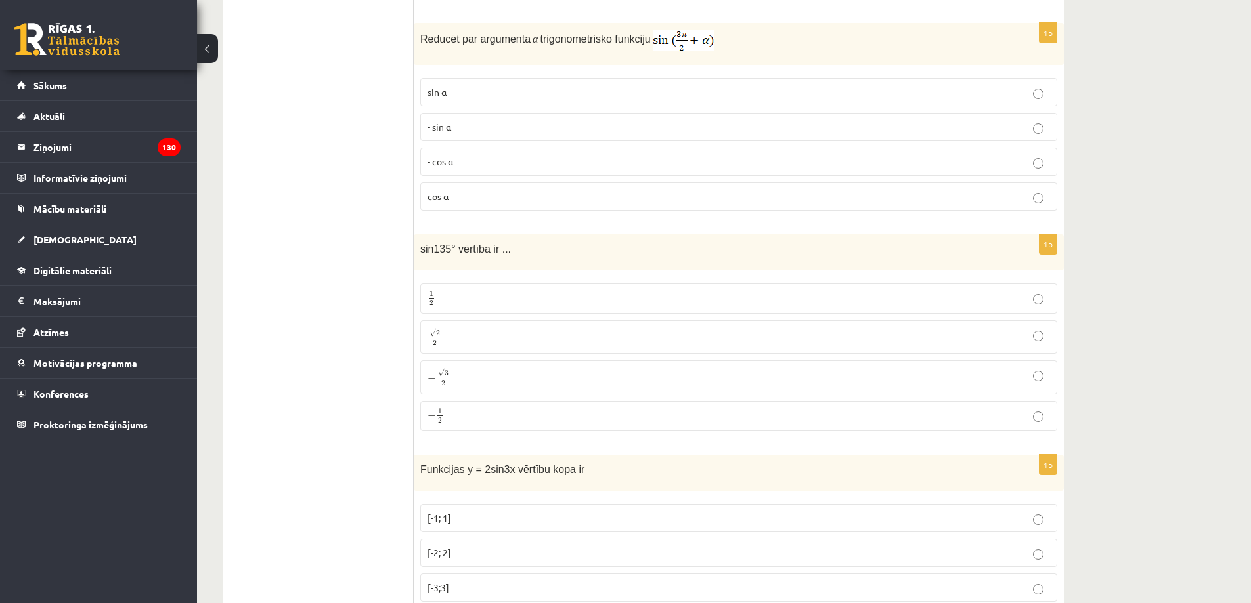
click at [481, 156] on p "- cos ⁡α" at bounding box center [738, 162] width 622 height 14
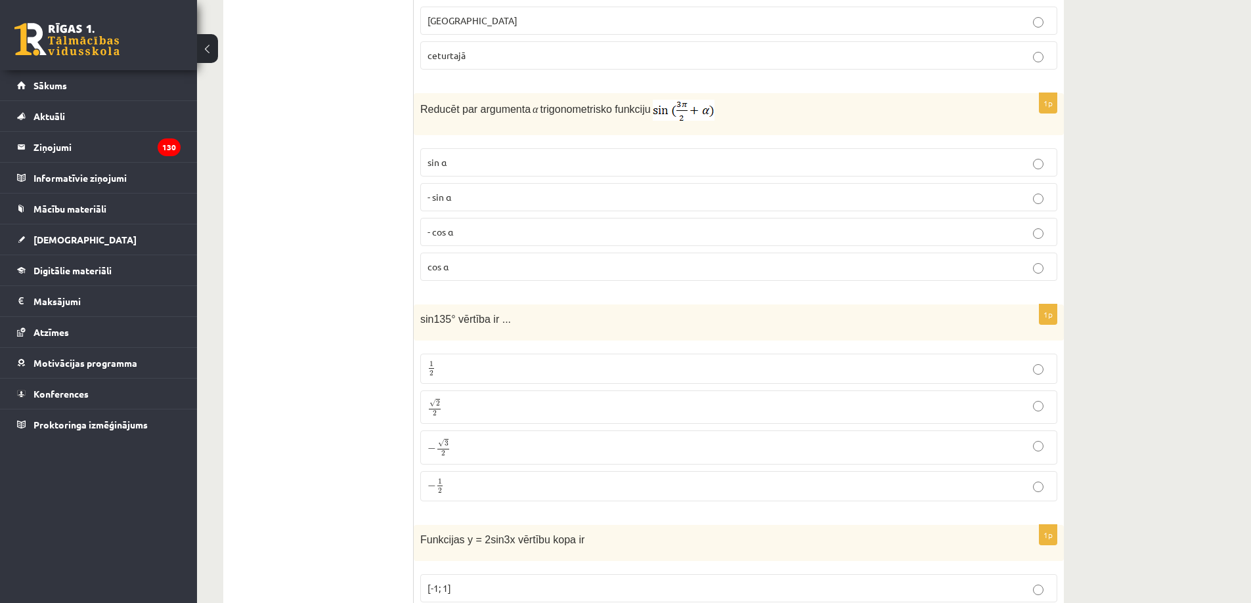
scroll to position [4746, 0]
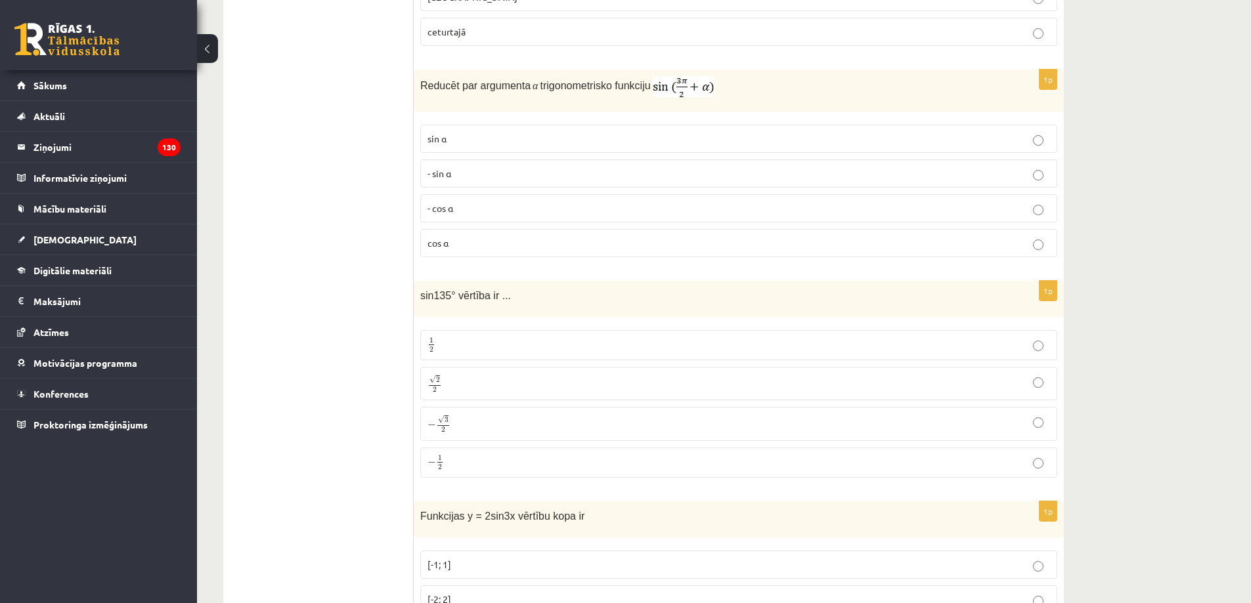
click at [498, 370] on label "√ 2 2 2 2" at bounding box center [738, 383] width 637 height 33
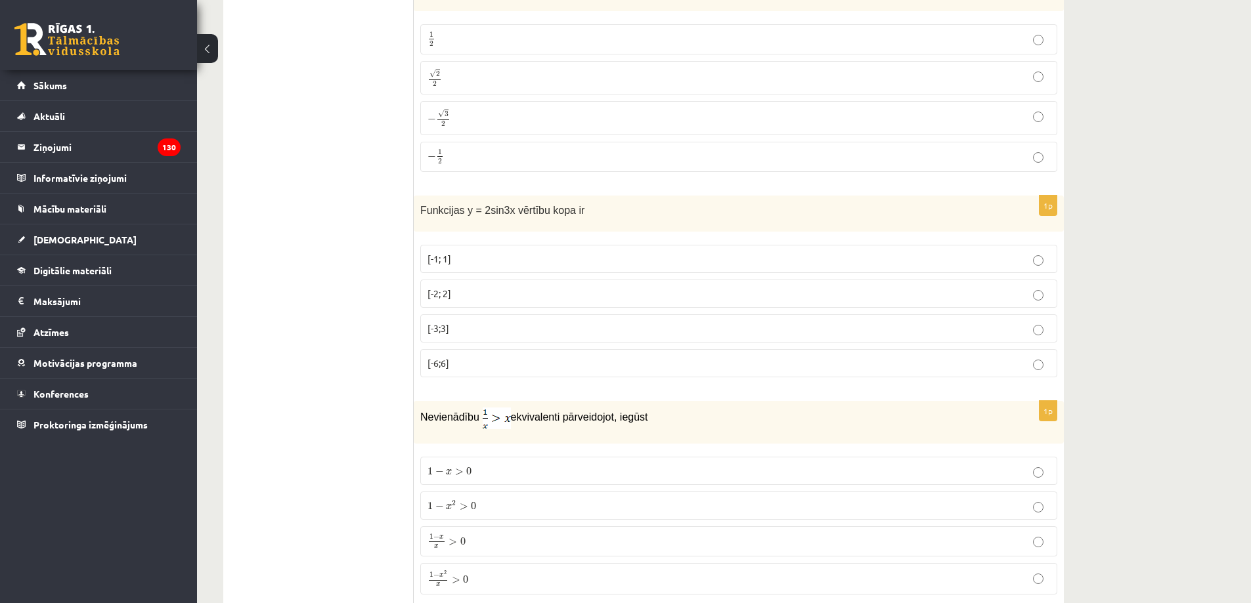
scroll to position [5013, 0]
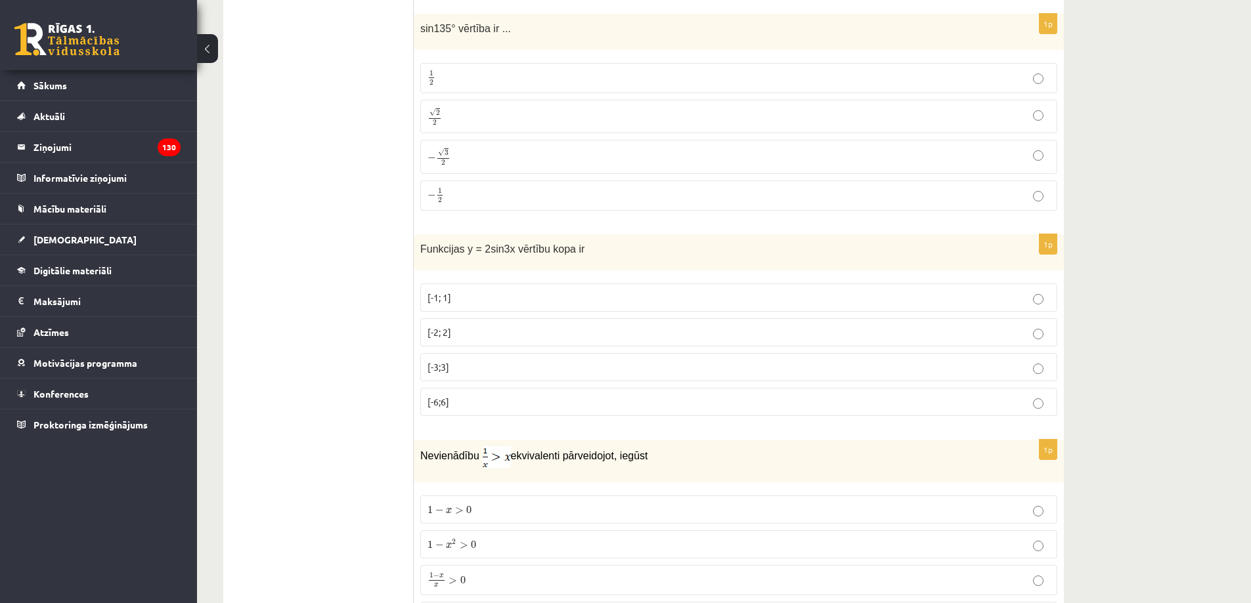
click at [489, 319] on label "[-2; 2]" at bounding box center [738, 332] width 637 height 28
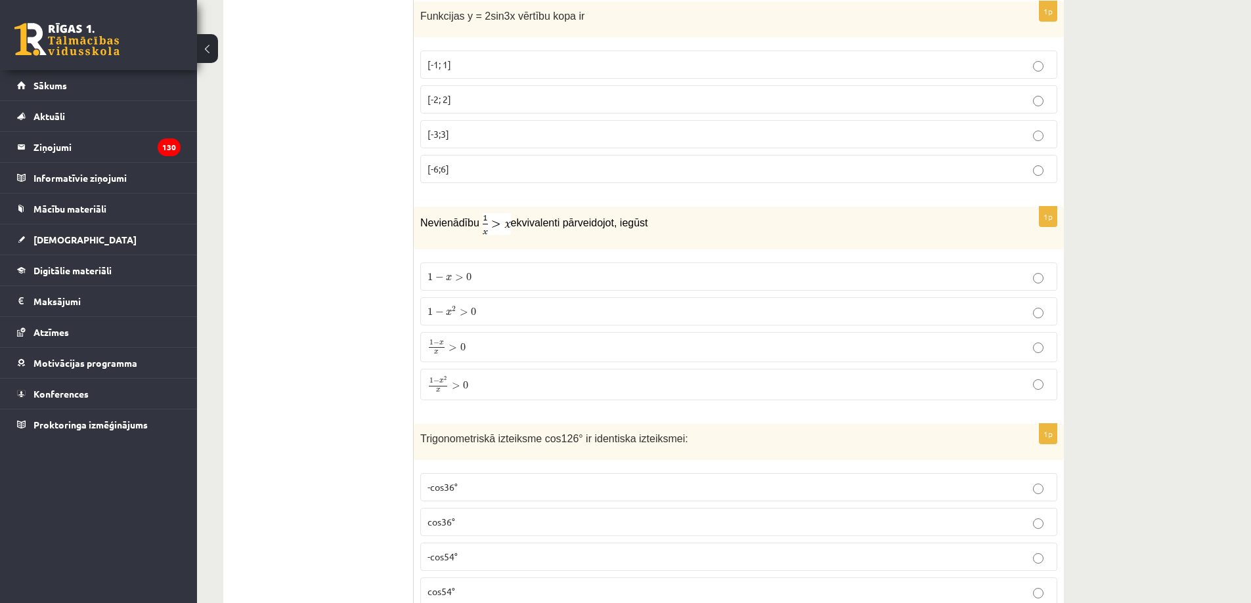
scroll to position [5276, 0]
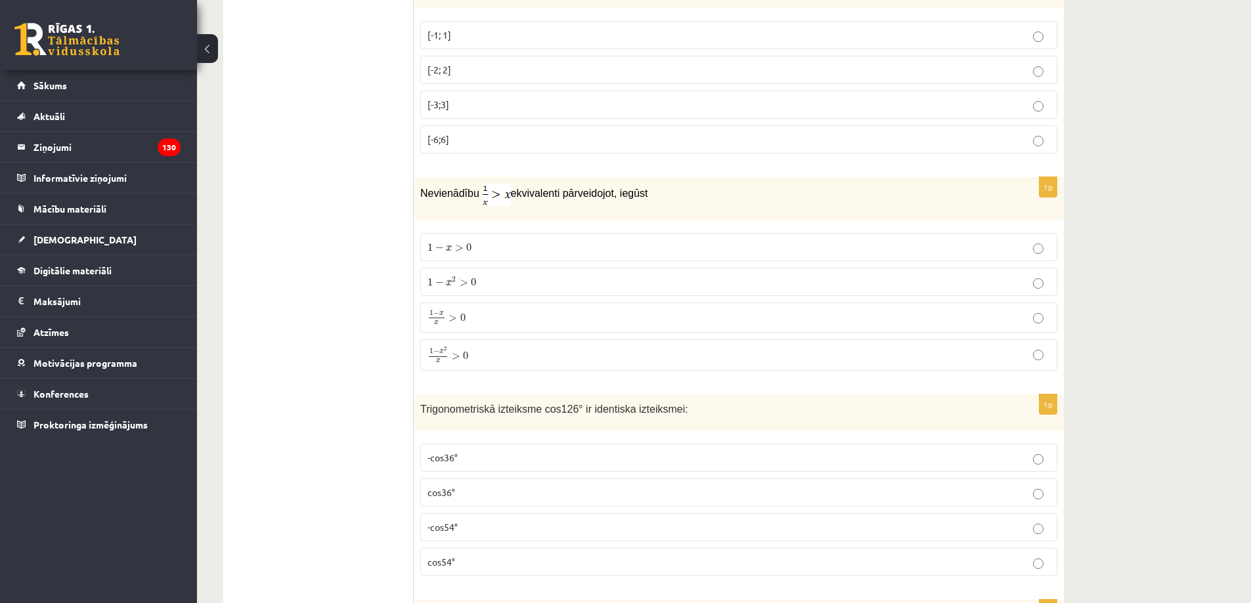
click at [527, 275] on p "1 − x 2 > 0 1 − x 2 > 0" at bounding box center [738, 282] width 622 height 14
click at [499, 355] on p "1 − x 2 x > 0 1 − x 2 x > 0" at bounding box center [738, 355] width 622 height 17
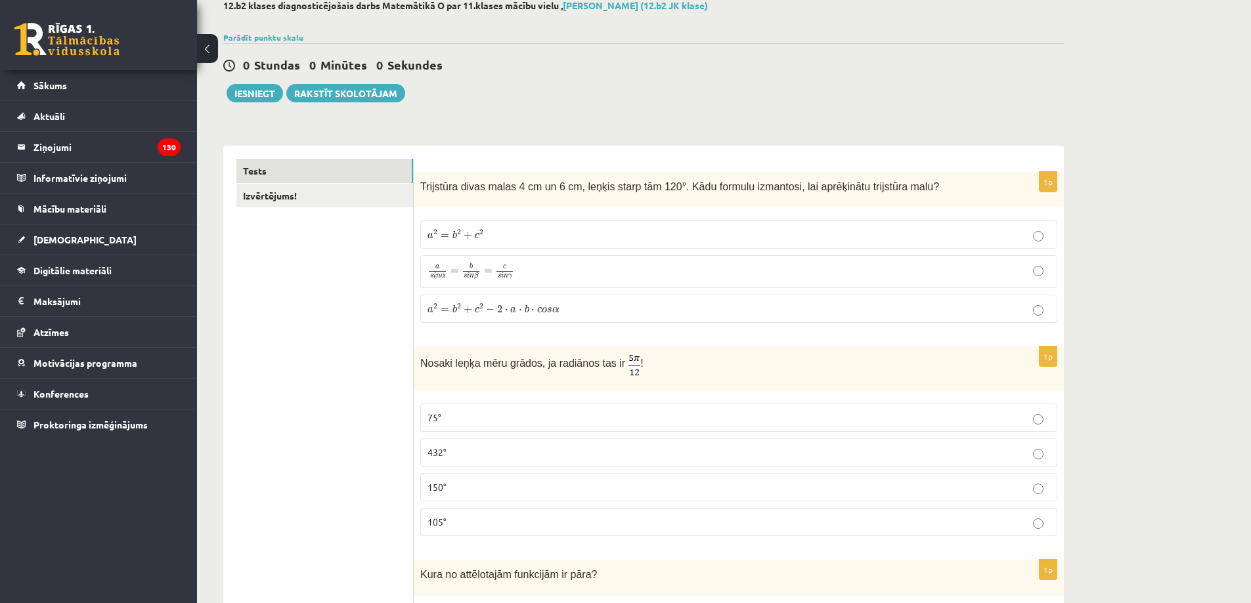
scroll to position [0, 0]
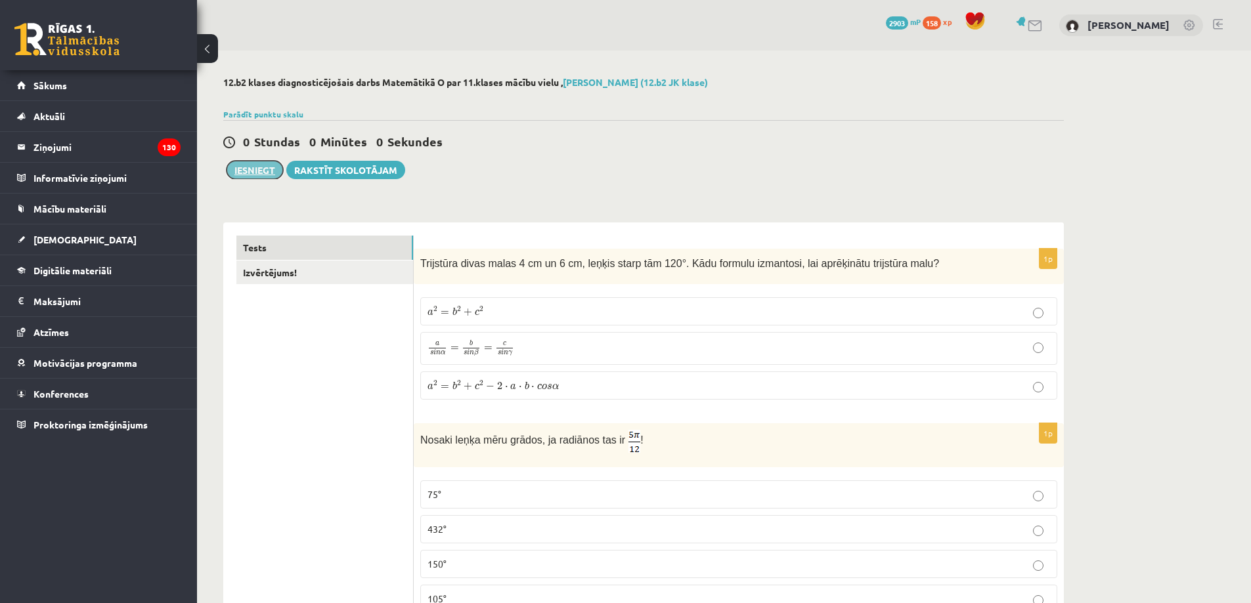
click at [249, 162] on button "Iesniegt" at bounding box center [254, 170] width 56 height 18
click at [626, 295] on div at bounding box center [625, 292] width 3 height 8
click at [253, 173] on button "Iesniegt" at bounding box center [254, 170] width 56 height 18
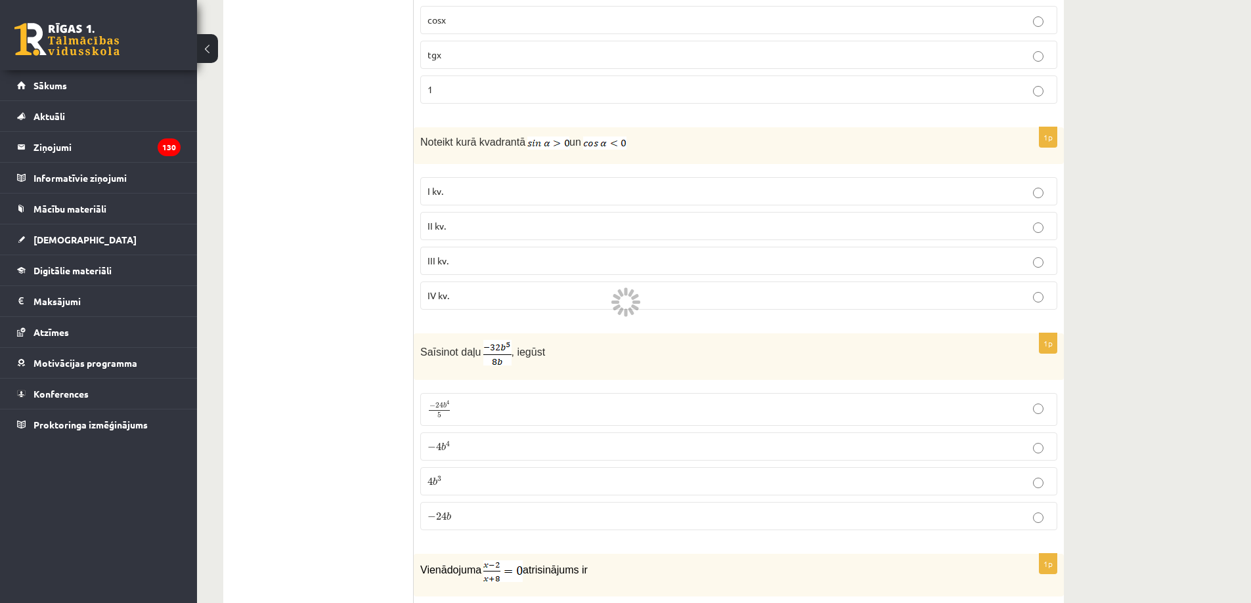
scroll to position [1379, 0]
click at [628, 309] on div at bounding box center [630, 311] width 7 height 9
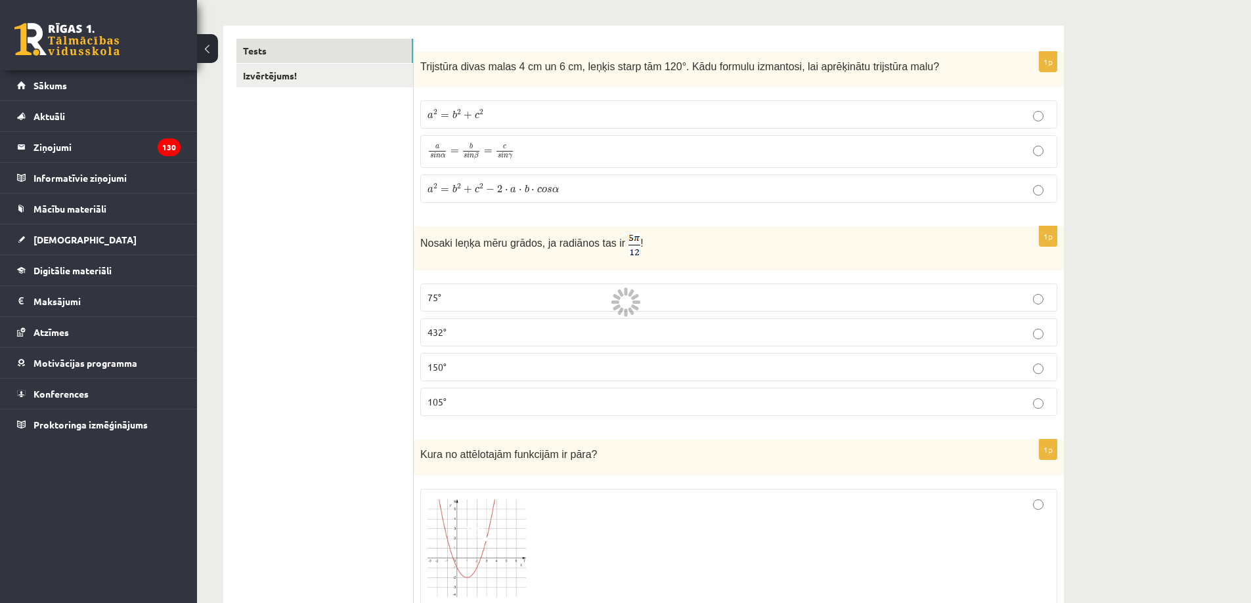
scroll to position [0, 0]
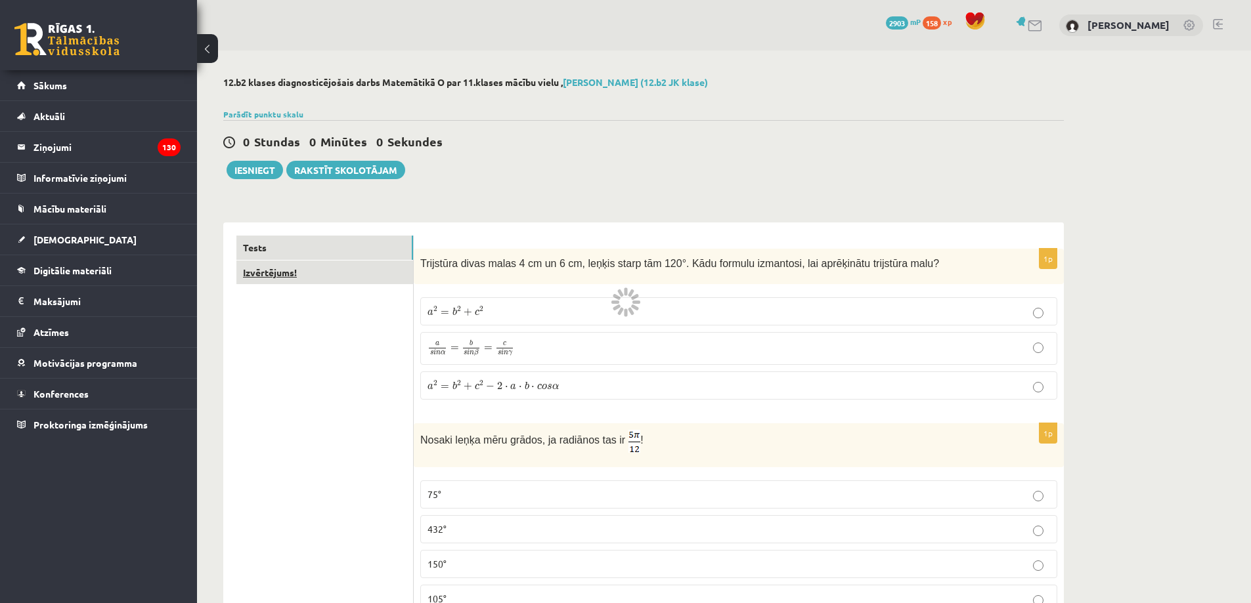
click at [337, 275] on link "Izvērtējums!" at bounding box center [324, 273] width 177 height 24
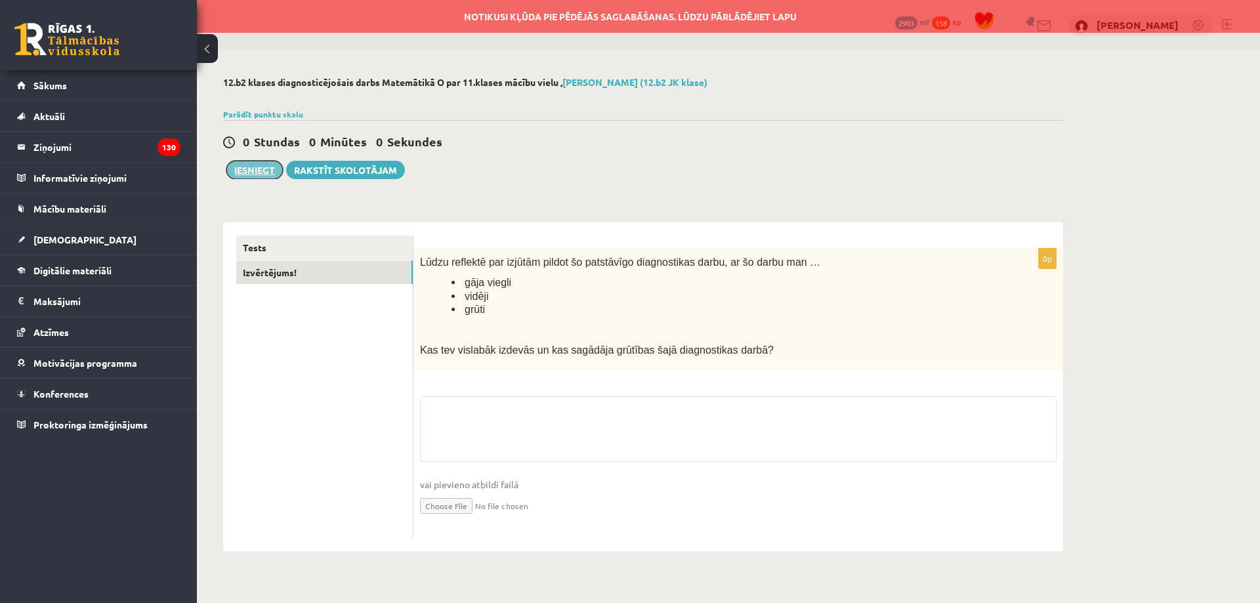
click at [260, 174] on button "Iesniegt" at bounding box center [254, 170] width 56 height 18
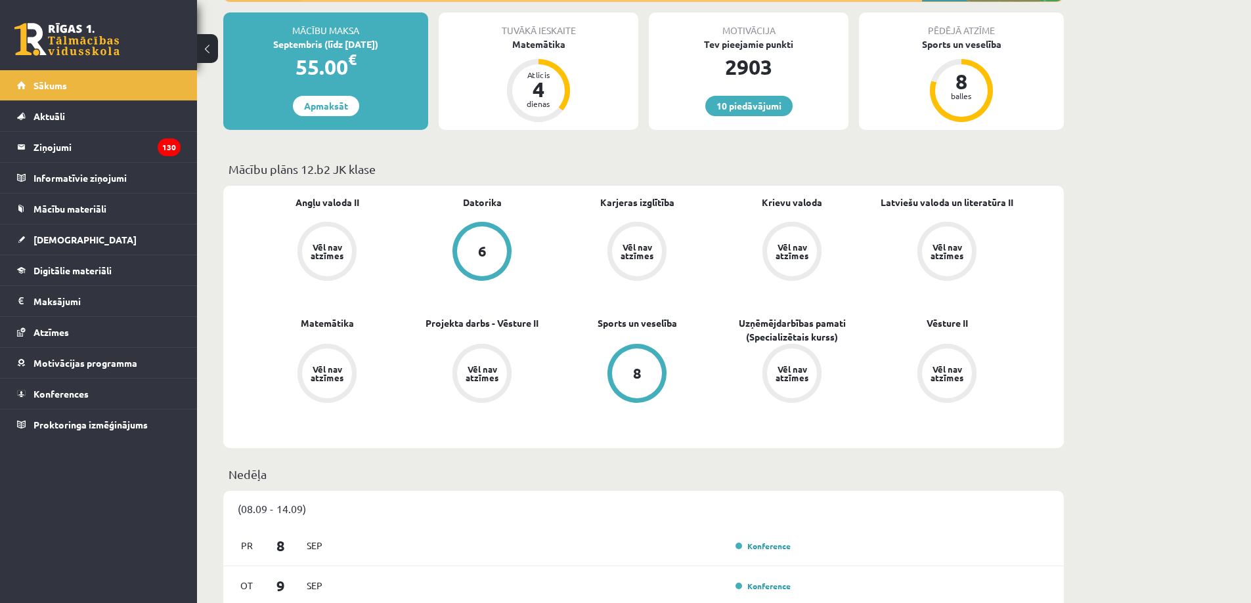
scroll to position [197, 0]
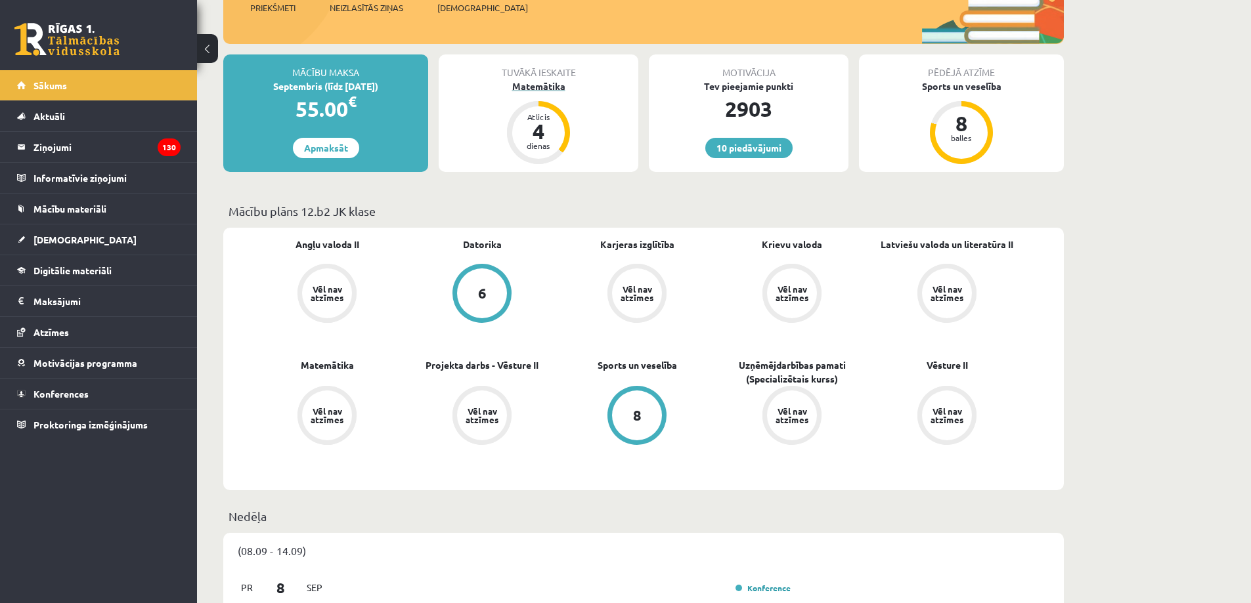
click at [527, 119] on div "Atlicis" at bounding box center [538, 117] width 39 height 8
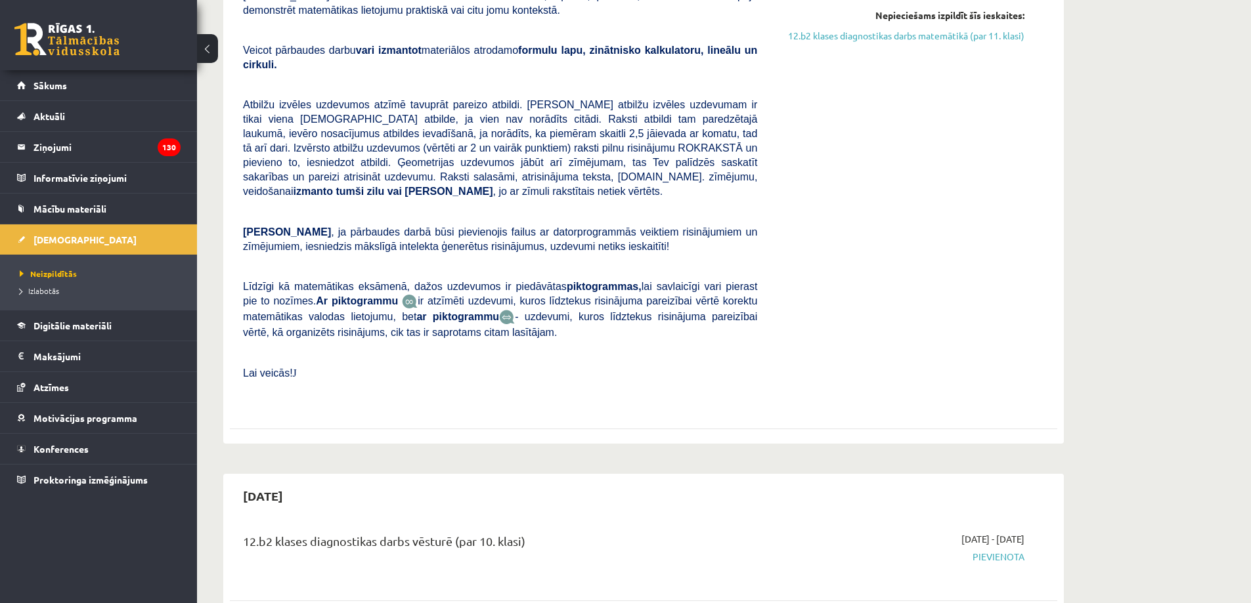
scroll to position [263, 0]
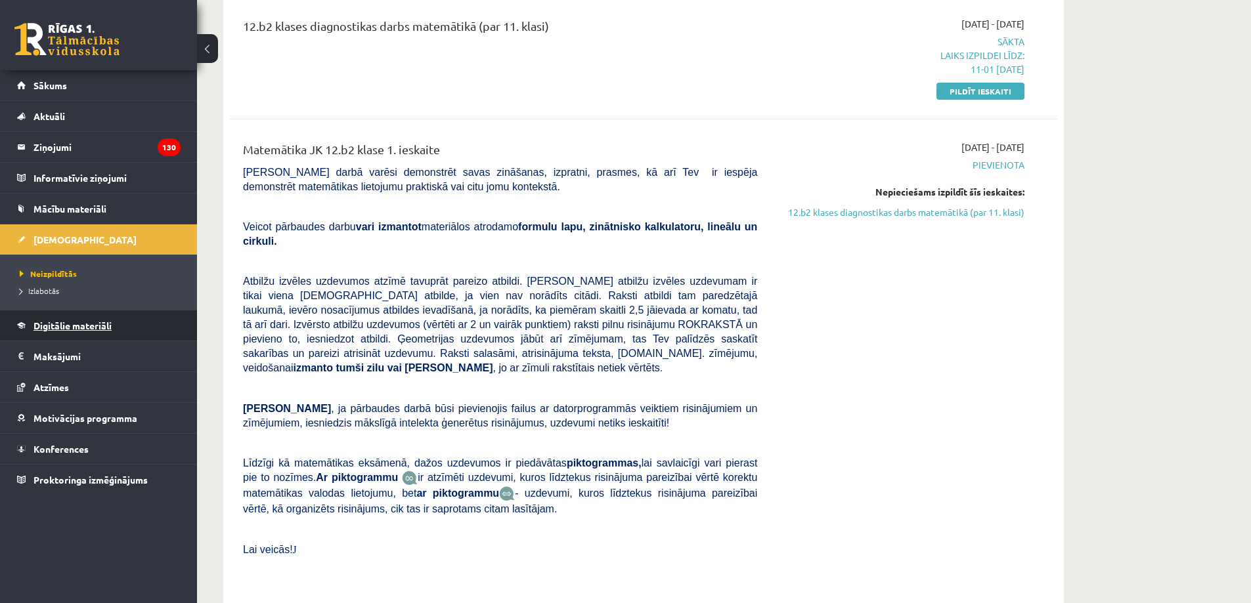
click at [76, 318] on link "Digitālie materiāli" at bounding box center [98, 326] width 163 height 30
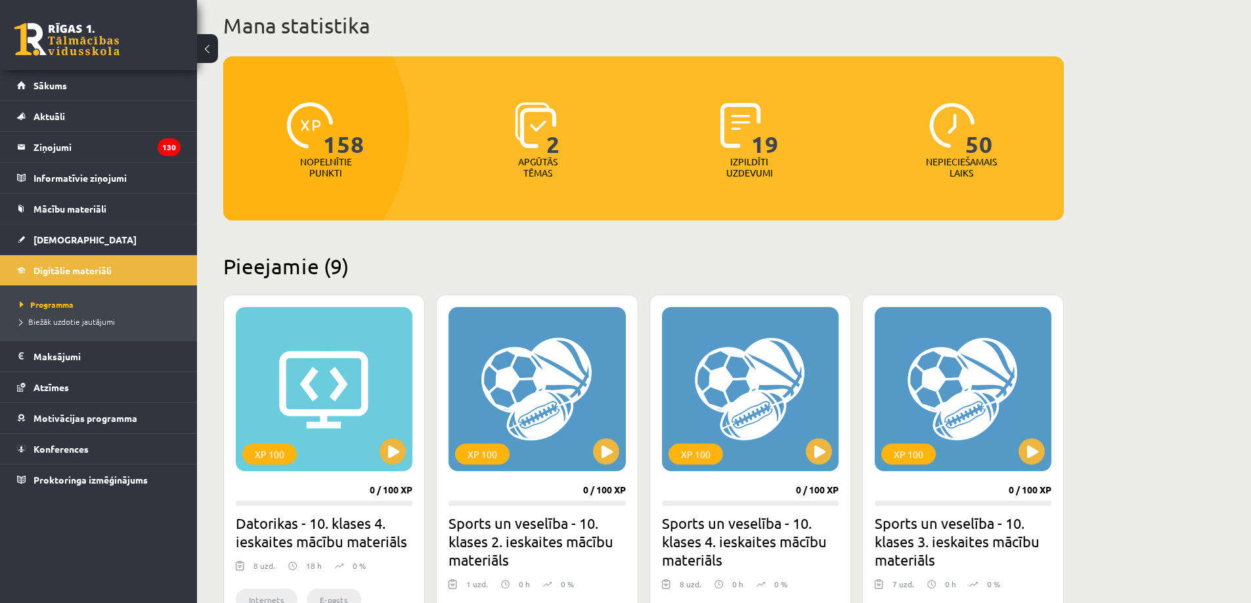
scroll to position [66, 0]
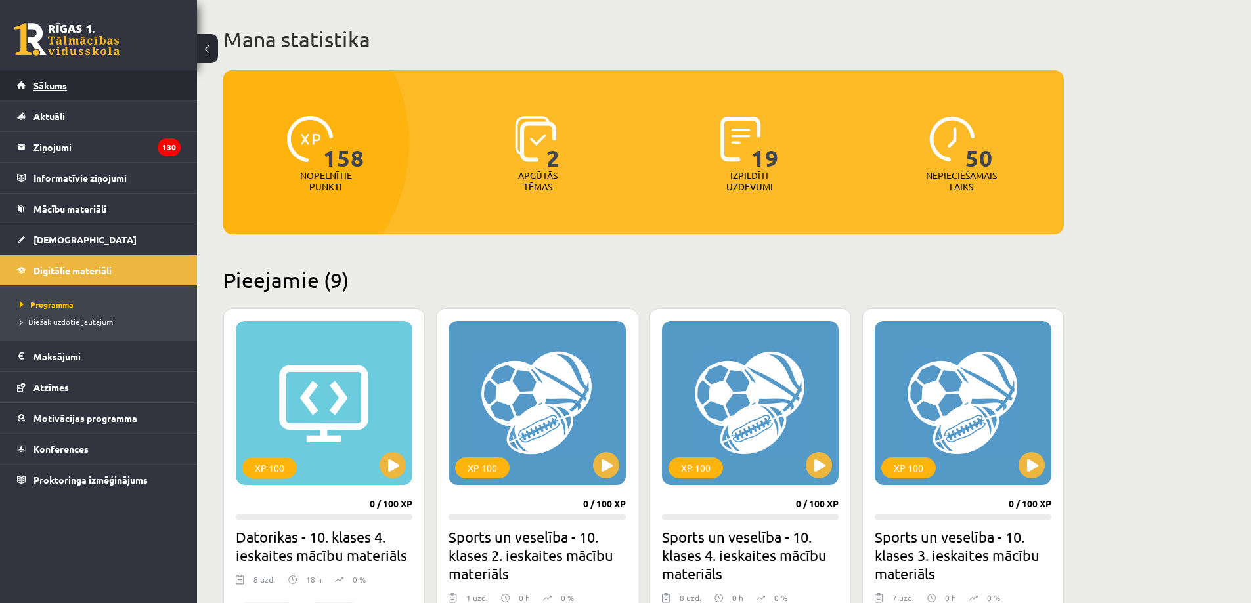
click at [66, 89] on span "Sākums" at bounding box center [49, 85] width 33 height 12
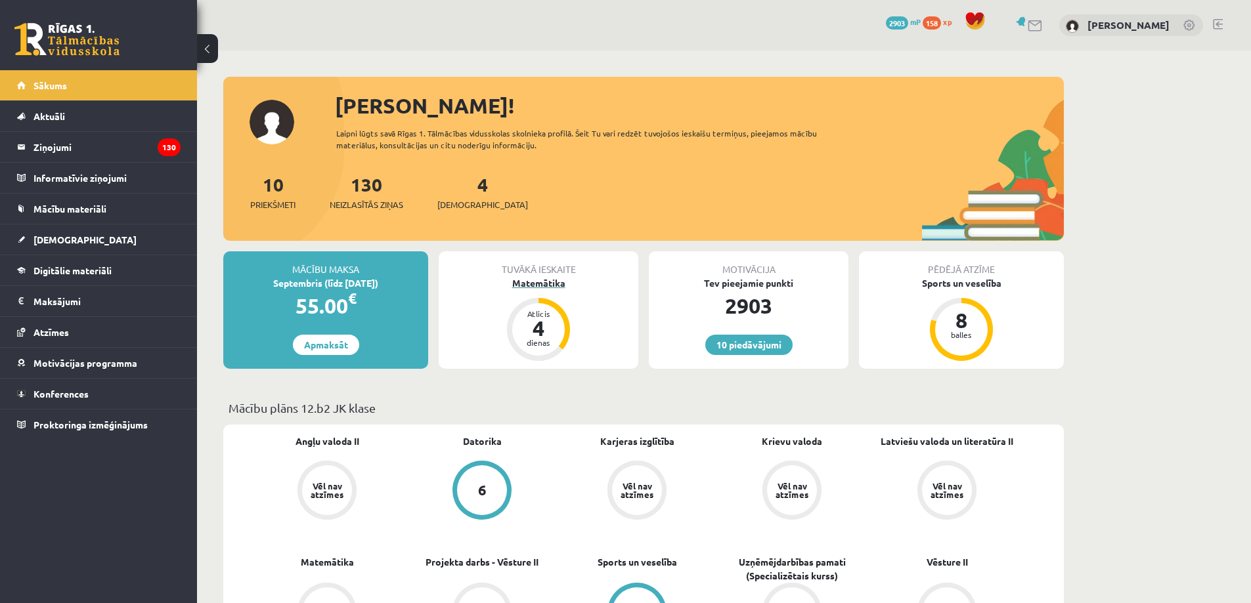
click at [537, 324] on div "4" at bounding box center [538, 328] width 39 height 21
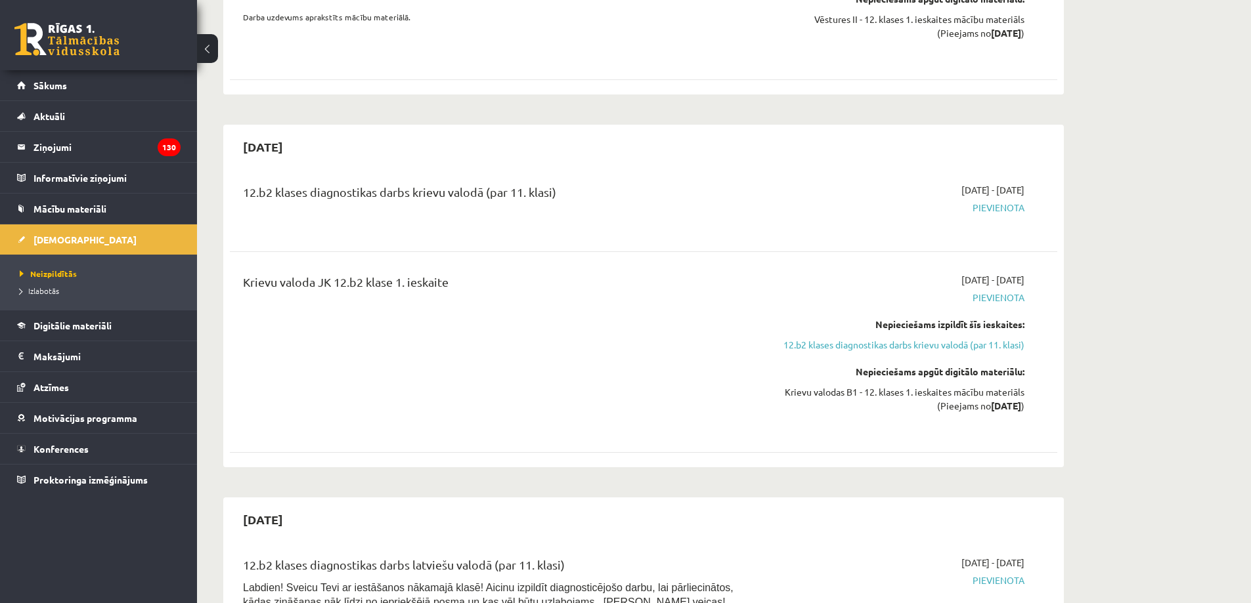
scroll to position [1576, 0]
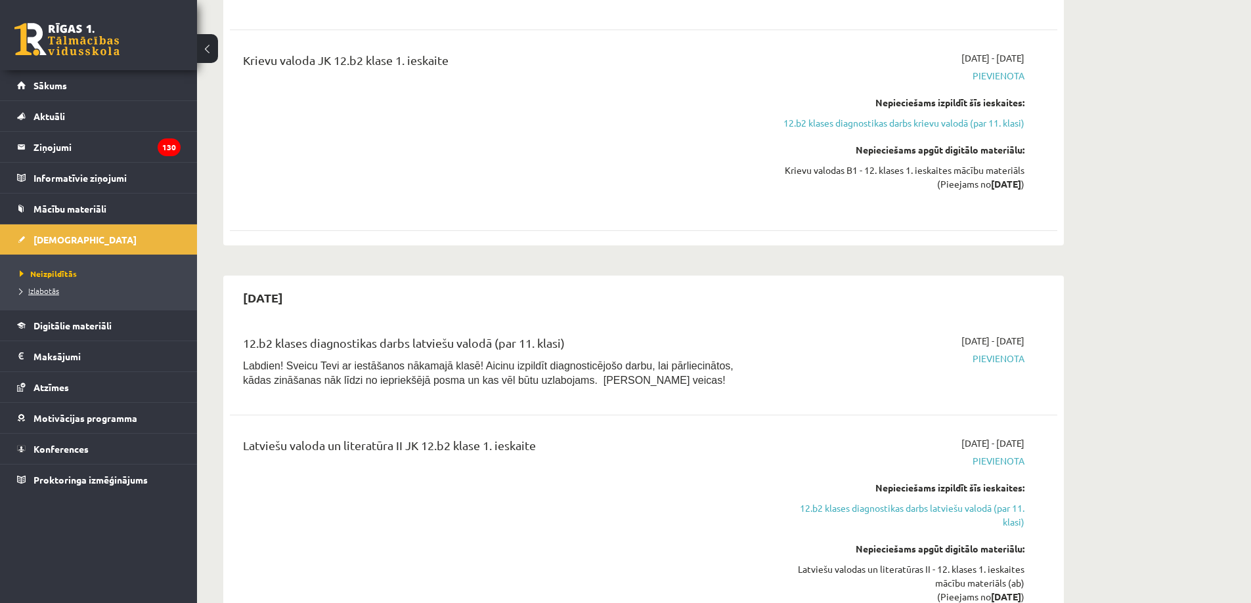
click at [41, 286] on span "Izlabotās" at bounding box center [39, 291] width 39 height 11
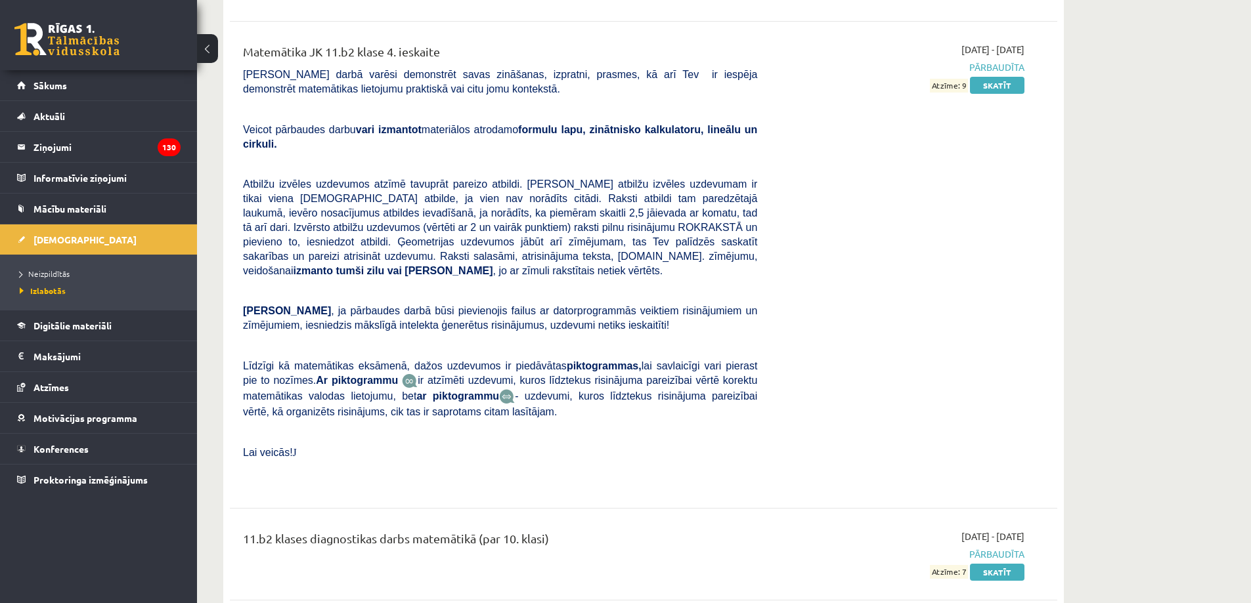
scroll to position [5586, 0]
click at [93, 89] on link "Sākums" at bounding box center [98, 85] width 163 height 30
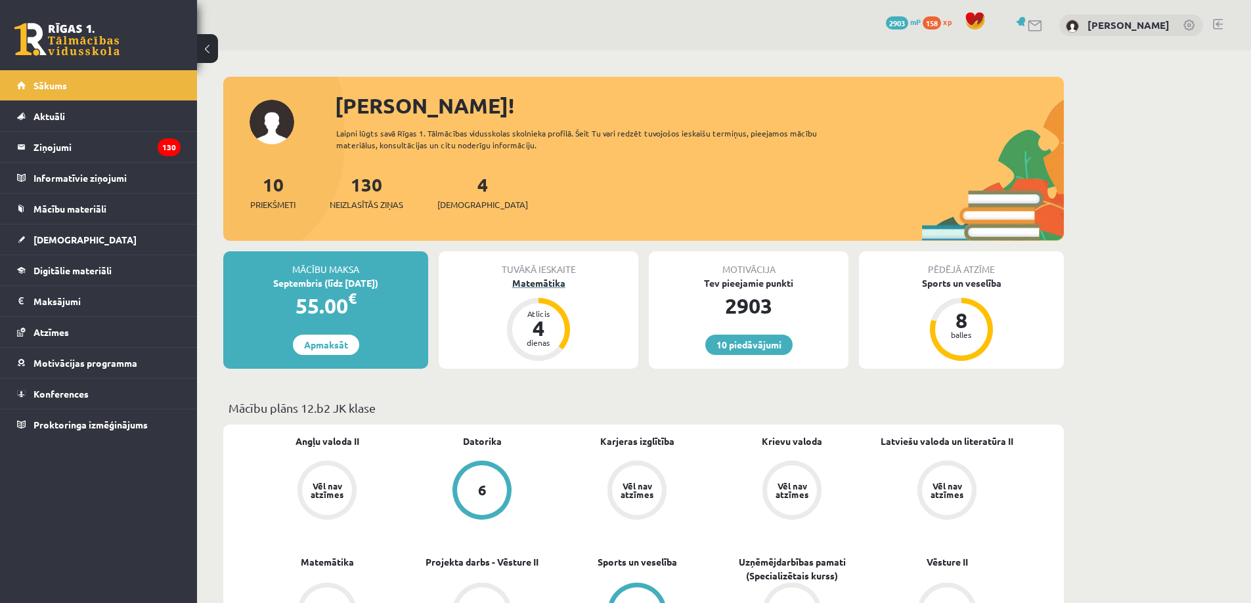
click at [530, 311] on div "Atlicis" at bounding box center [538, 314] width 39 height 8
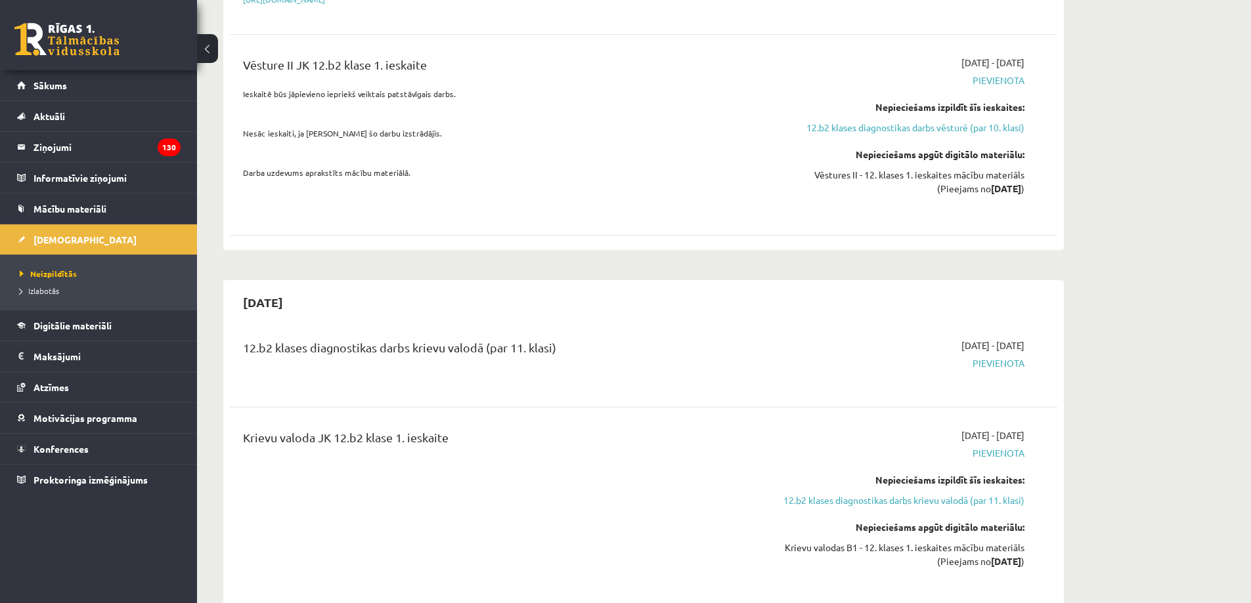
scroll to position [1576, 0]
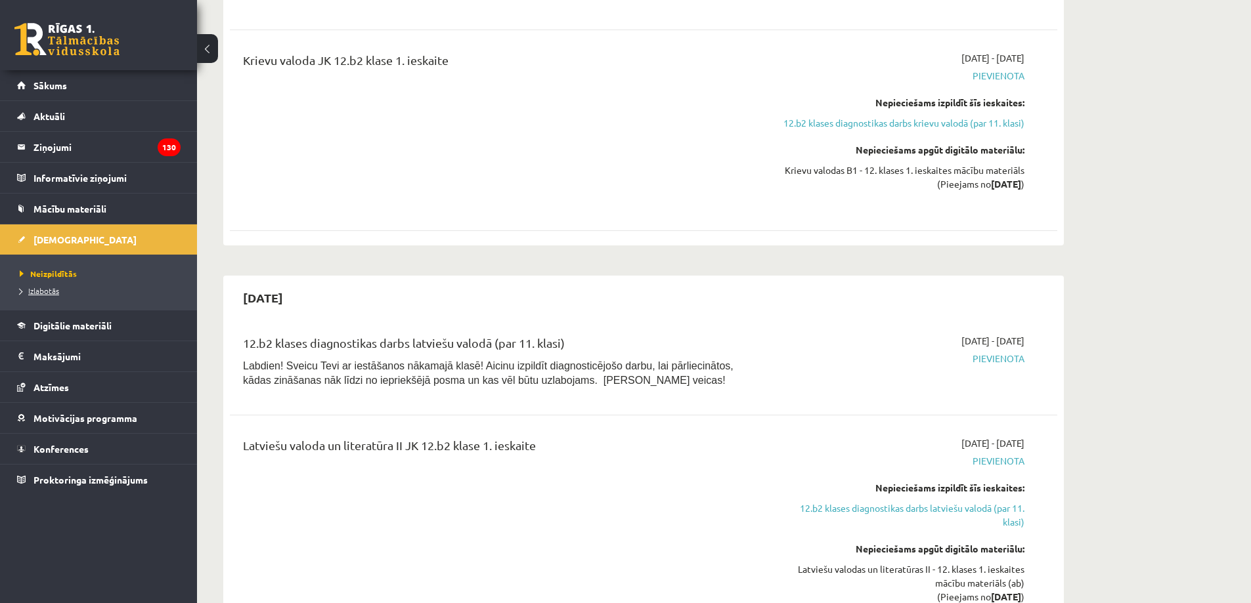
click at [45, 289] on span "Izlabotās" at bounding box center [39, 291] width 39 height 11
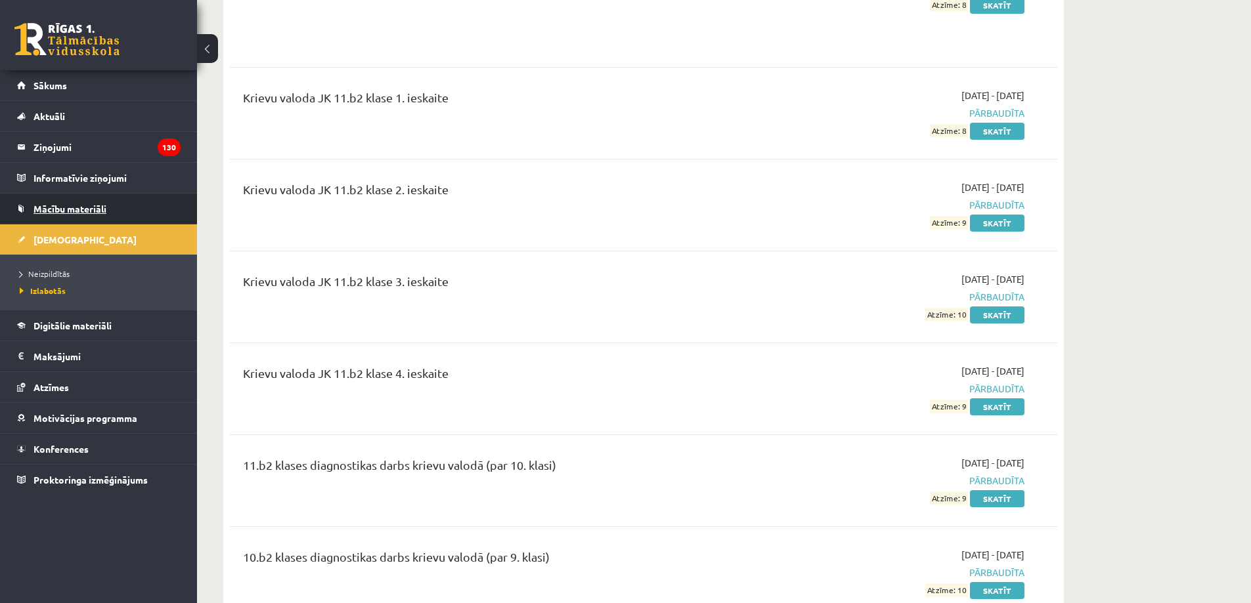
click at [85, 207] on span "Mācību materiāli" at bounding box center [69, 209] width 73 height 12
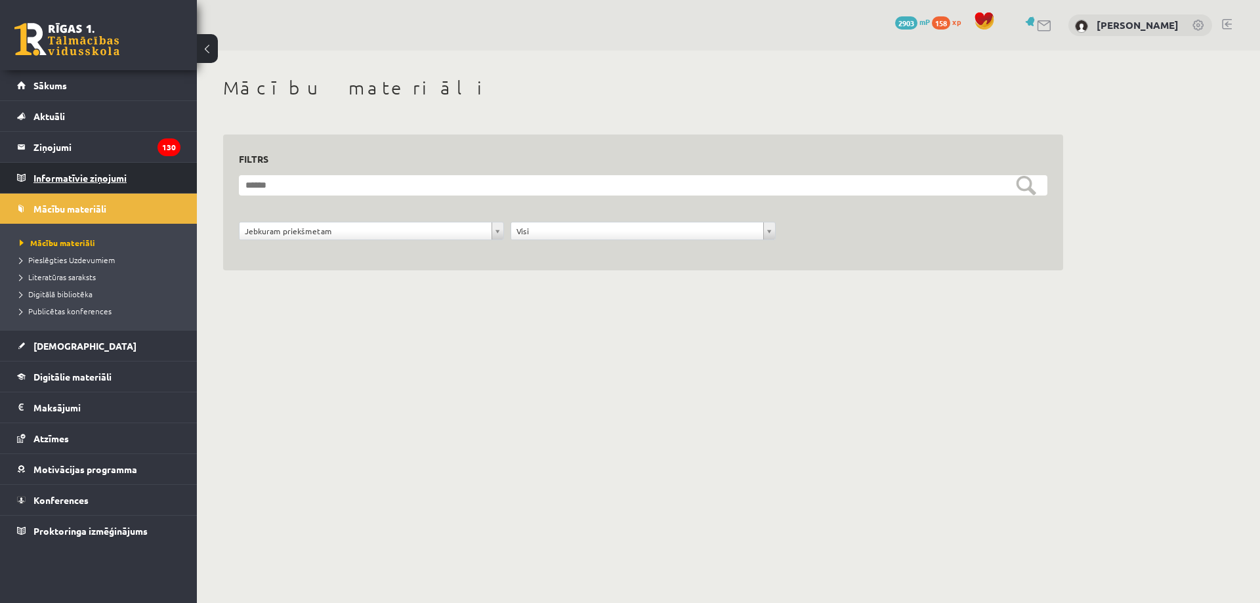
click at [112, 173] on legend "Informatīvie ziņojumi 0" at bounding box center [106, 178] width 147 height 30
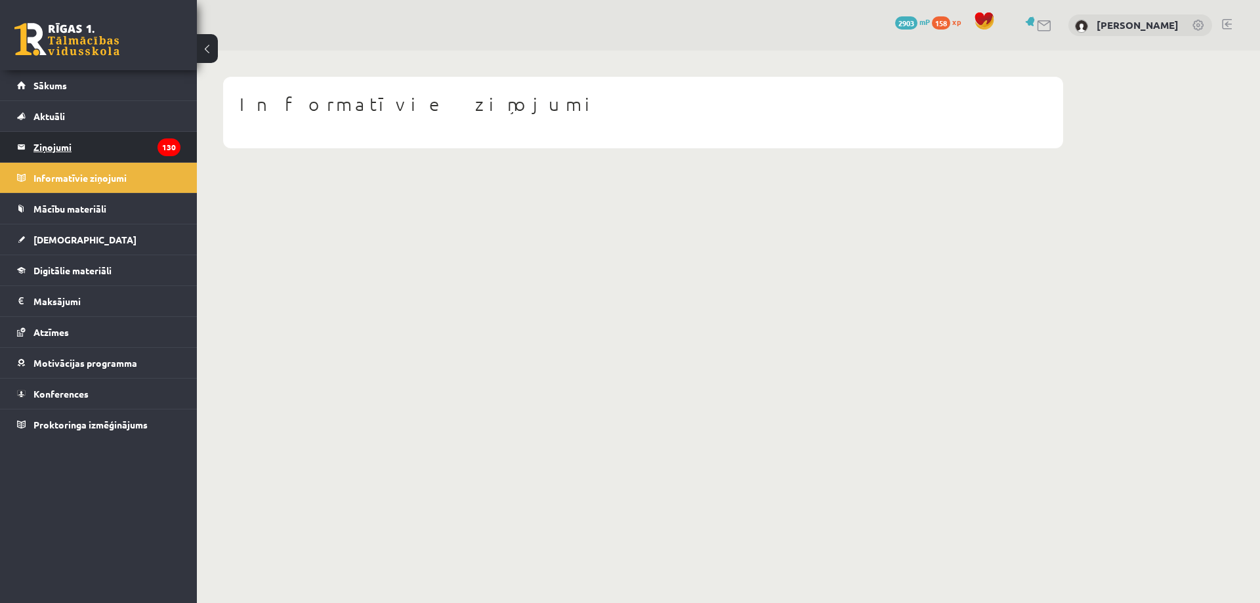
click at [112, 150] on legend "Ziņojumi 130" at bounding box center [106, 147] width 147 height 30
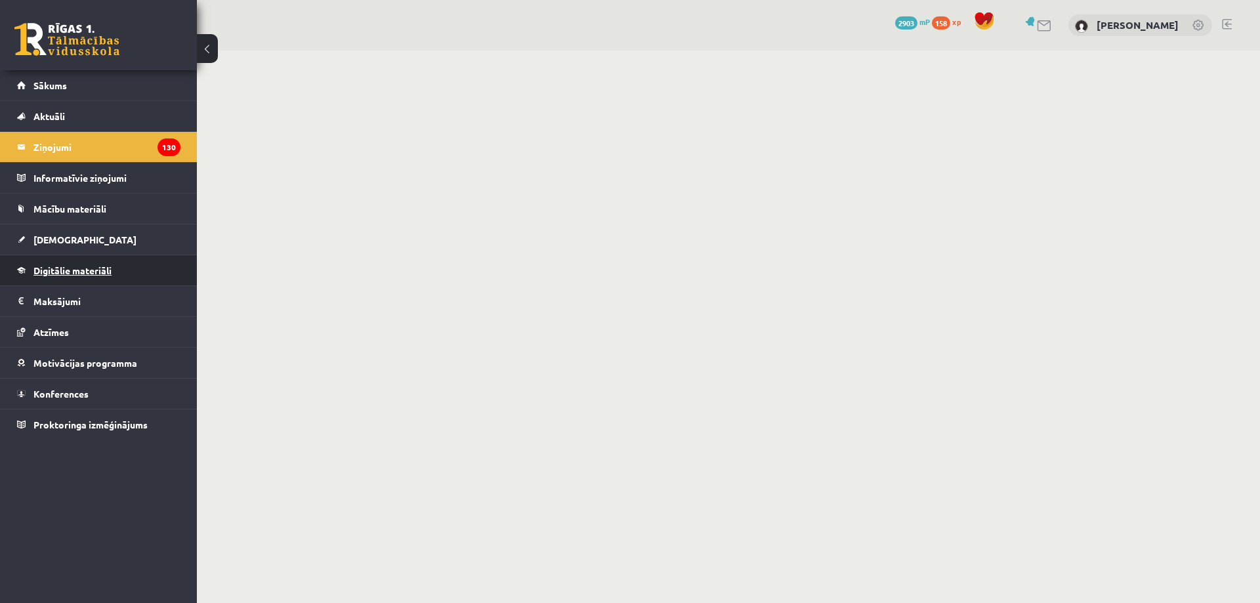
click at [110, 257] on link "Digitālie materiāli" at bounding box center [98, 270] width 163 height 30
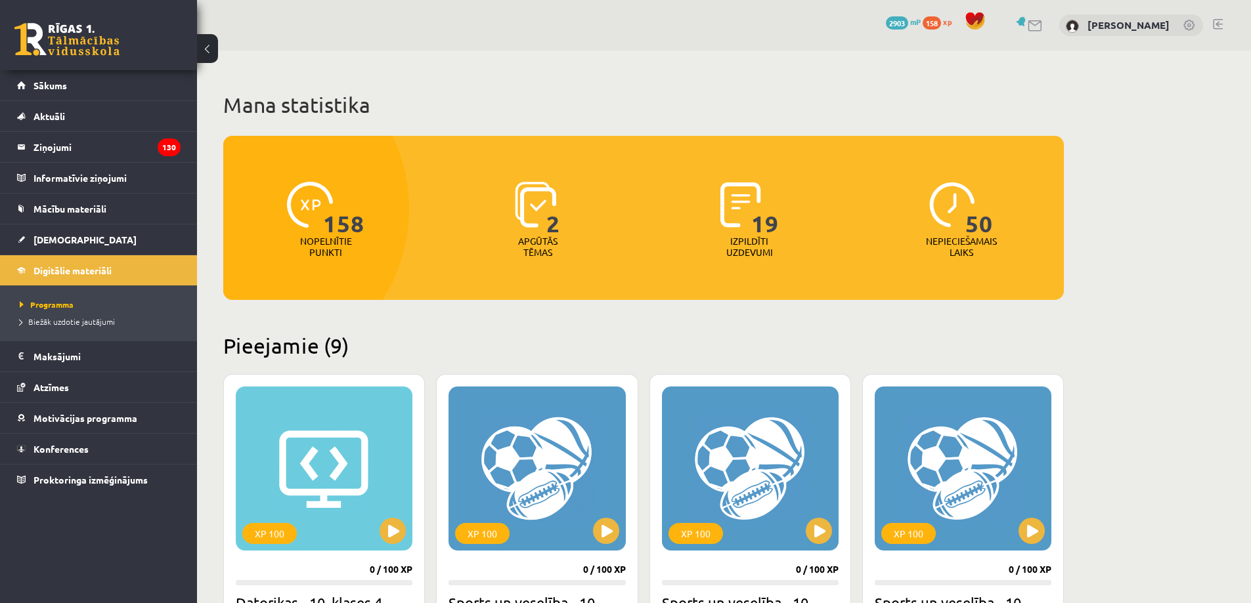
click at [739, 228] on div "19" at bounding box center [749, 205] width 58 height 60
click at [330, 240] on p "Nopelnītie punkti" at bounding box center [326, 247] width 52 height 22
click at [53, 321] on span "Biežāk uzdotie jautājumi" at bounding box center [67, 321] width 95 height 11
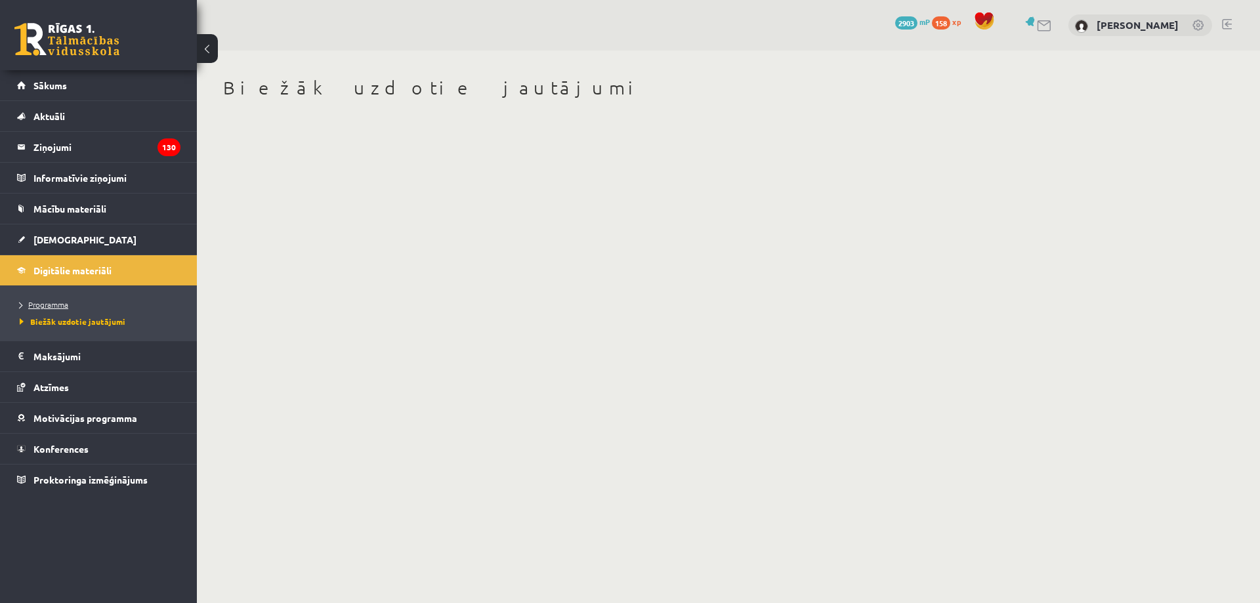
click at [72, 308] on link "Programma" at bounding box center [102, 305] width 164 height 12
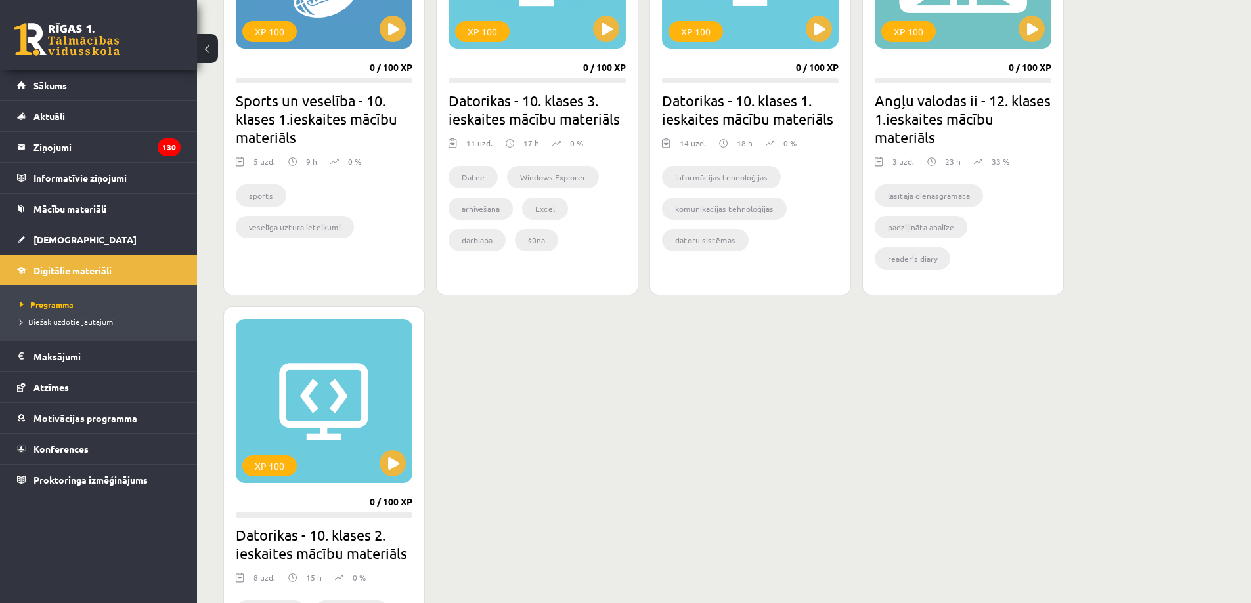
scroll to position [1551, 0]
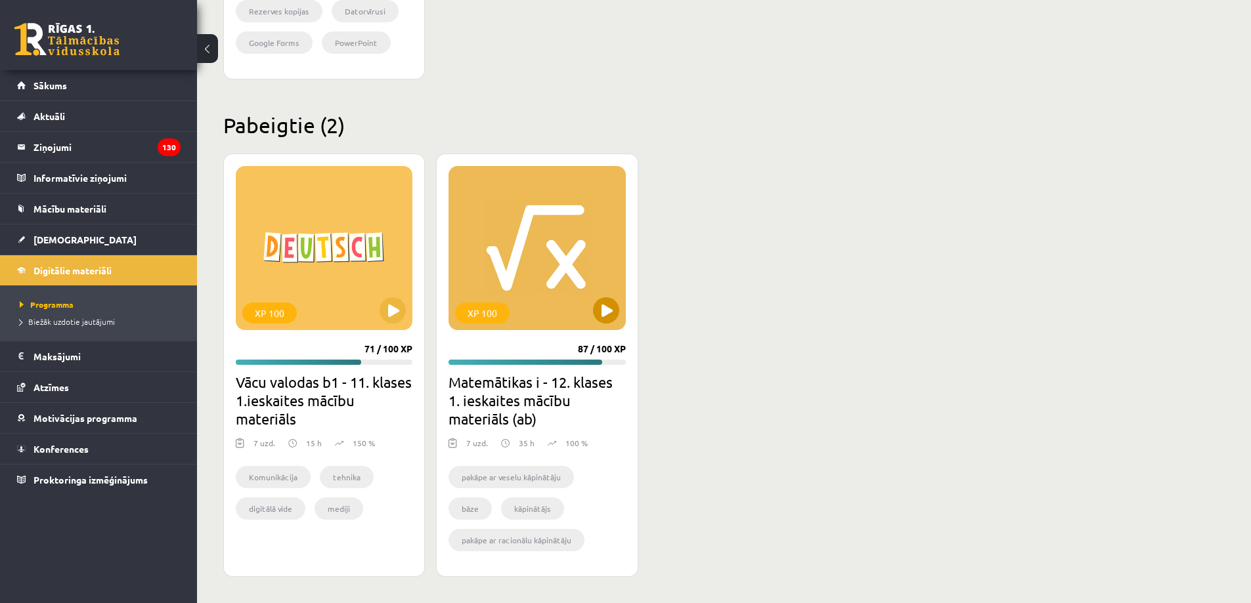
click at [553, 310] on div "XP 100" at bounding box center [536, 248] width 177 height 164
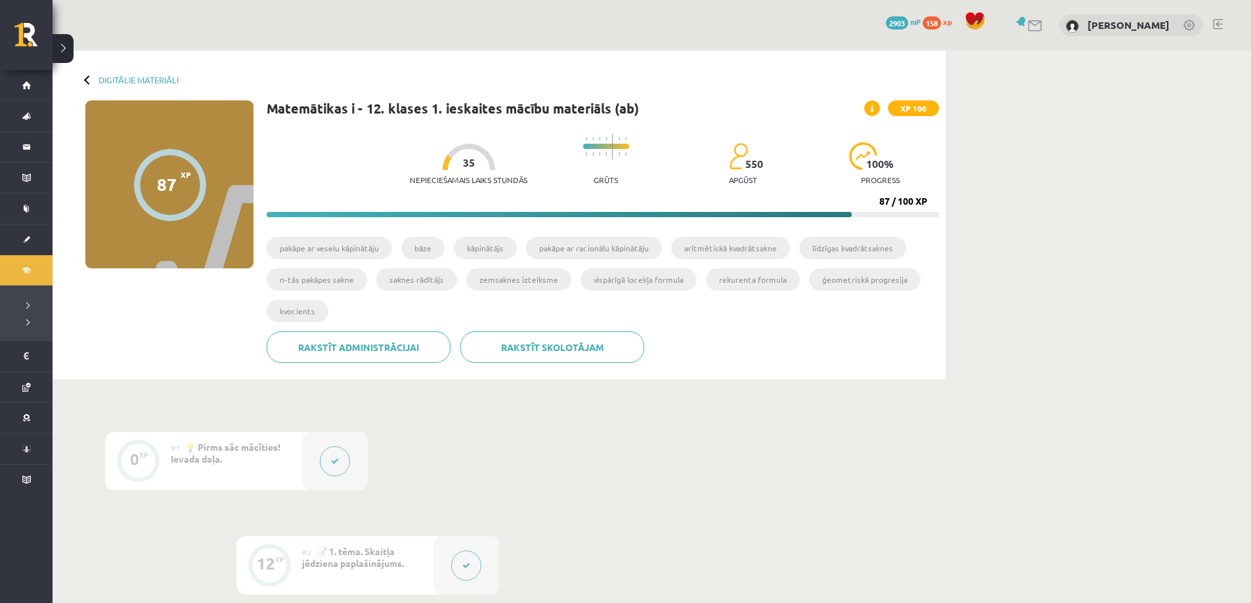
click at [334, 463] on icon at bounding box center [335, 462] width 8 height 8
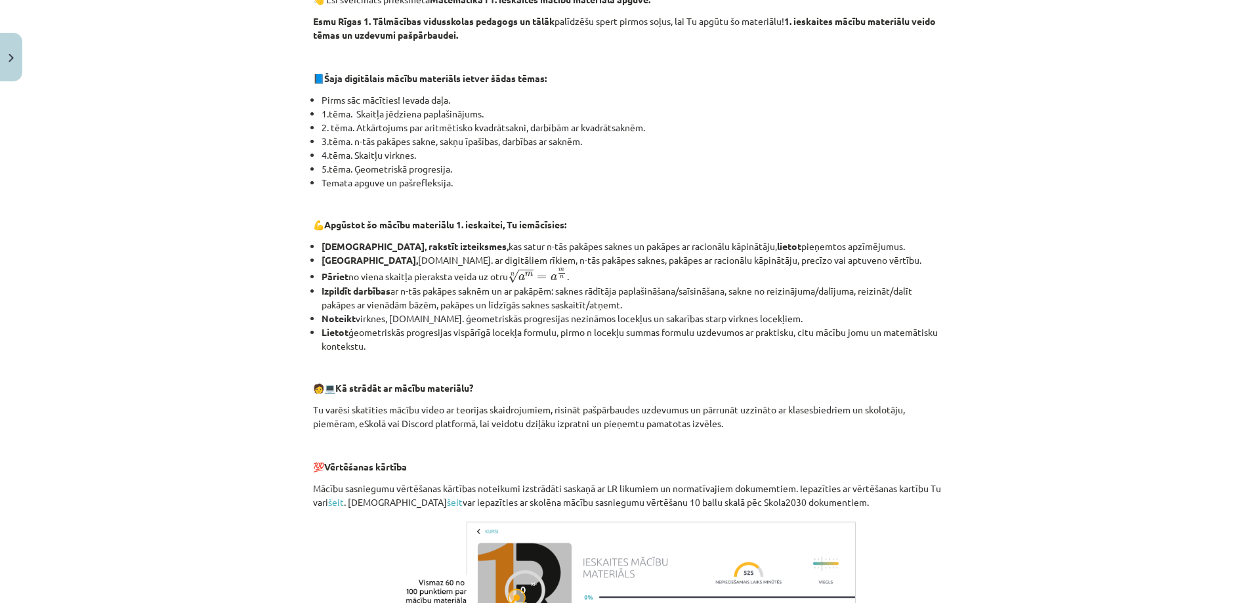
scroll to position [494, 0]
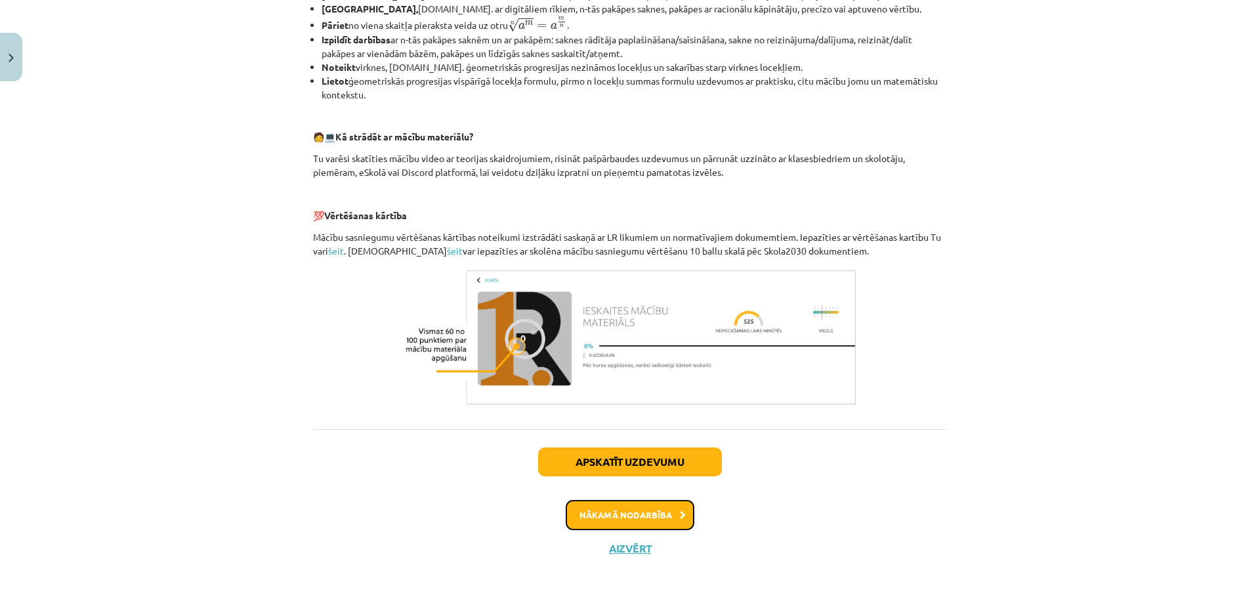
click at [660, 515] on button "Nākamā nodarbība" at bounding box center [630, 515] width 129 height 30
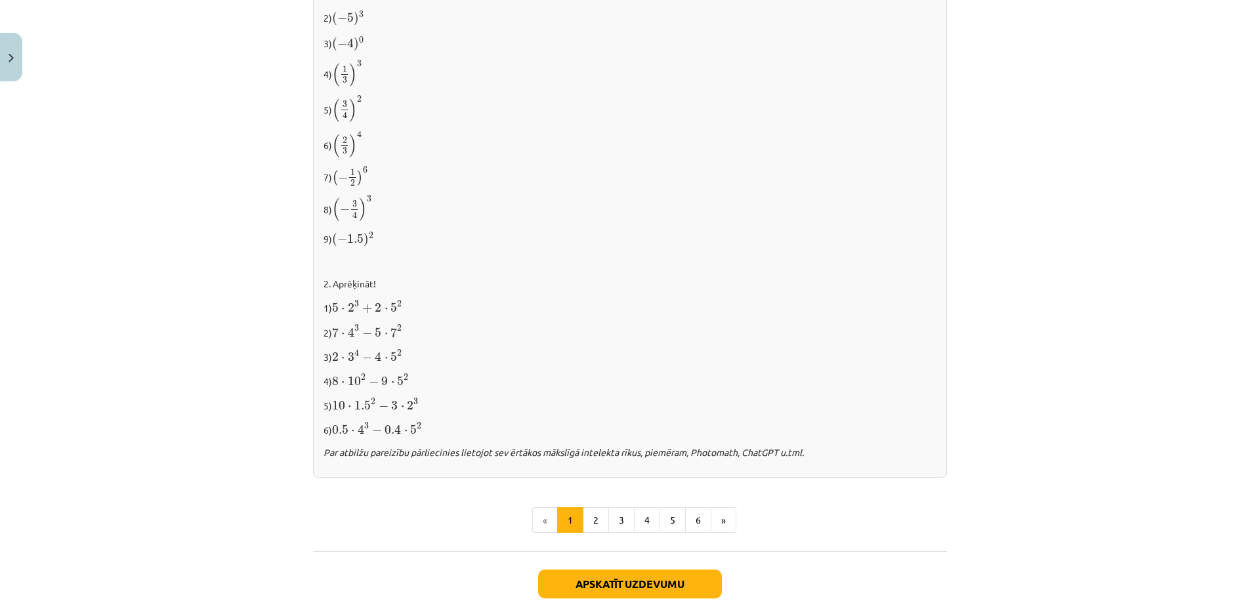
scroll to position [1304, 0]
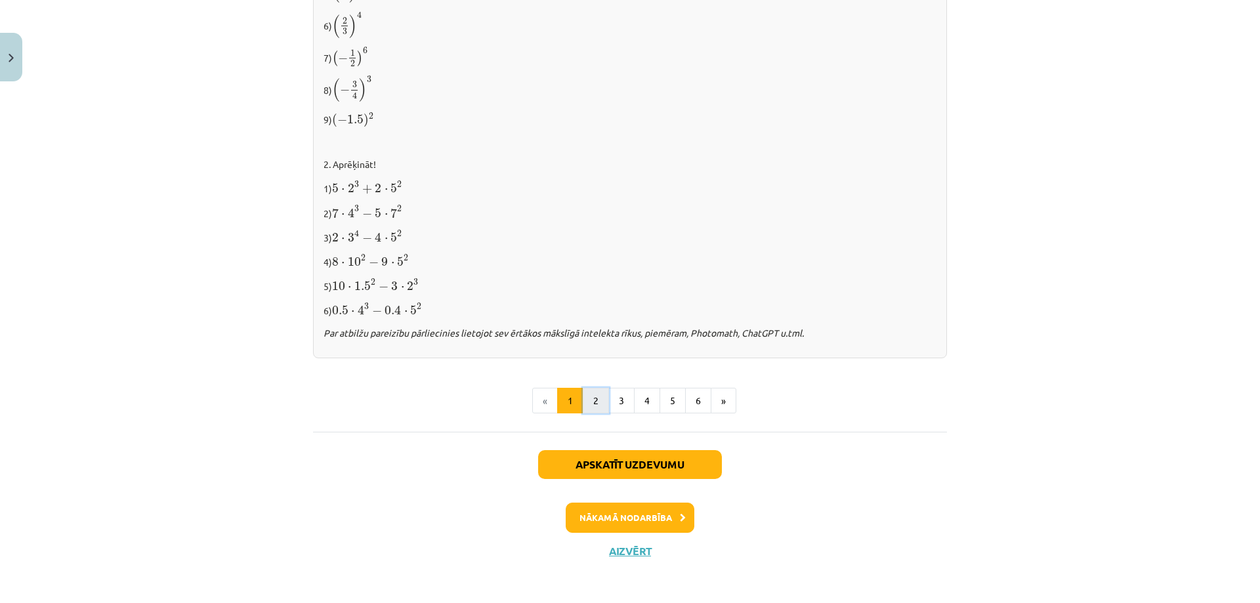
click at [590, 397] on button "2" at bounding box center [596, 401] width 26 height 26
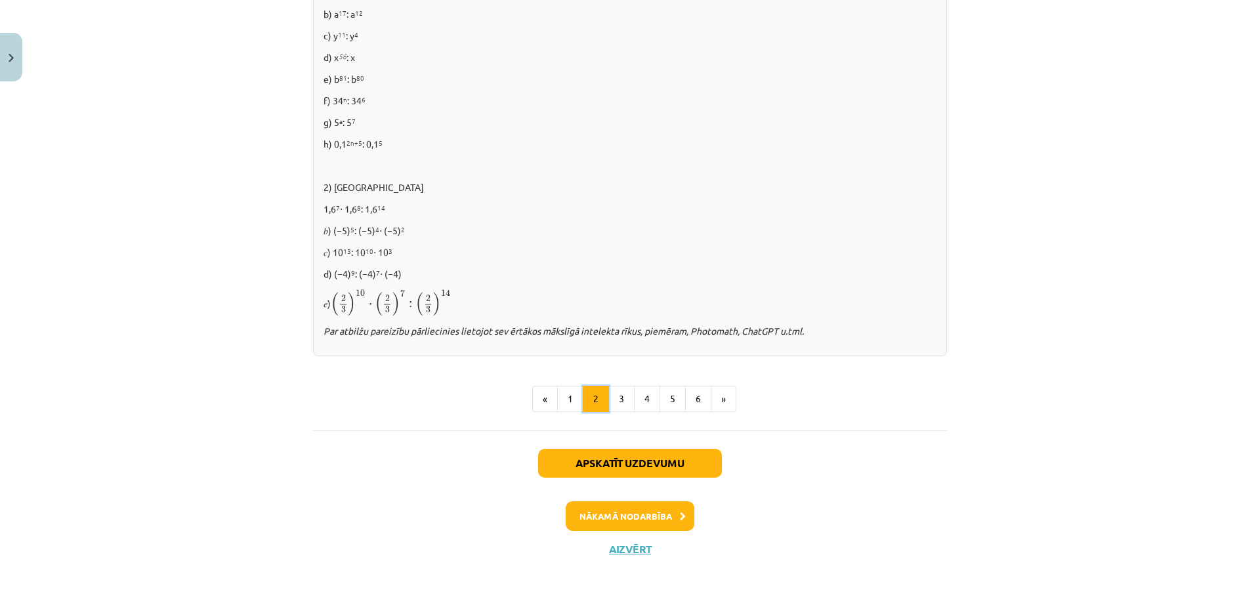
scroll to position [832, 0]
click at [631, 469] on button "Apskatīt uzdevumu" at bounding box center [630, 462] width 184 height 29
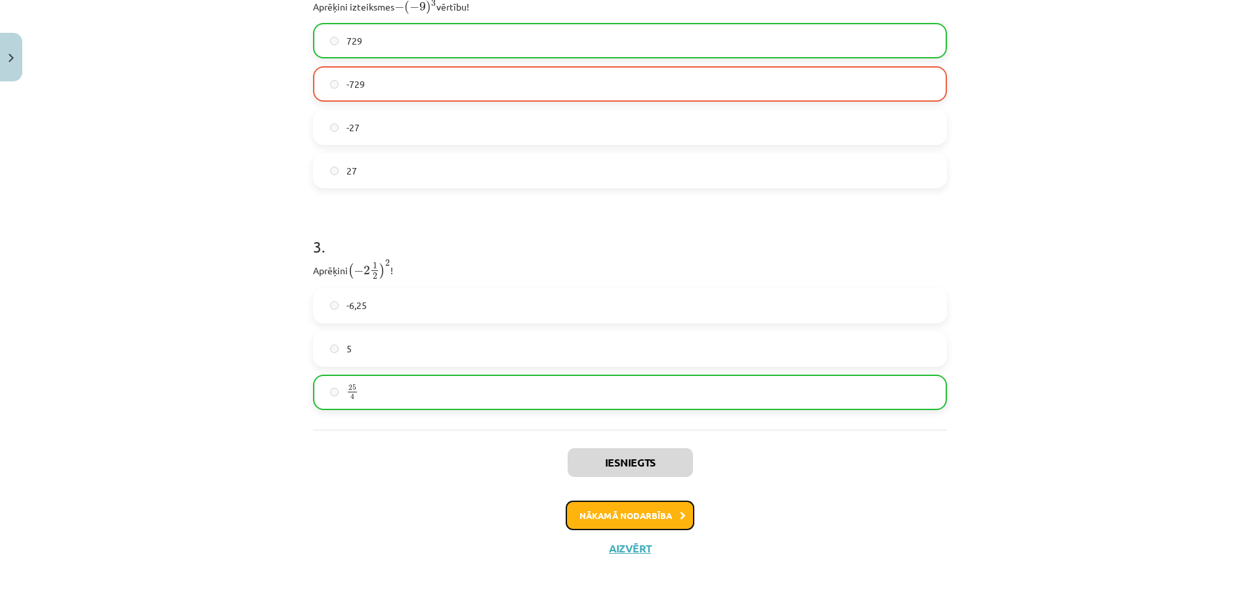
click at [642, 517] on button "Nākamā nodarbība" at bounding box center [630, 516] width 129 height 30
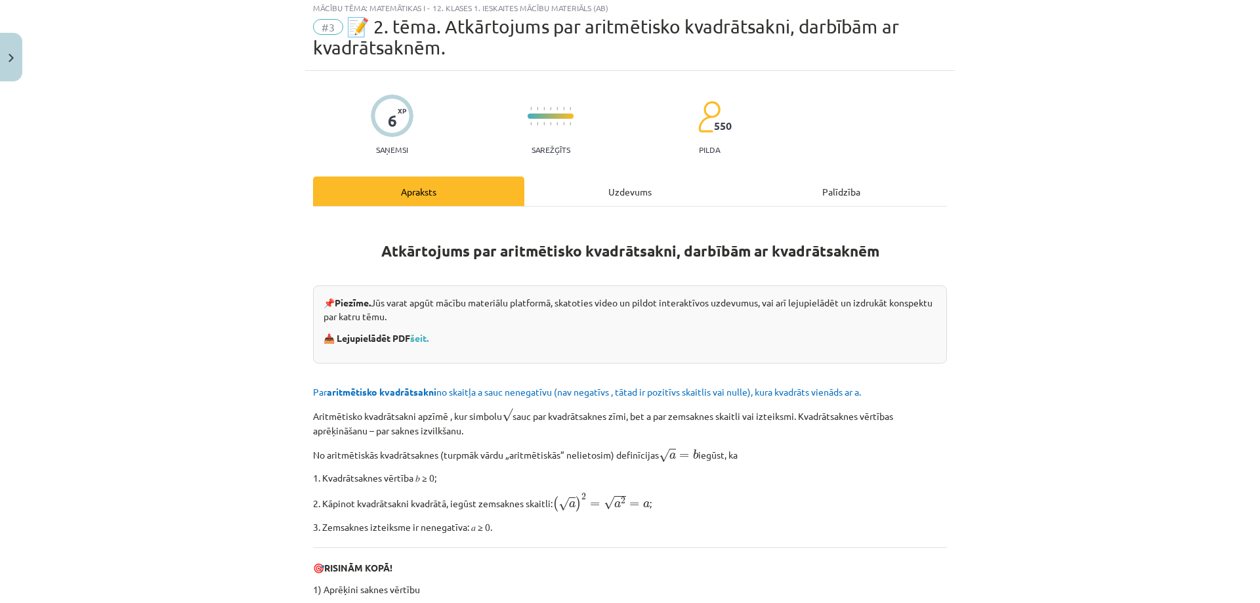
scroll to position [33, 0]
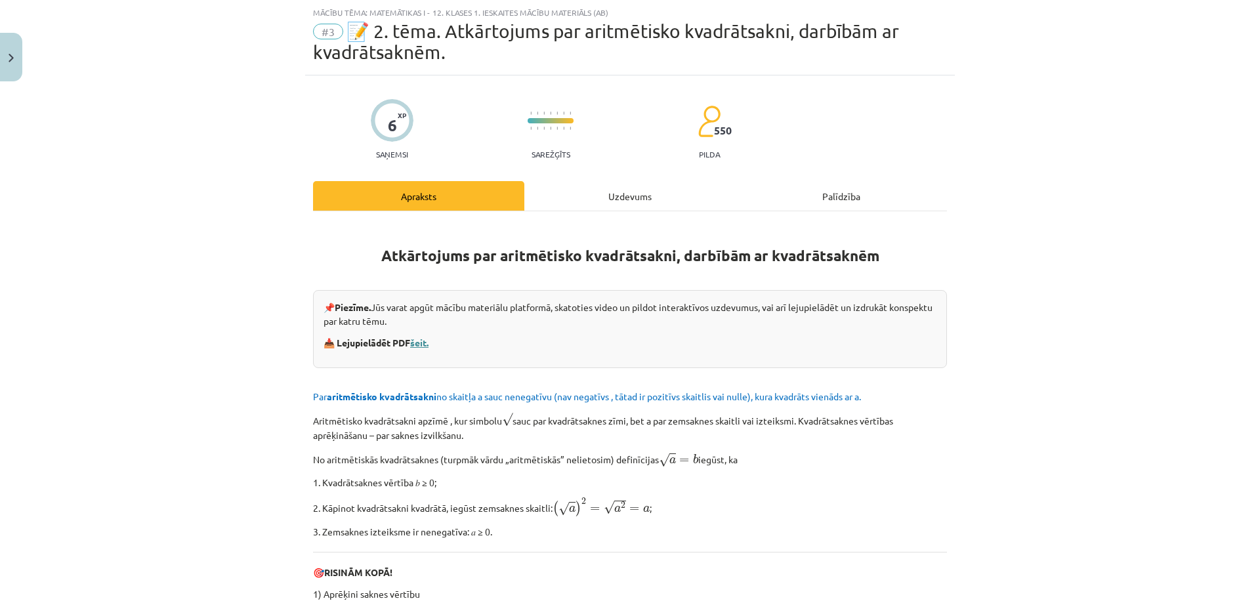
click at [414, 340] on link "šeit." at bounding box center [419, 343] width 18 height 12
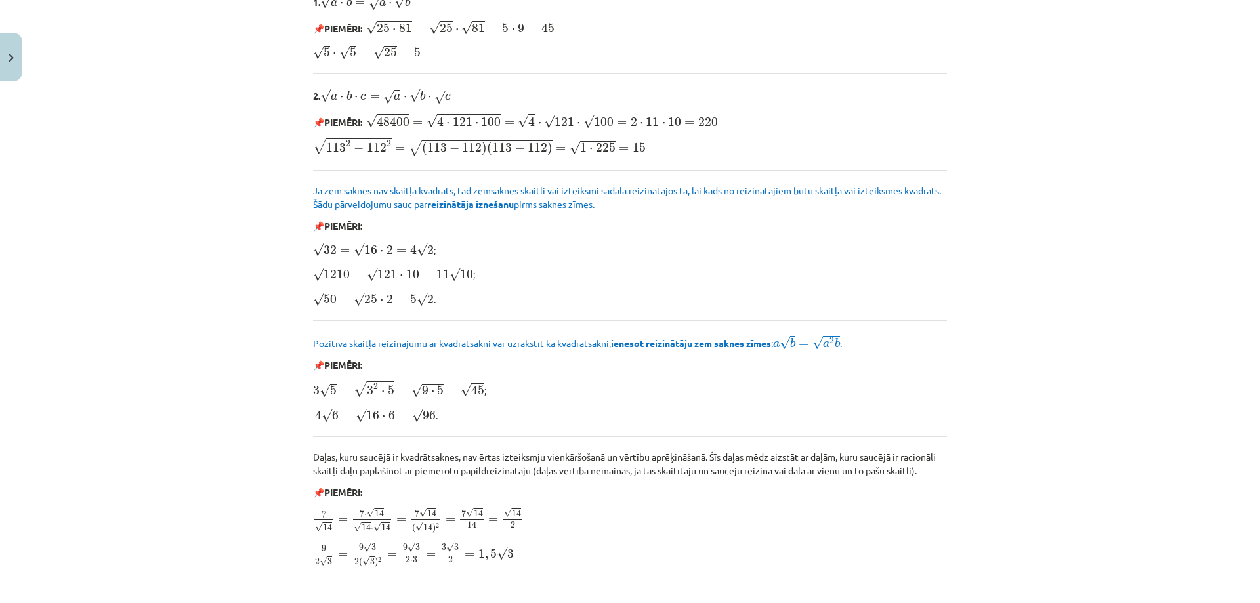
scroll to position [1494, 0]
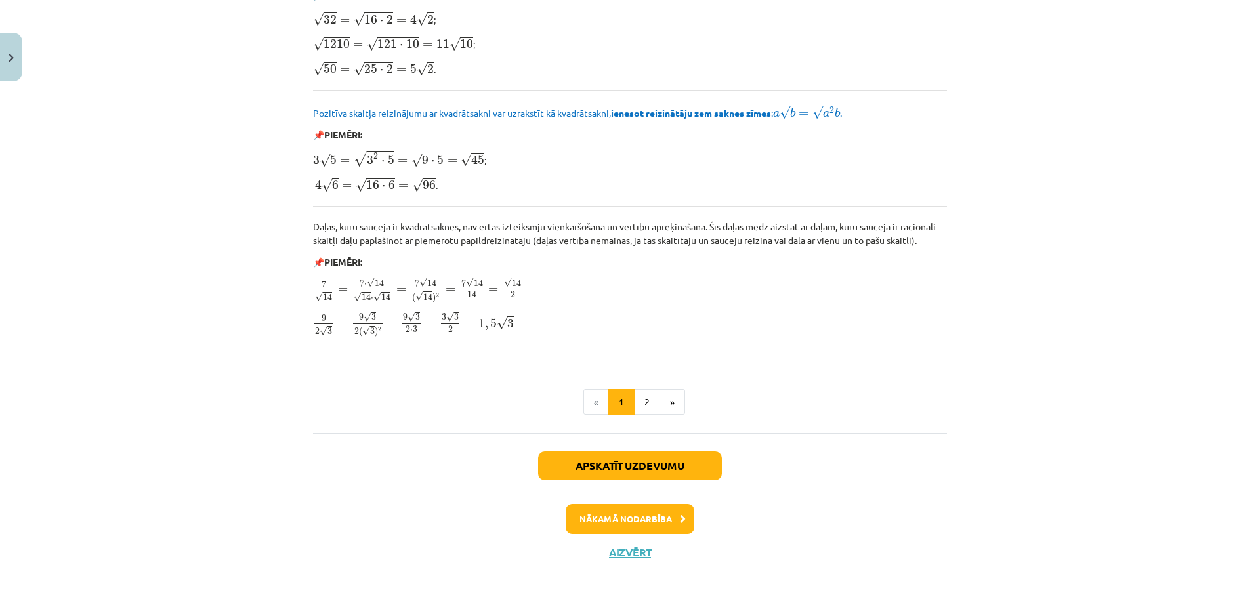
click at [589, 399] on li "«" at bounding box center [597, 402] width 26 height 26
click at [650, 397] on button "2" at bounding box center [647, 402] width 26 height 26
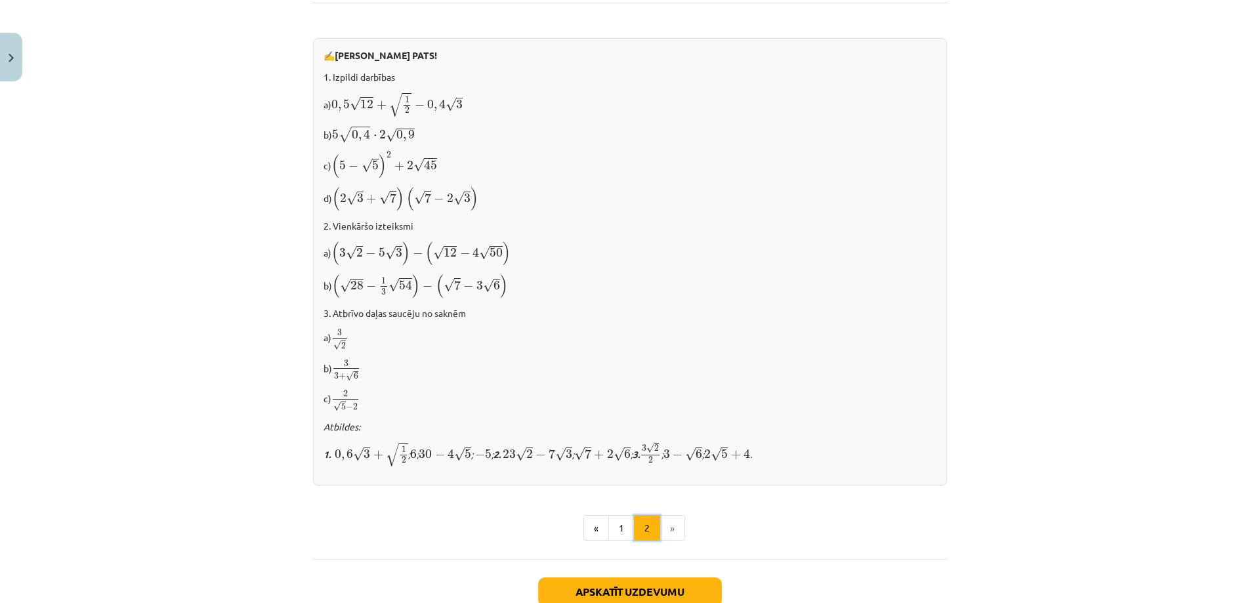
scroll to position [781, 0]
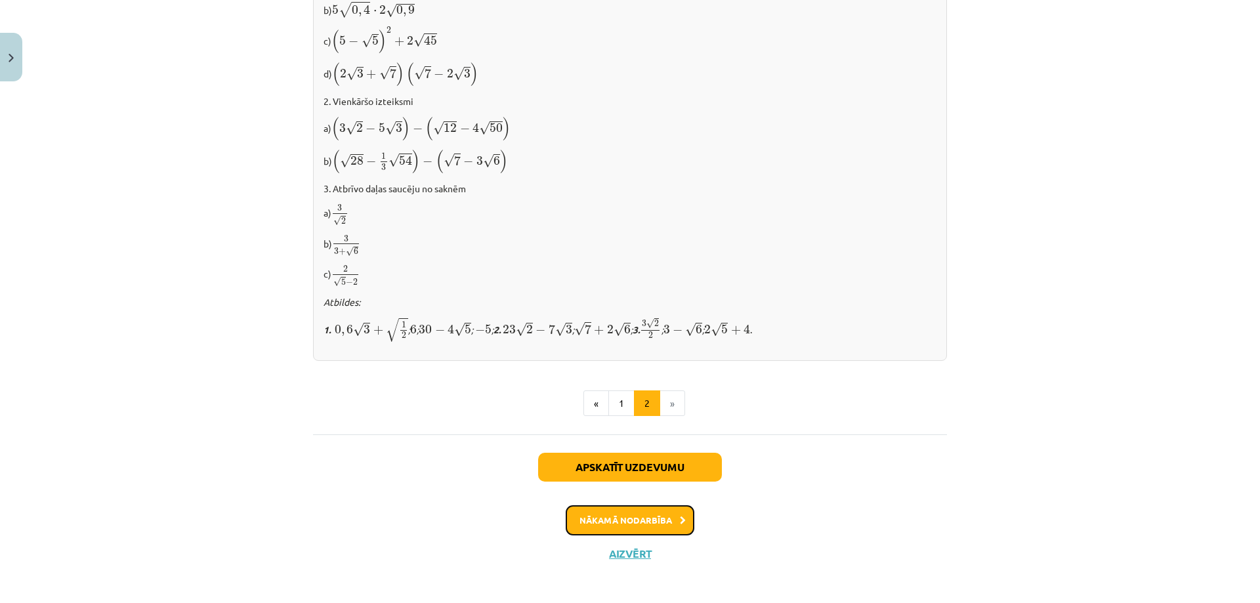
click at [653, 513] on button "Nākamā nodarbība" at bounding box center [630, 521] width 129 height 30
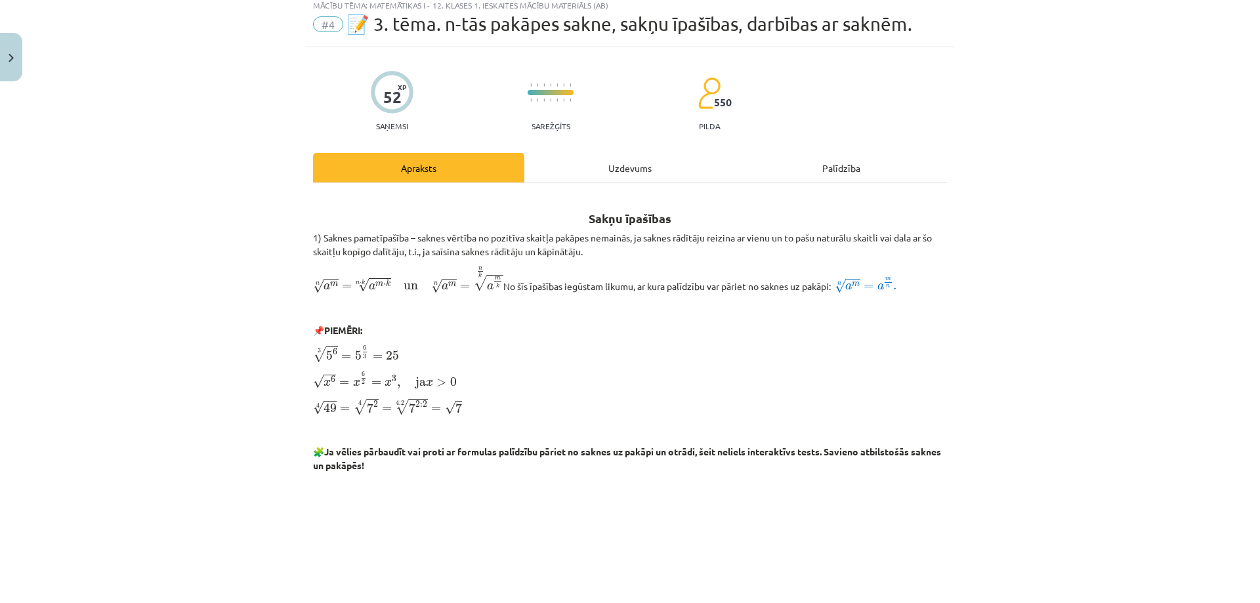
scroll to position [33, 0]
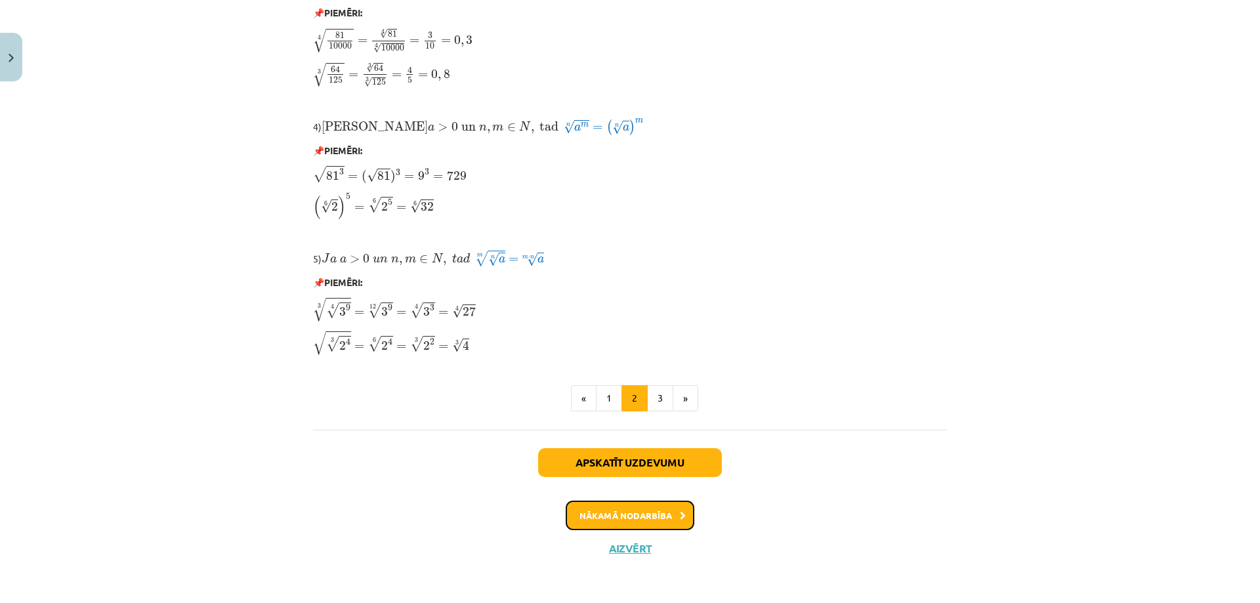
click at [647, 509] on button "Nākamā nodarbība" at bounding box center [630, 516] width 129 height 30
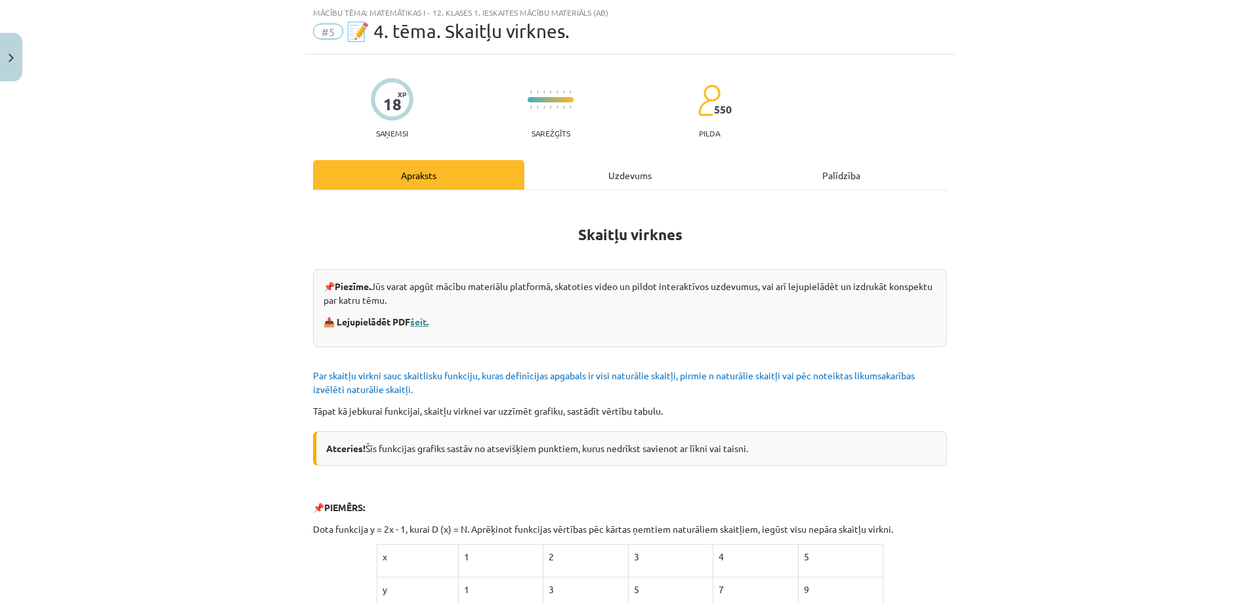
click at [420, 323] on link "šeit." at bounding box center [419, 322] width 18 height 12
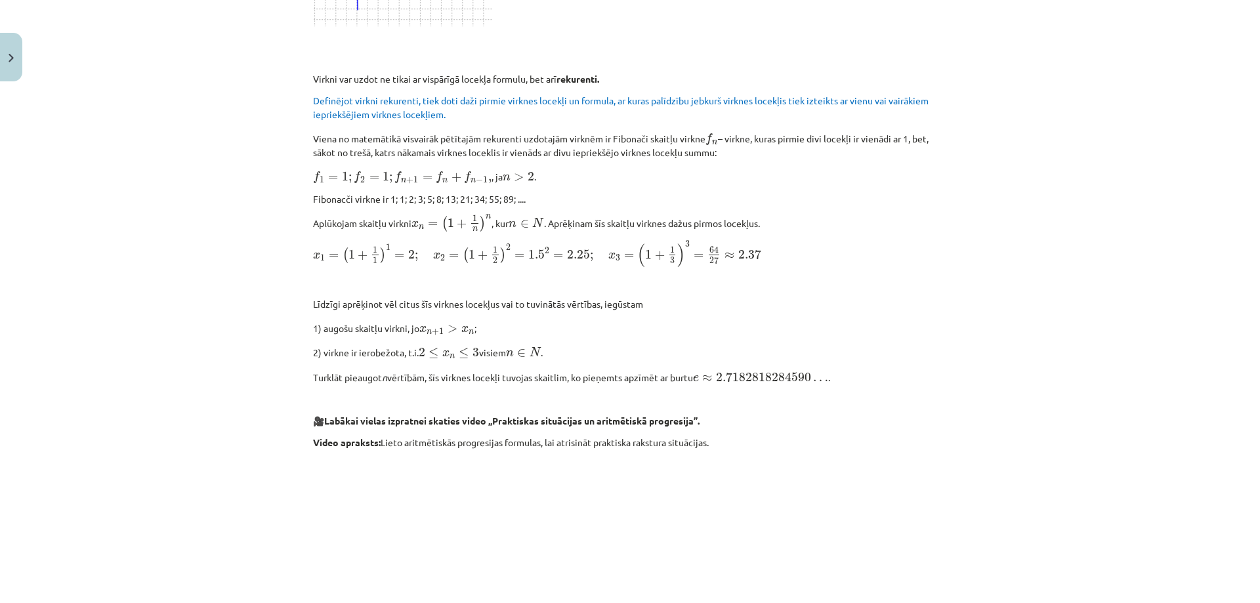
scroll to position [1279, 0]
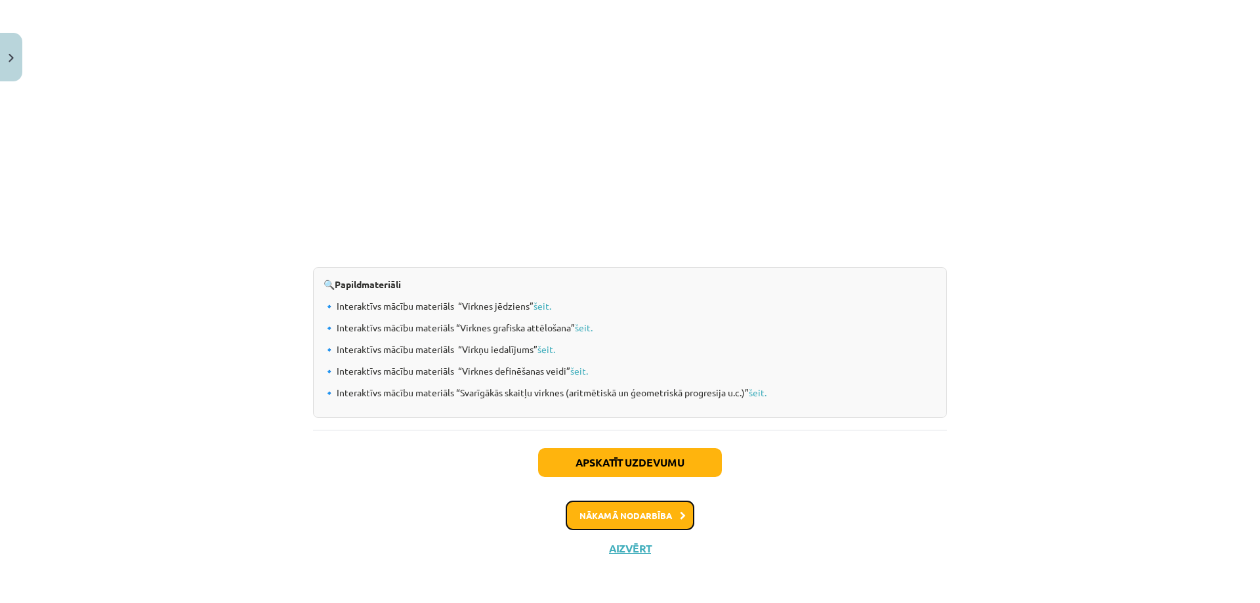
click at [657, 507] on button "Nākamā nodarbība" at bounding box center [630, 516] width 129 height 30
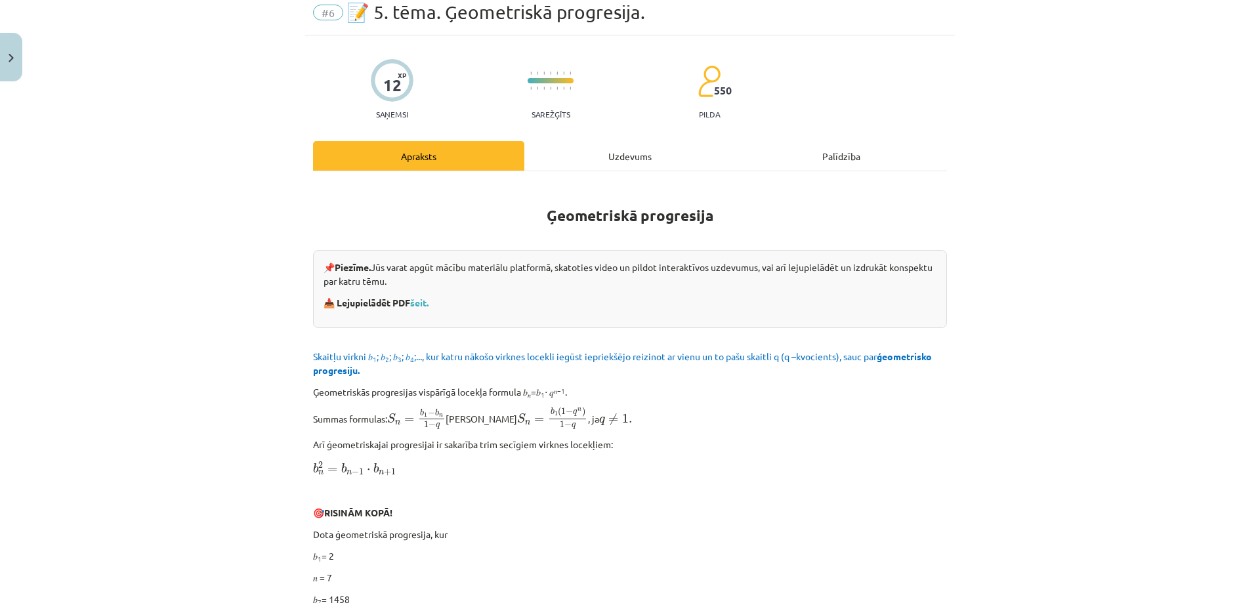
scroll to position [33, 0]
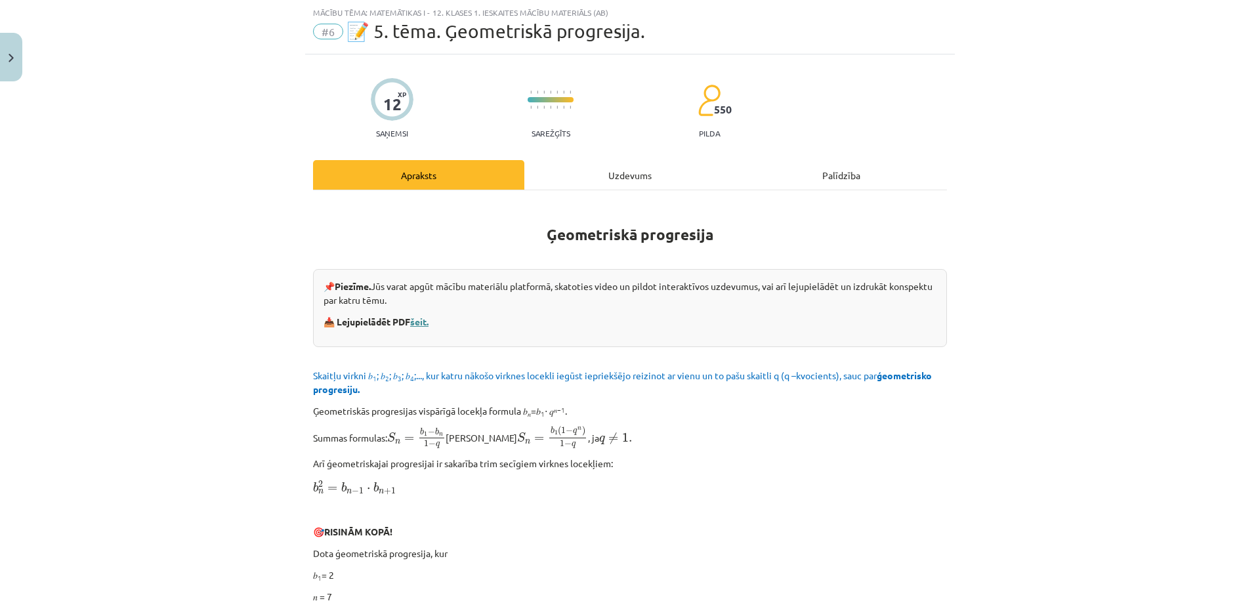
click at [412, 321] on link "šeit." at bounding box center [419, 322] width 18 height 12
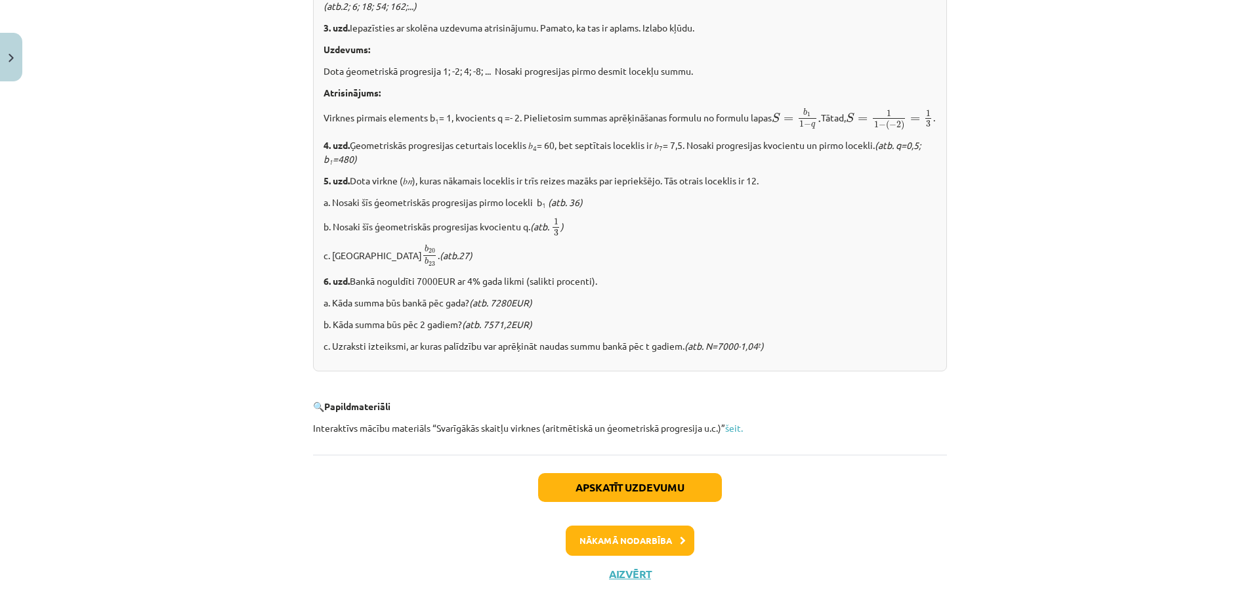
scroll to position [1567, 0]
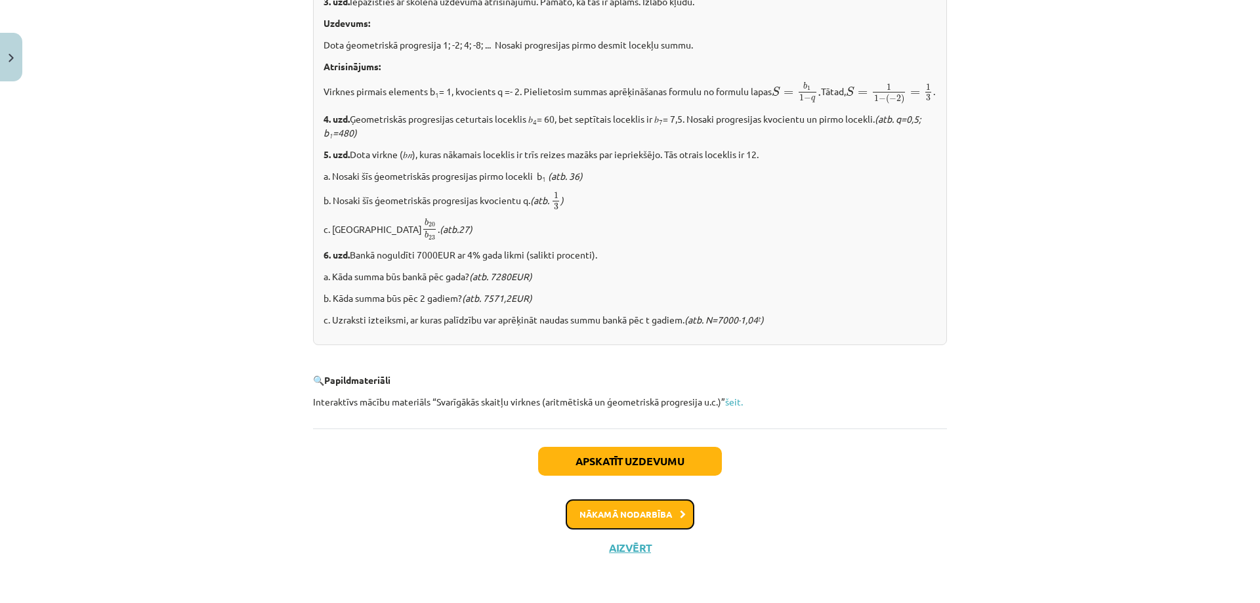
click at [680, 511] on icon at bounding box center [683, 515] width 6 height 9
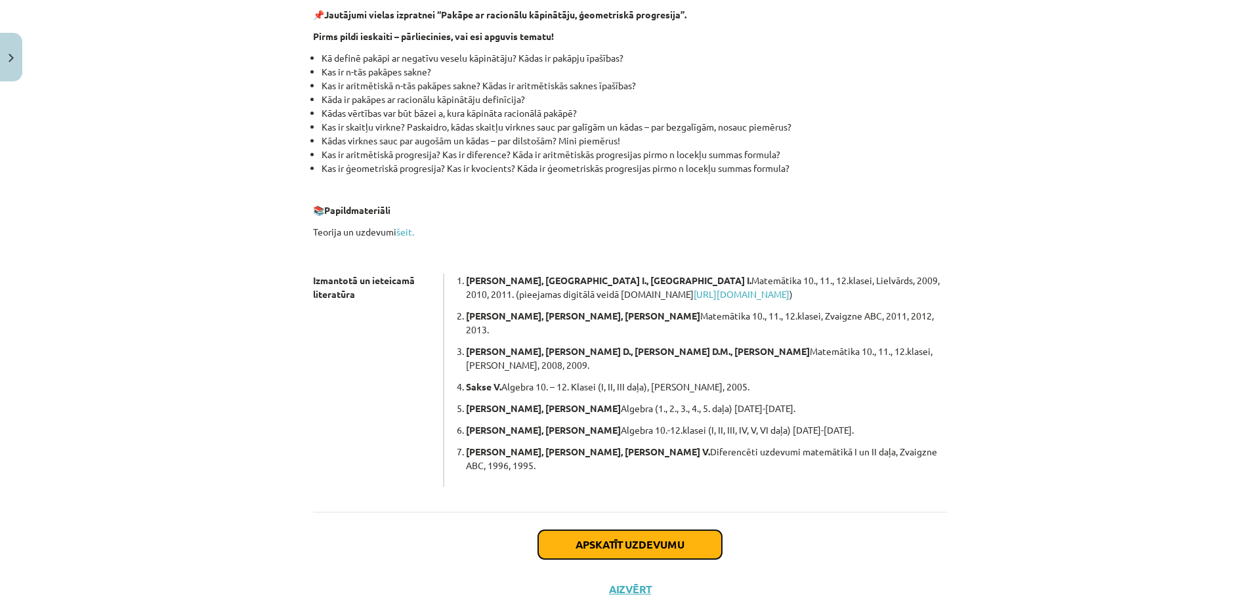
click at [684, 530] on button "Apskatīt uzdevumu" at bounding box center [630, 544] width 184 height 29
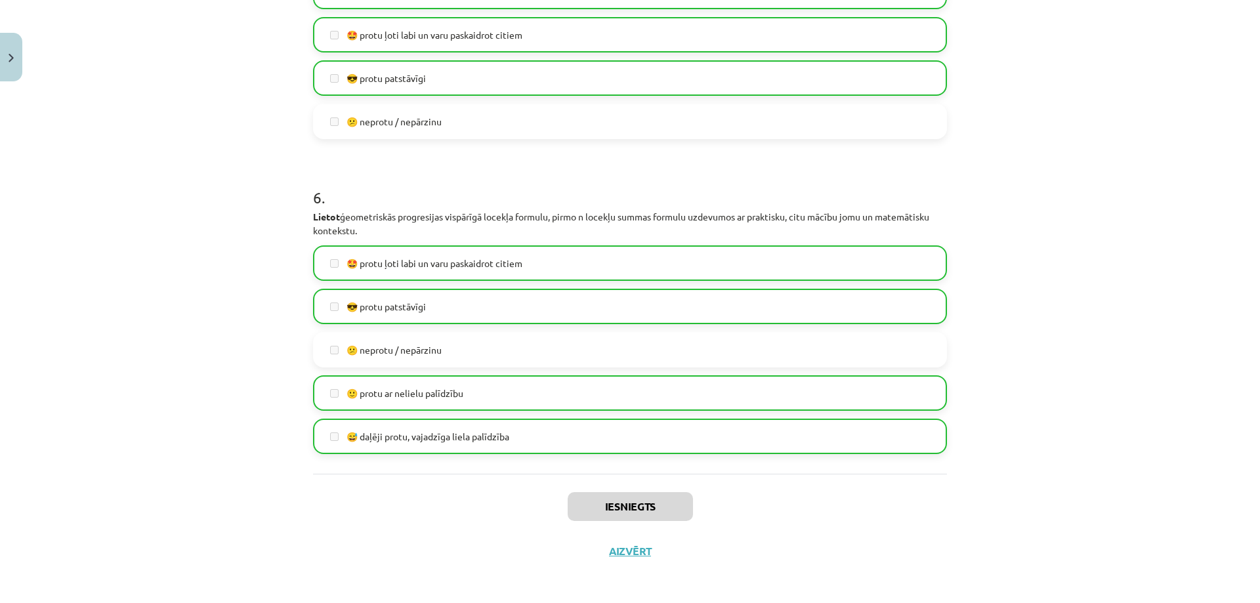
scroll to position [1623, 0]
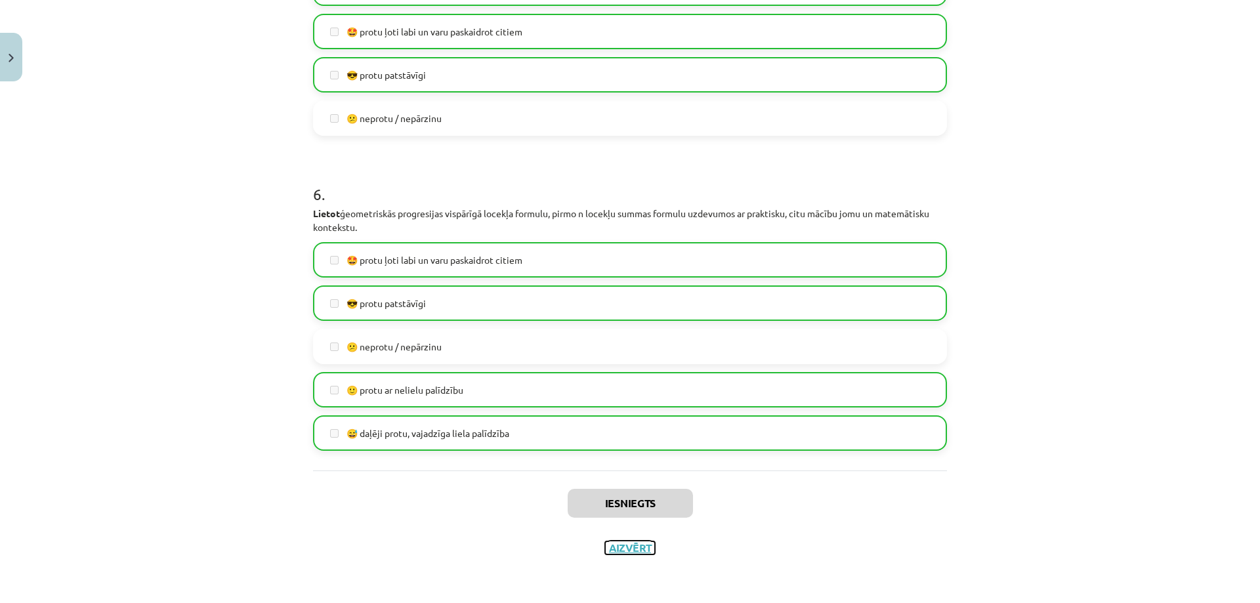
click at [626, 549] on button "Aizvērt" at bounding box center [630, 548] width 50 height 13
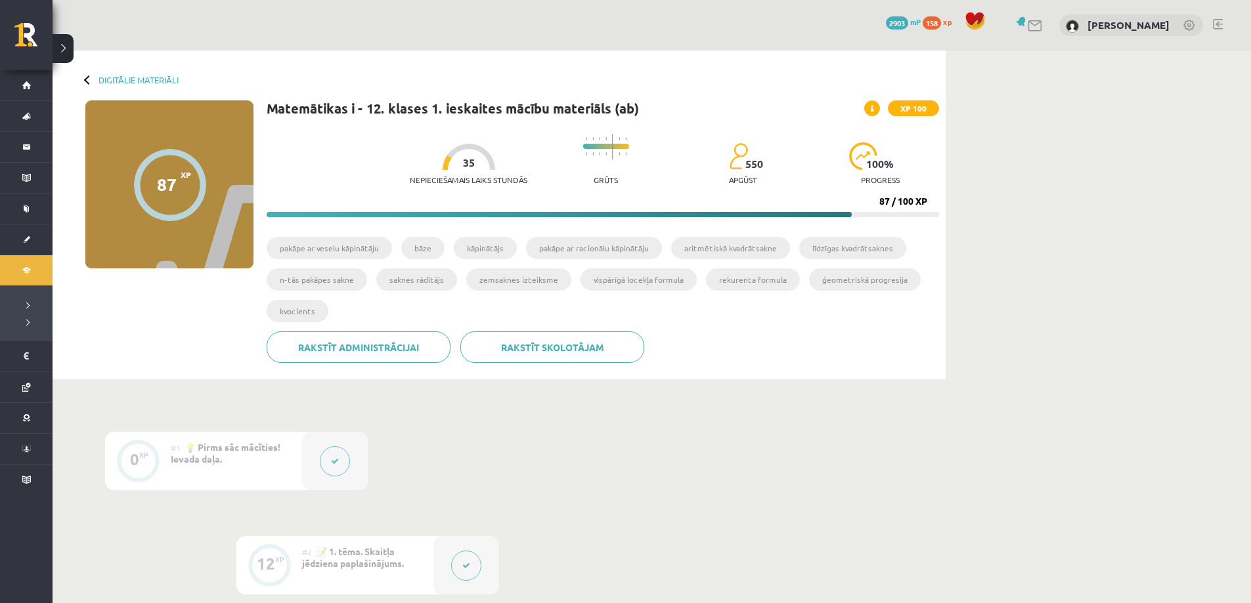
click at [326, 464] on button at bounding box center [335, 461] width 30 height 30
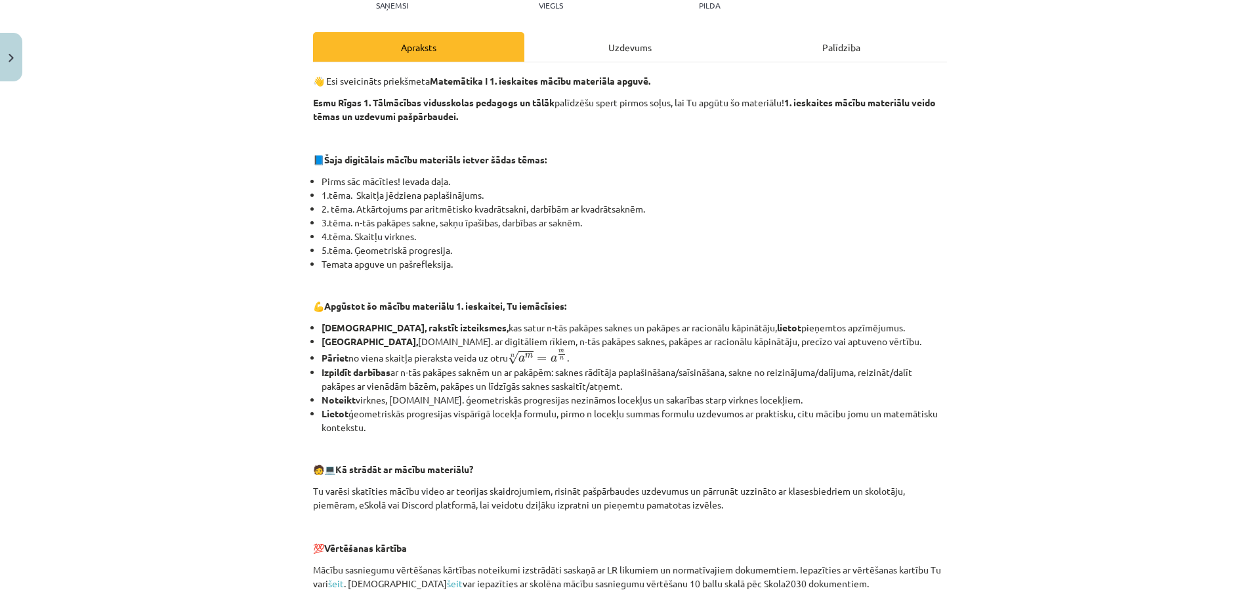
scroll to position [494, 0]
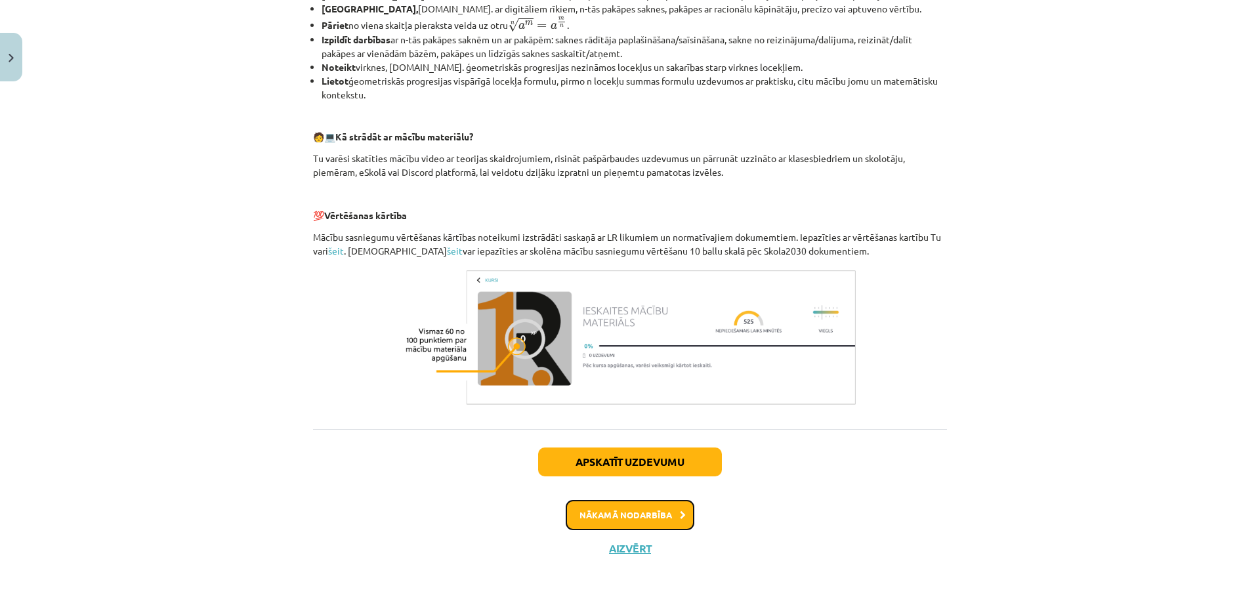
click at [618, 508] on button "Nākamā nodarbība" at bounding box center [630, 515] width 129 height 30
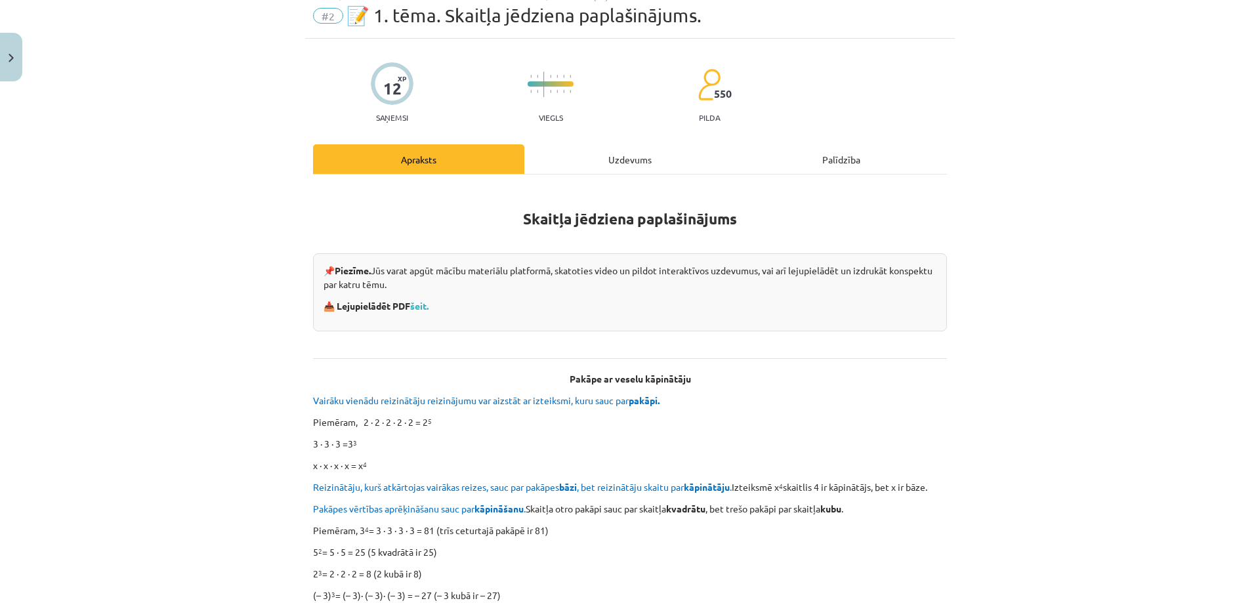
scroll to position [33, 0]
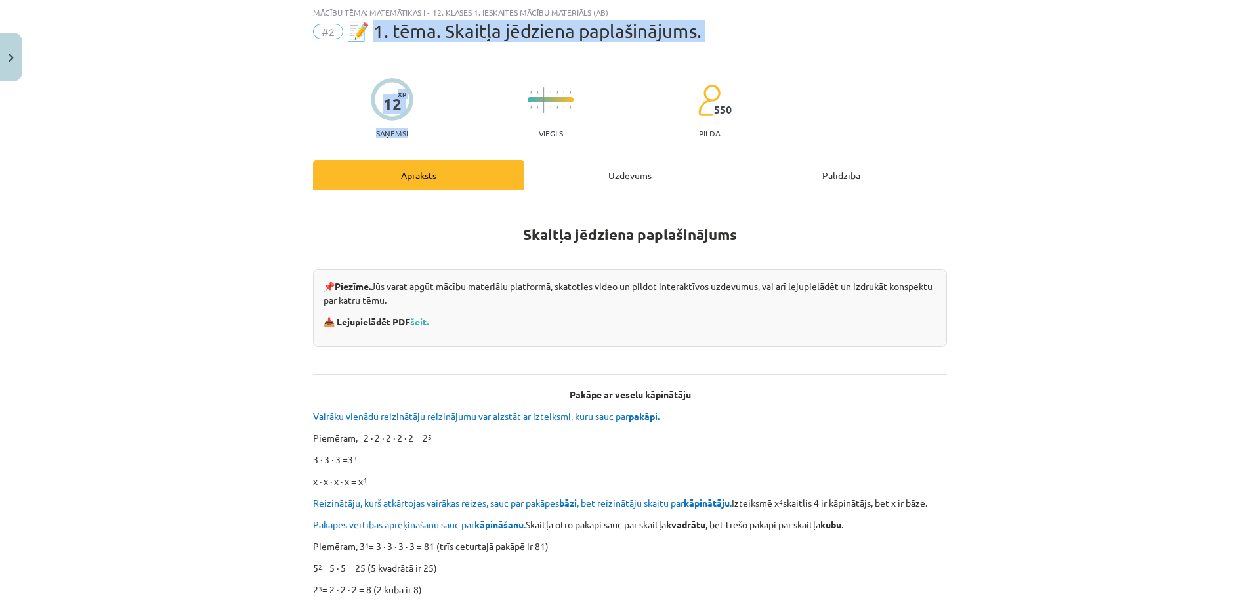
drag, startPoint x: 439, startPoint y: 135, endPoint x: 370, endPoint y: 36, distance: 120.6
click at [370, 36] on div "Mācību tēma: Matemātikas i - 12. klases 1. ieskaites mācību materiāls (ab) #2 📝…" at bounding box center [630, 301] width 1260 height 603
click at [370, 35] on span "📝 1. tēma. Skaitļa jēdziena paplašinājums." at bounding box center [524, 31] width 355 height 22
drag, startPoint x: 371, startPoint y: 35, endPoint x: 410, endPoint y: 139, distance: 111.3
click at [410, 139] on div "Mācību tēma: Matemātikas i - 12. klases 1. ieskaites mācību materiāls (ab) #2 📝…" at bounding box center [630, 301] width 1260 height 603
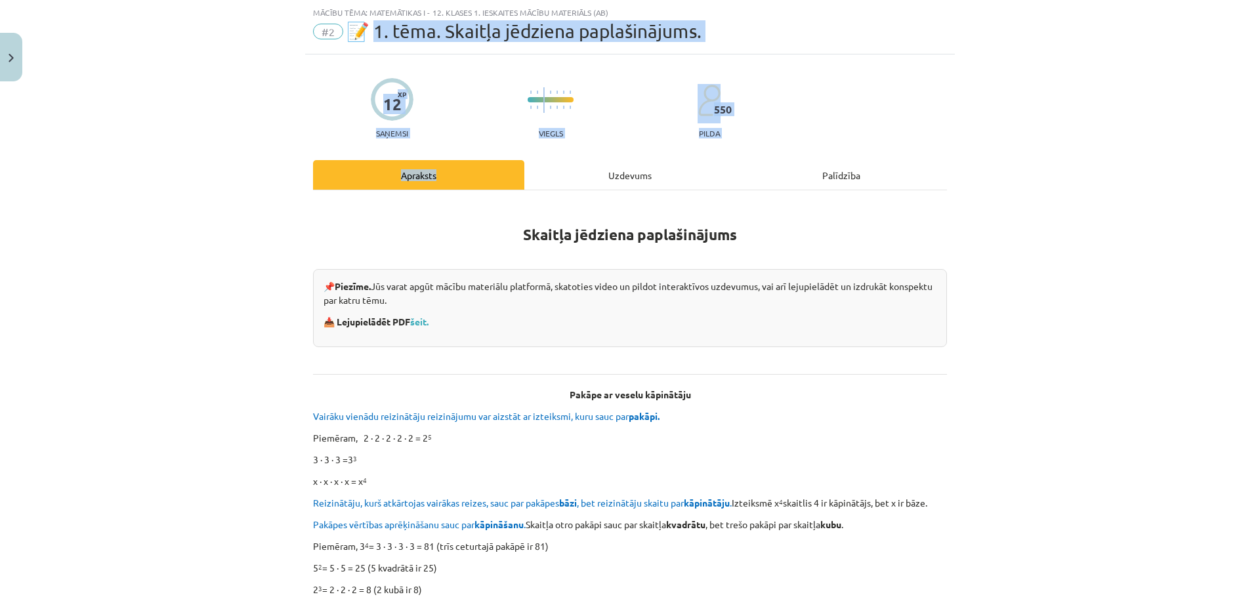
click at [409, 133] on div "12 XP Saņemsi Viegls 550 pilda" at bounding box center [630, 104] width 634 height 68
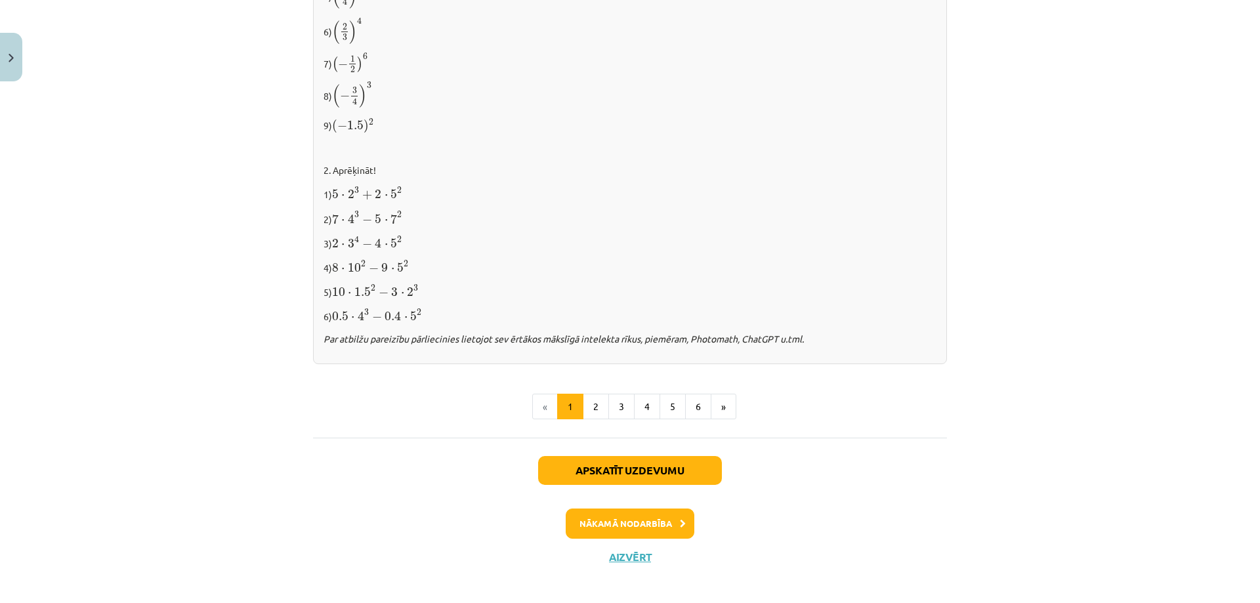
scroll to position [1304, 0]
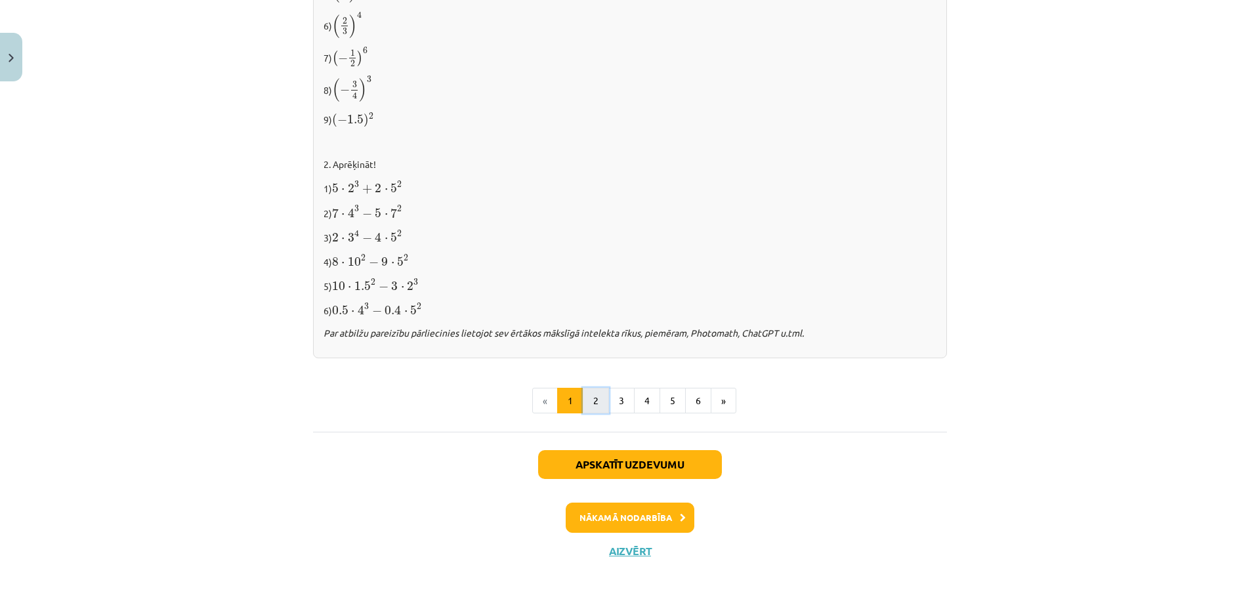
click at [583, 398] on button "2" at bounding box center [596, 401] width 26 height 26
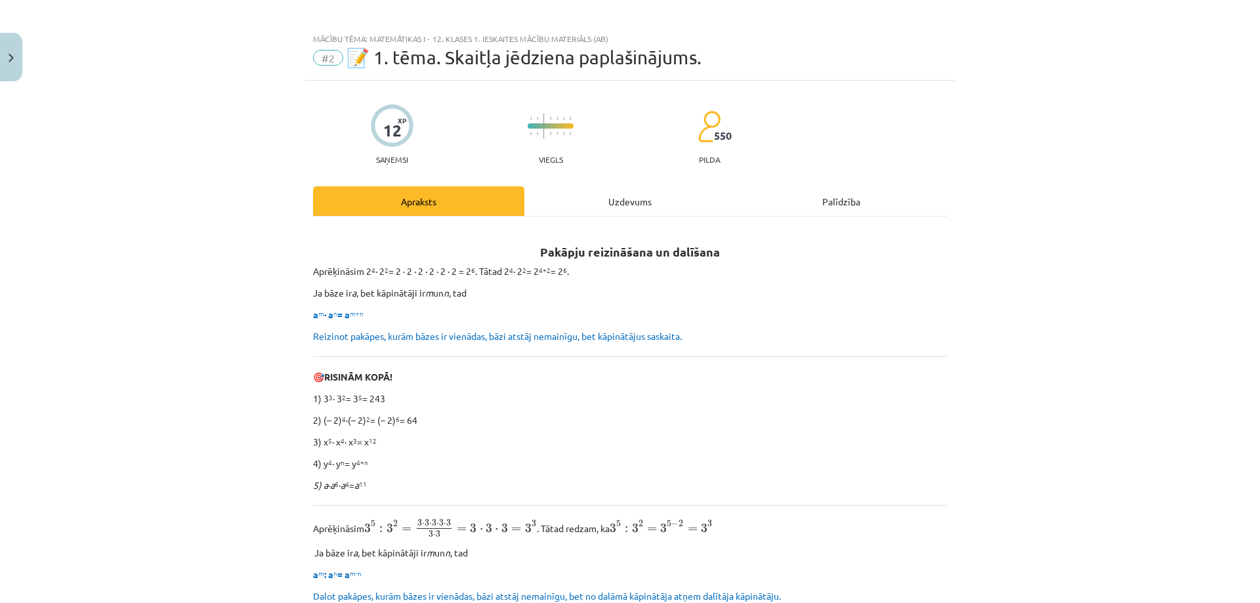
scroll to position [0, 0]
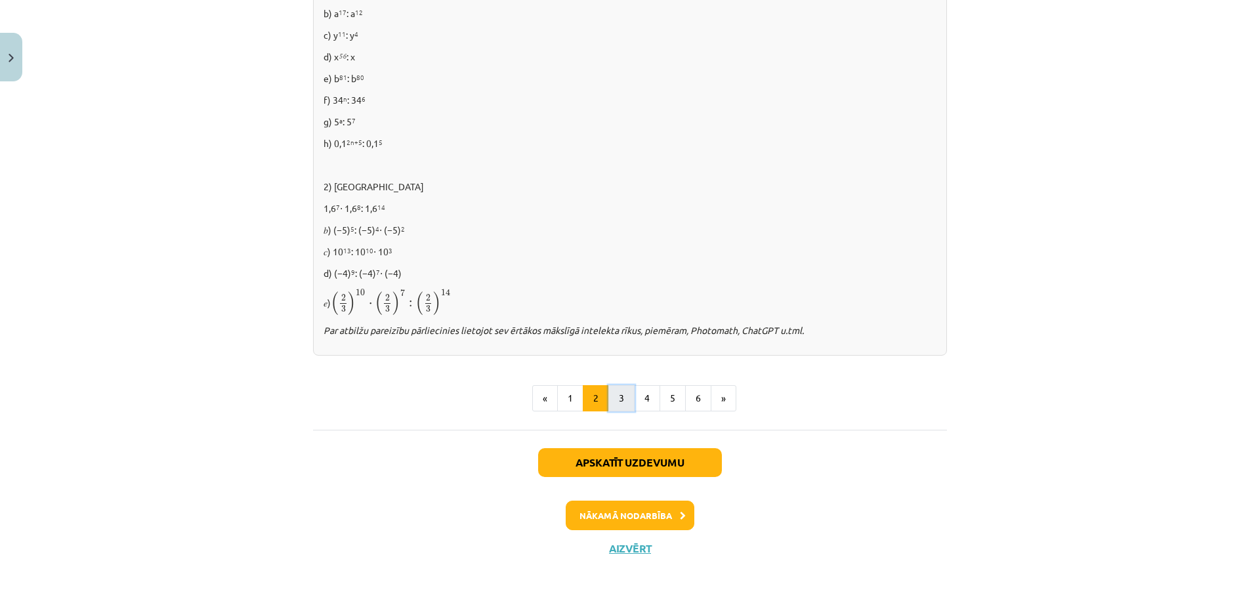
click at [614, 405] on button "3" at bounding box center [622, 398] width 26 height 26
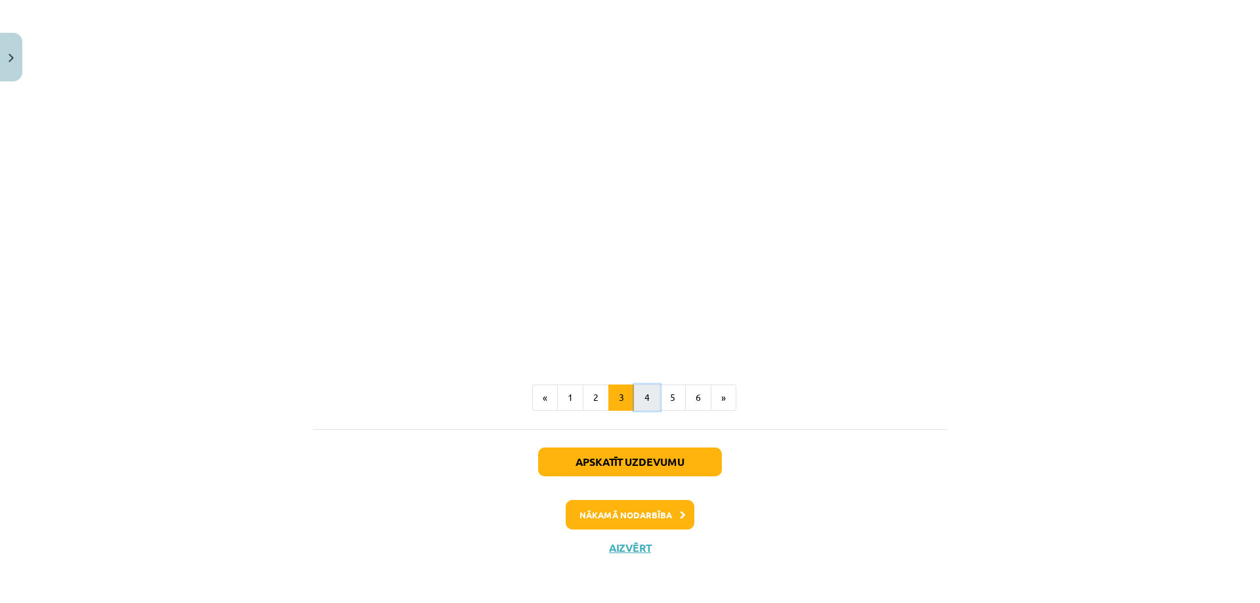
click at [647, 403] on button "4" at bounding box center [647, 398] width 26 height 26
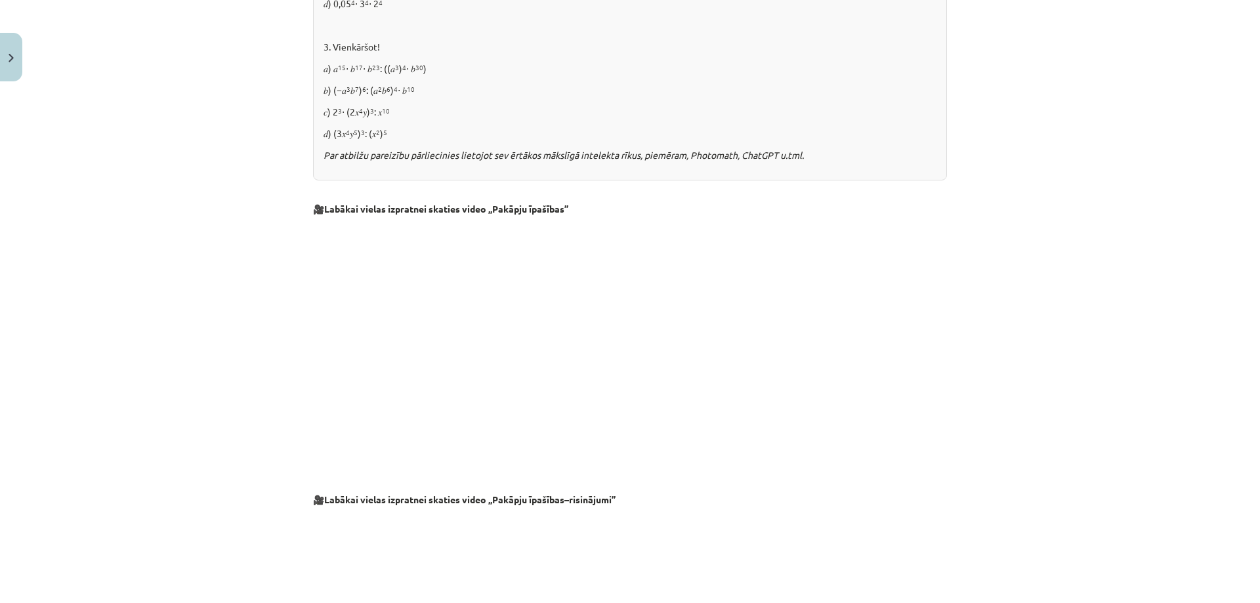
scroll to position [1182, 0]
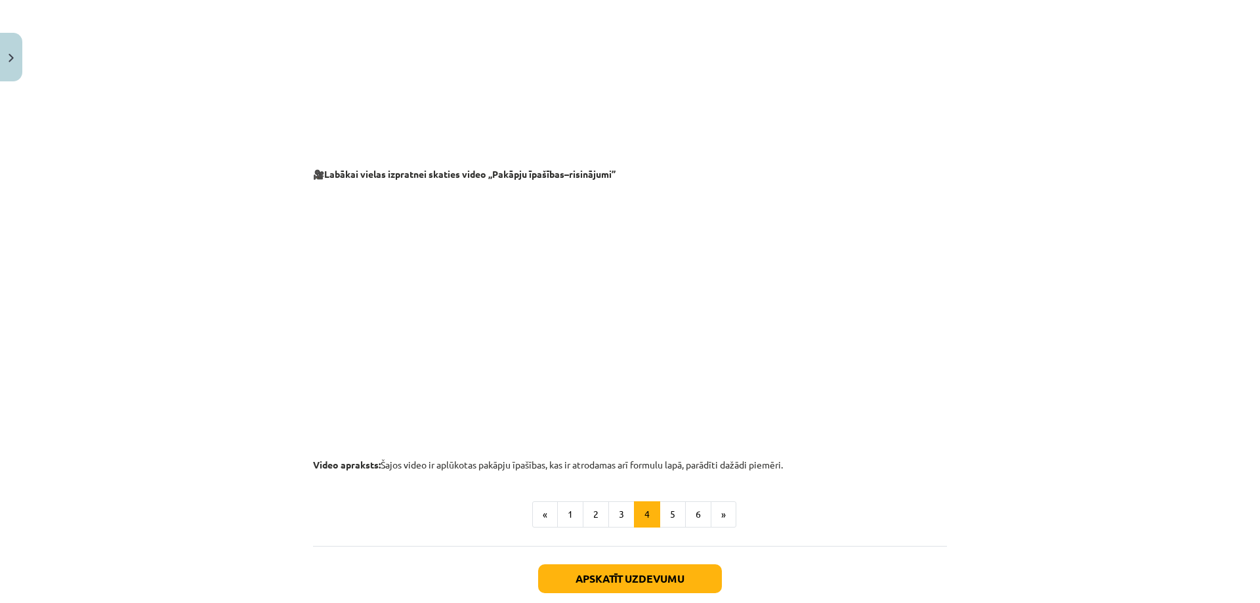
click at [735, 516] on ul "« 1 2 3 4 5 6 »" at bounding box center [630, 515] width 634 height 26
click at [725, 515] on button "»" at bounding box center [724, 515] width 26 height 26
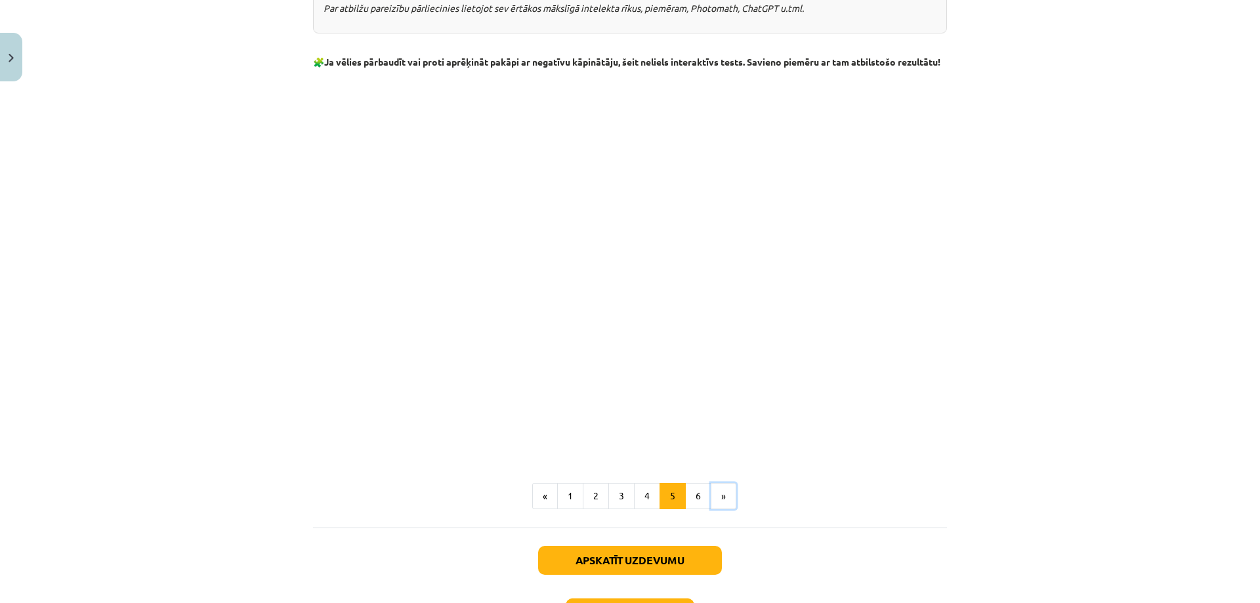
scroll to position [1479, 0]
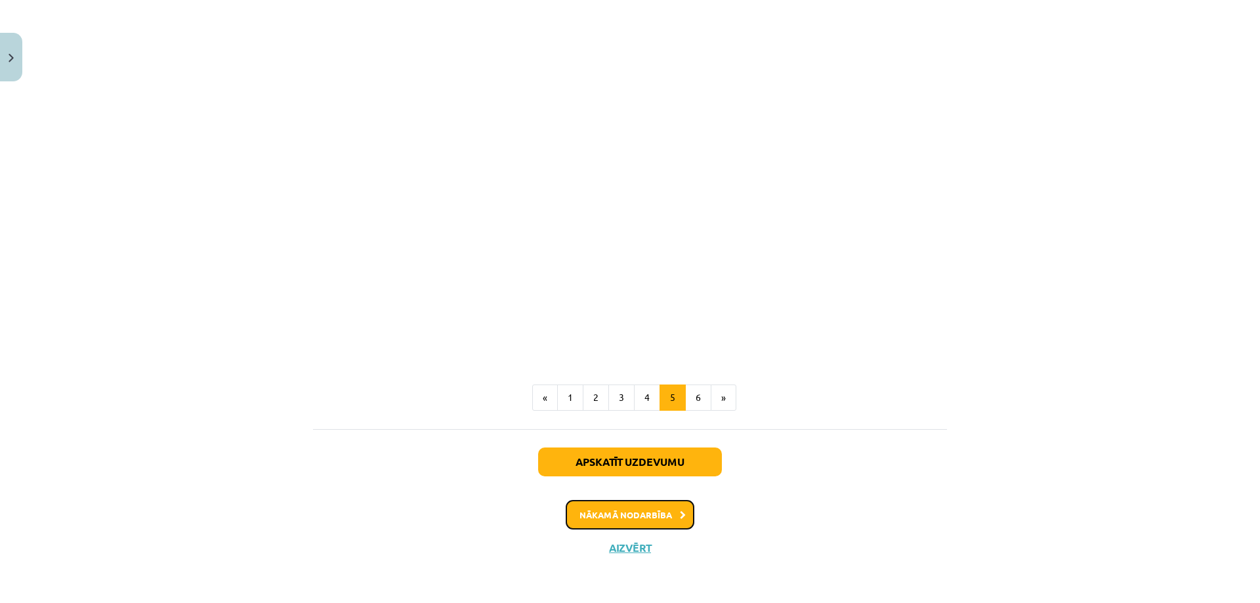
click at [646, 509] on button "Nākamā nodarbība" at bounding box center [630, 515] width 129 height 30
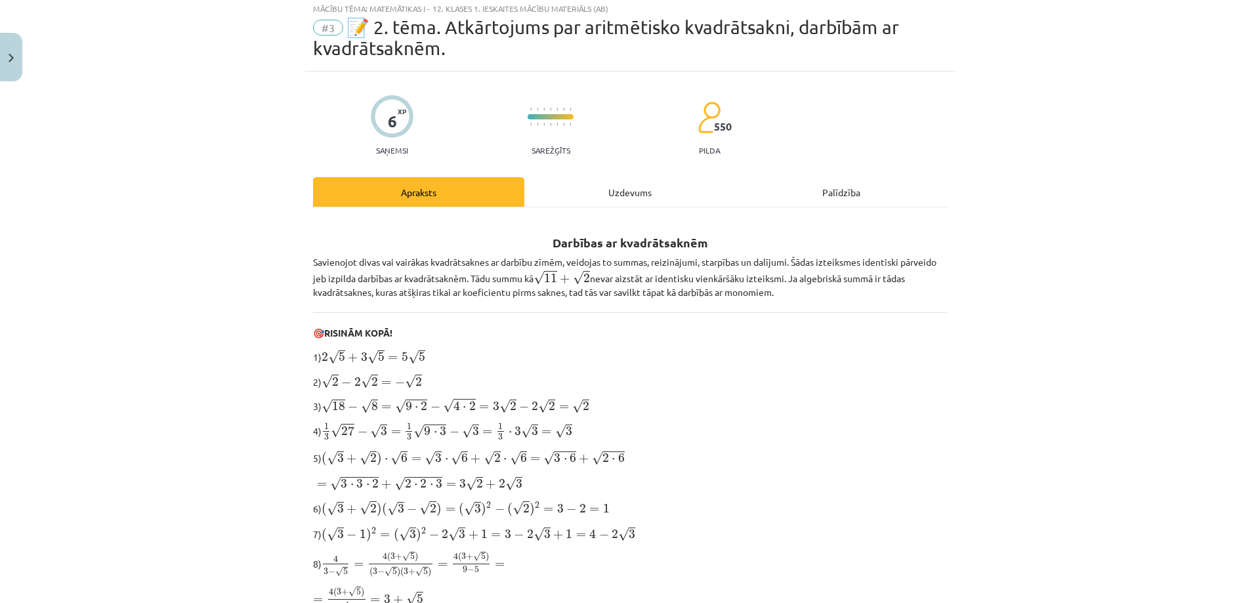
scroll to position [33, 0]
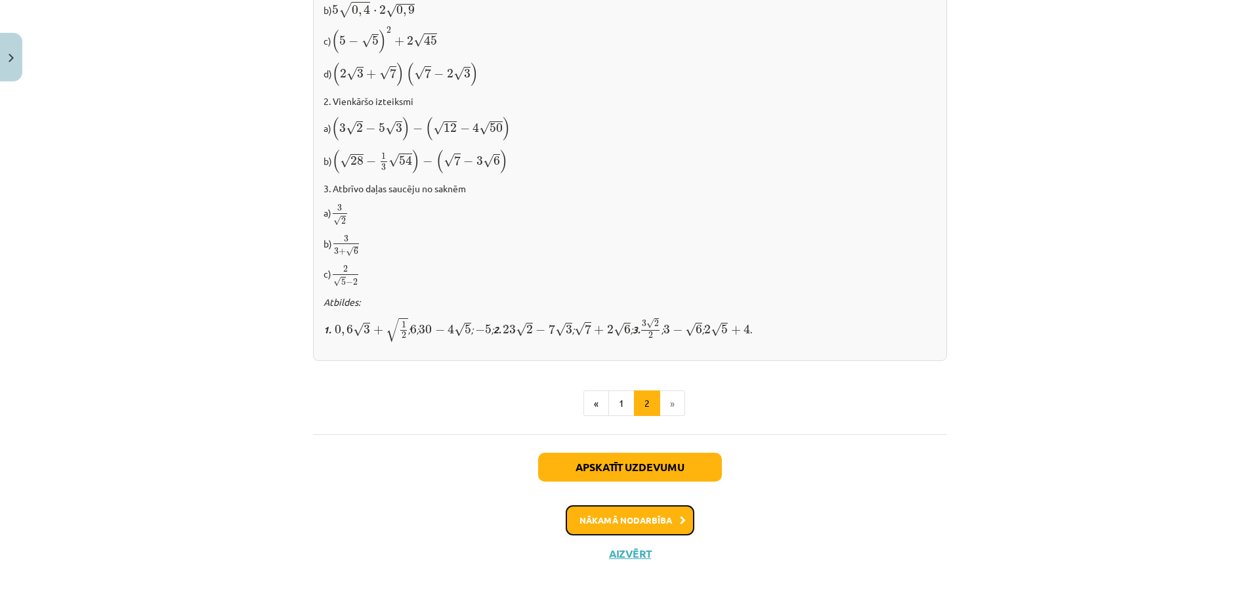
click at [645, 517] on button "Nākamā nodarbība" at bounding box center [630, 521] width 129 height 30
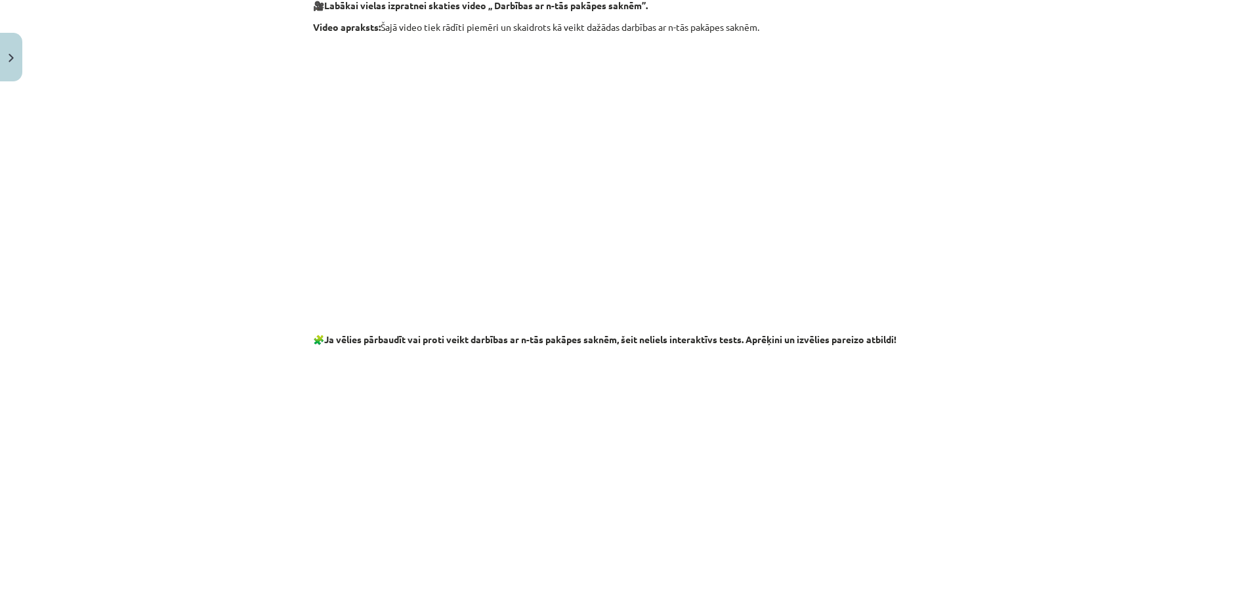
scroll to position [2302, 0]
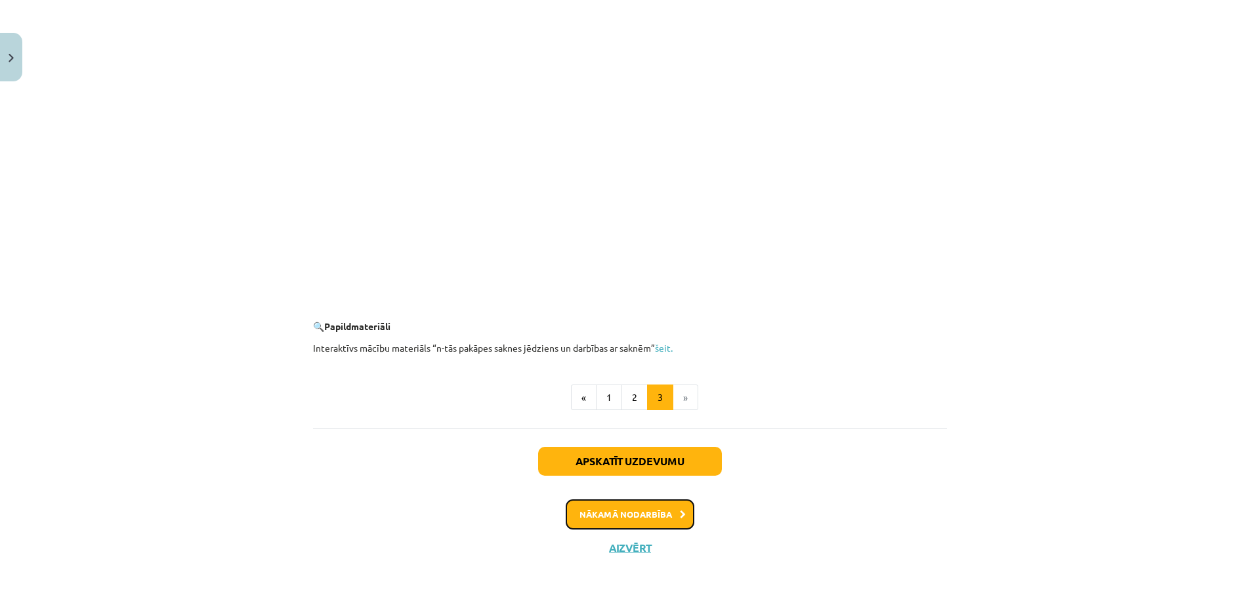
click at [639, 513] on button "Nākamā nodarbība" at bounding box center [630, 515] width 129 height 30
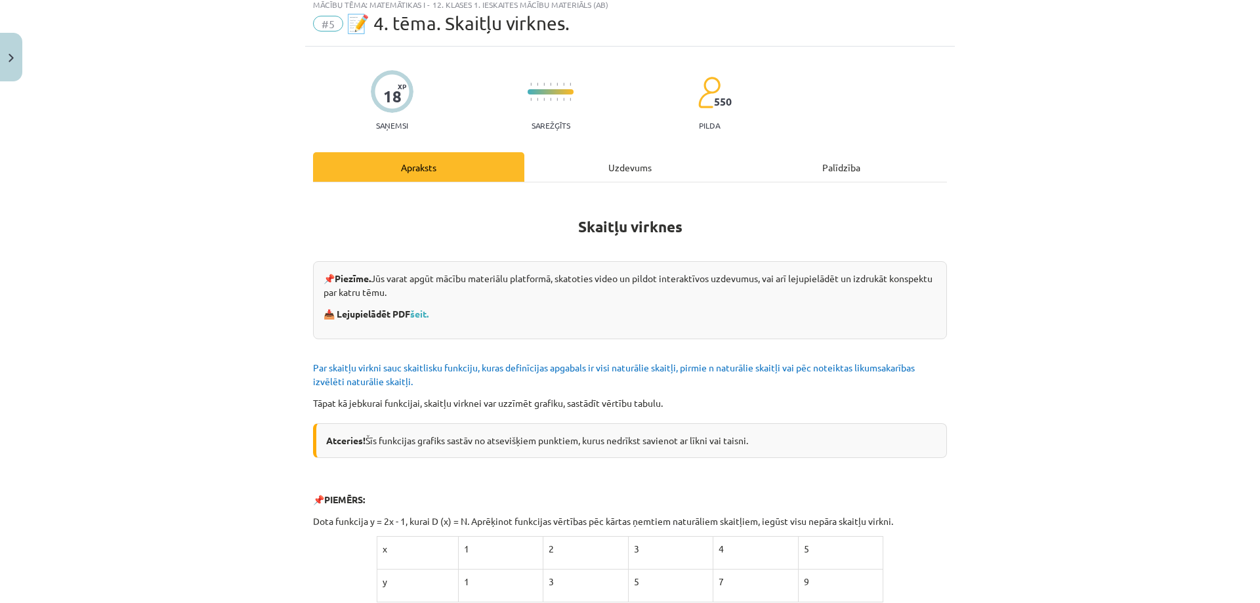
scroll to position [33, 0]
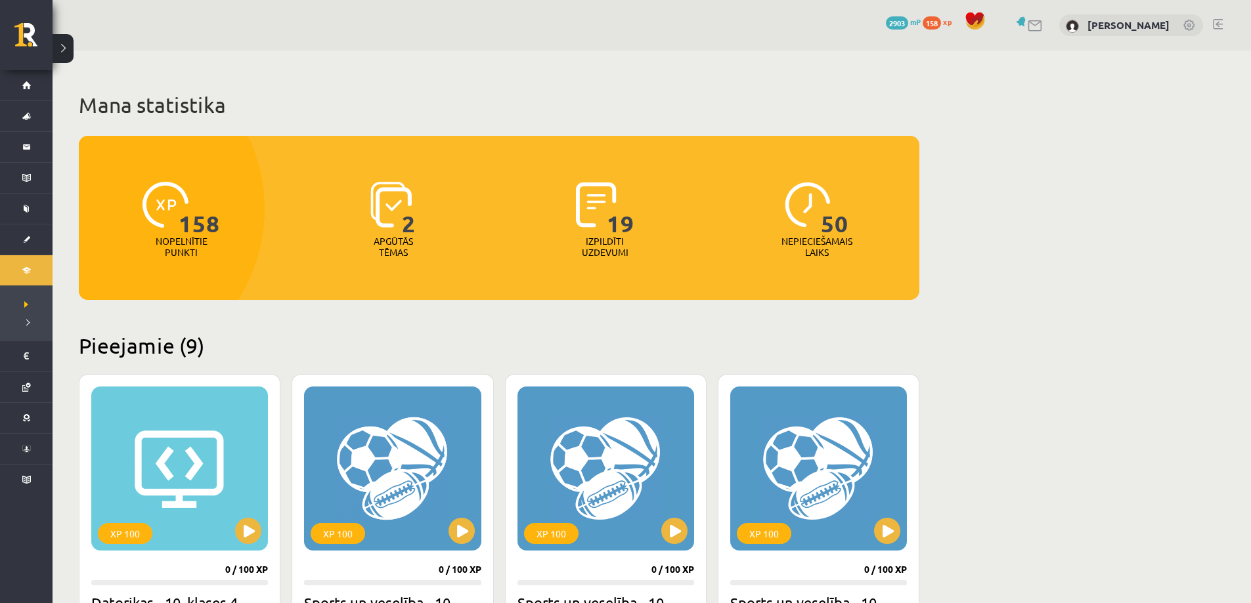
scroll to position [1551, 0]
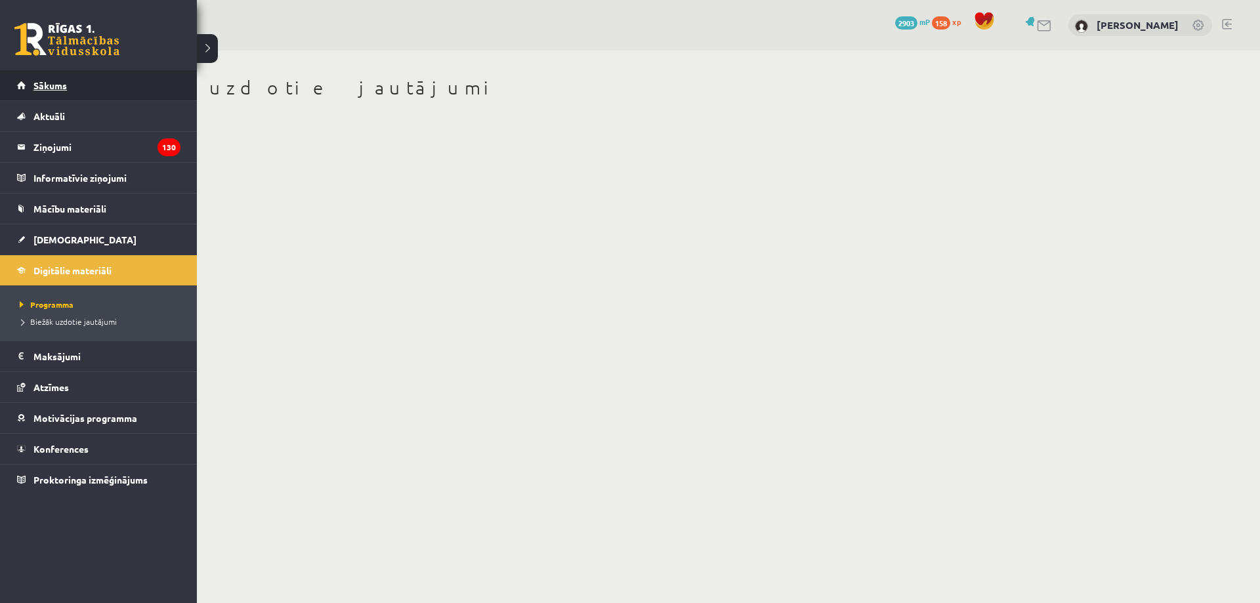
click at [106, 74] on link "Sākums" at bounding box center [98, 85] width 163 height 30
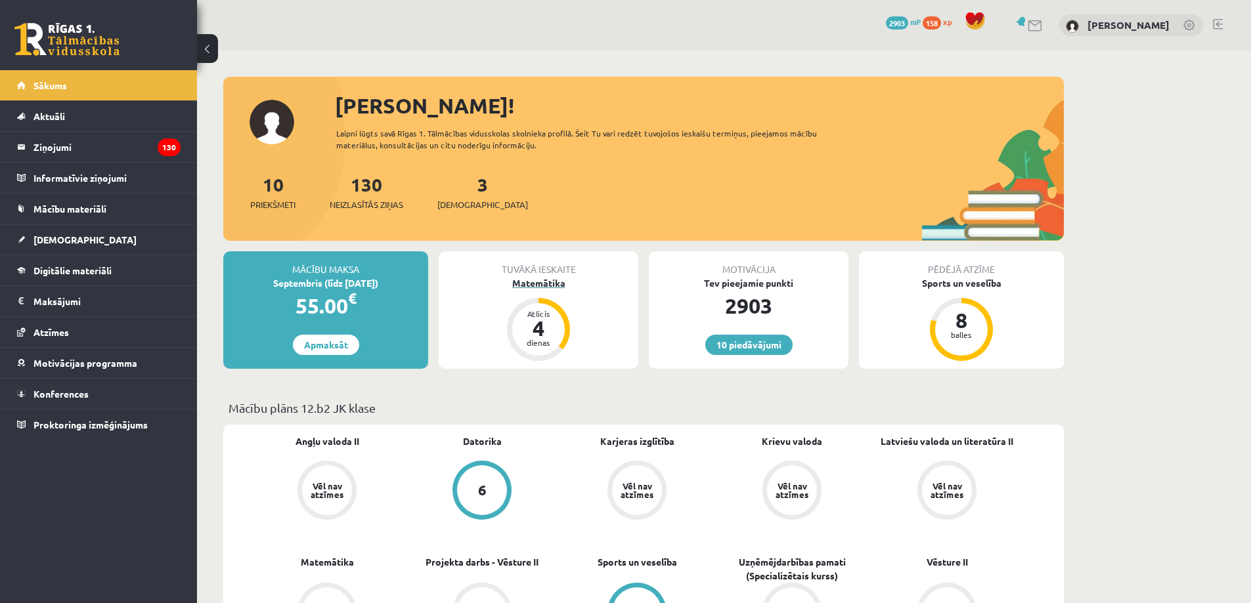
click at [559, 327] on div "Atlicis 4 dienas" at bounding box center [538, 329] width 53 height 53
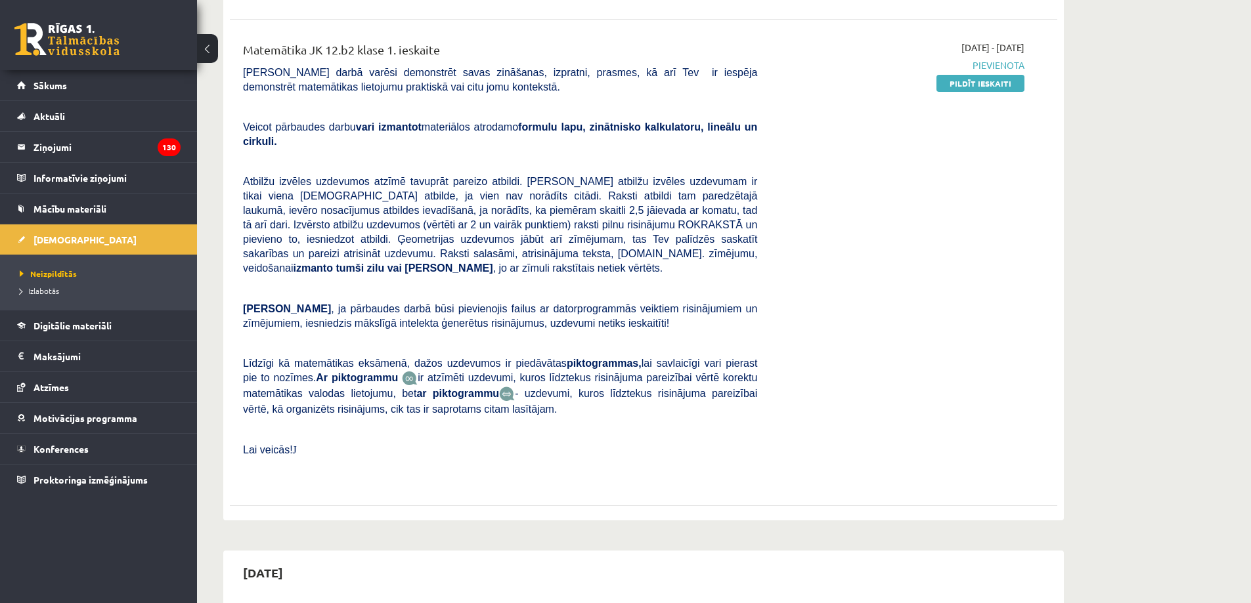
scroll to position [66, 0]
